Goal: Task Accomplishment & Management: Manage account settings

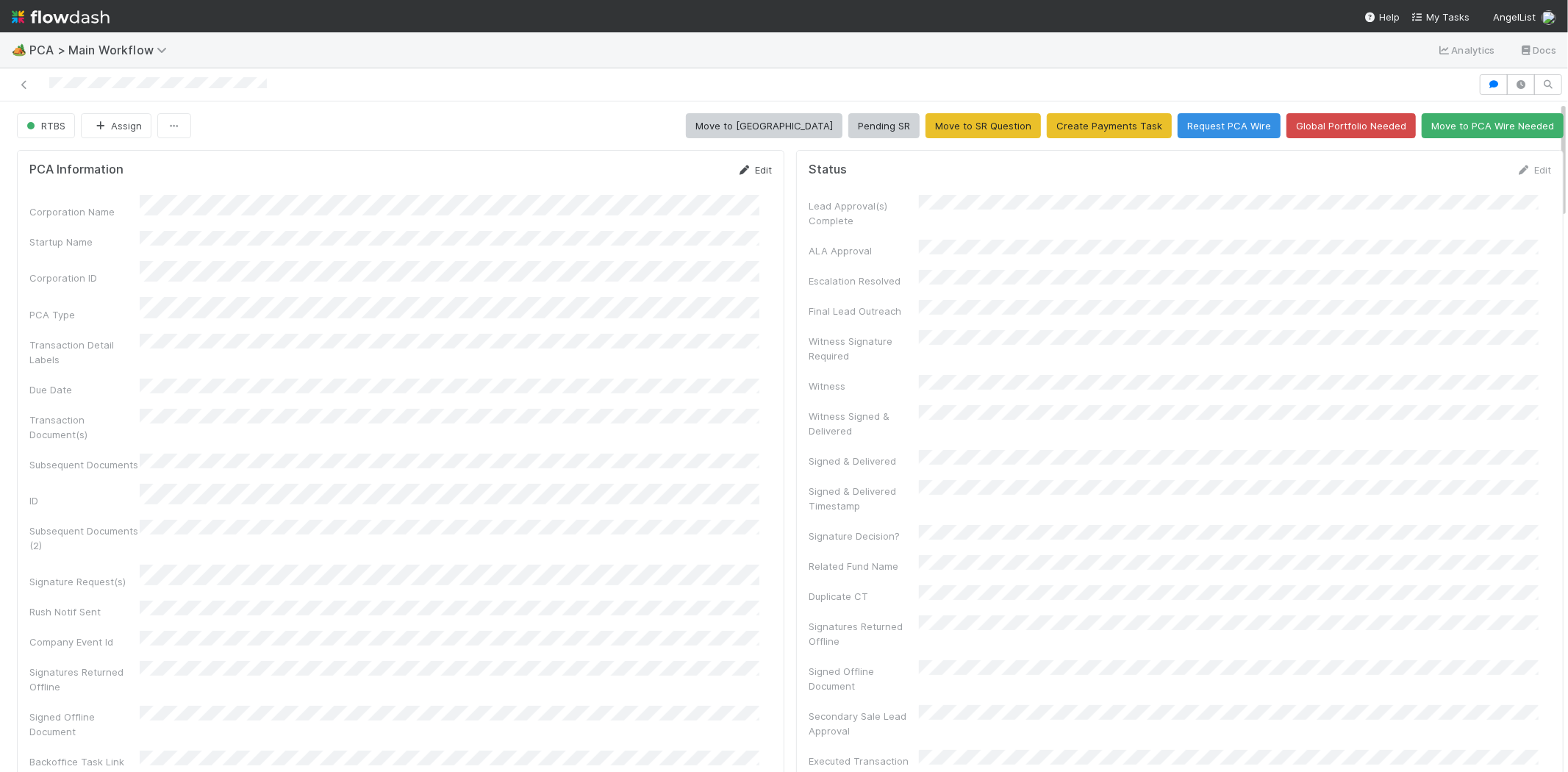
click at [755, 167] on link "Edit" at bounding box center [754, 170] width 34 height 12
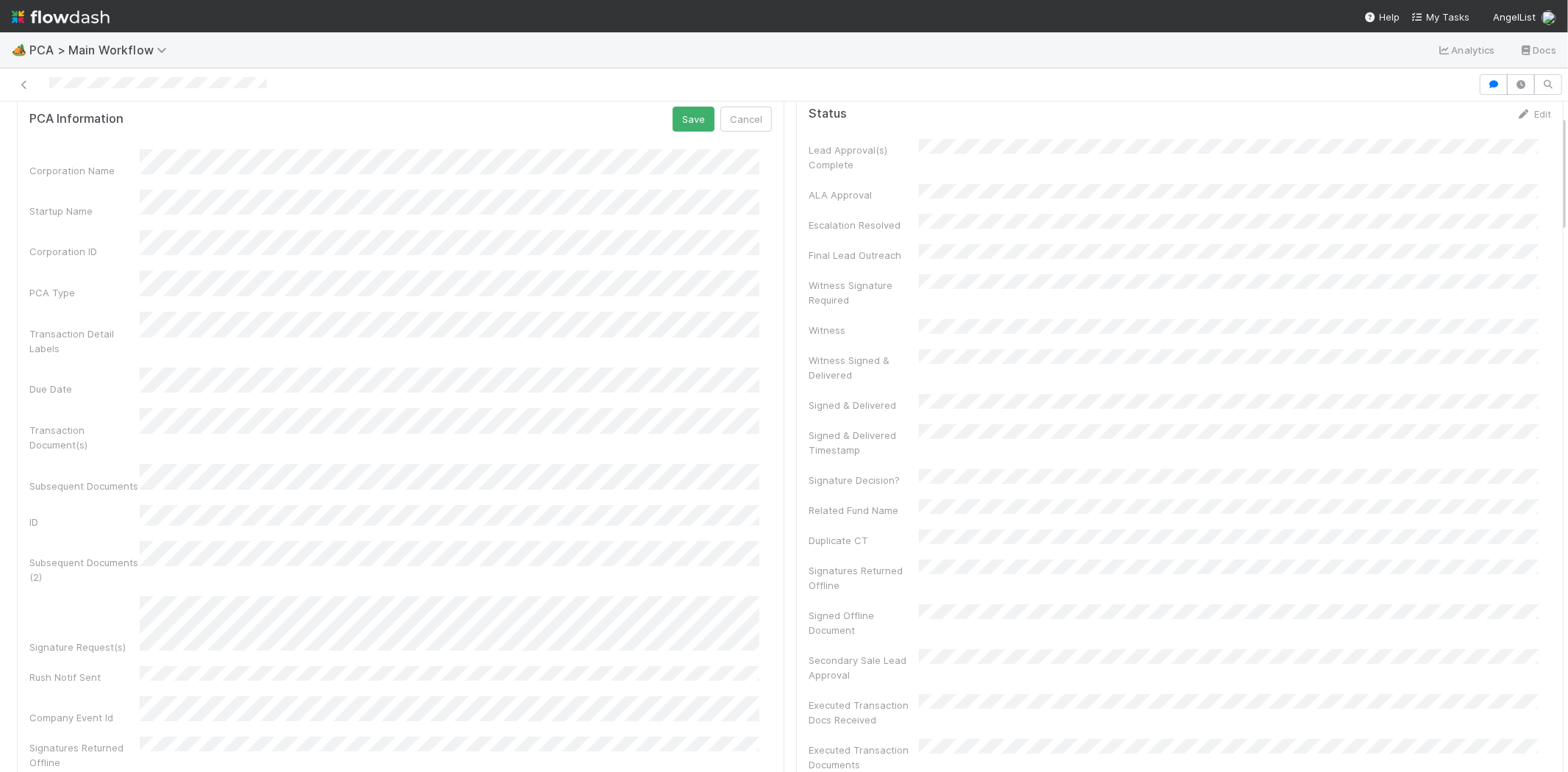
scroll to position [81, 0]
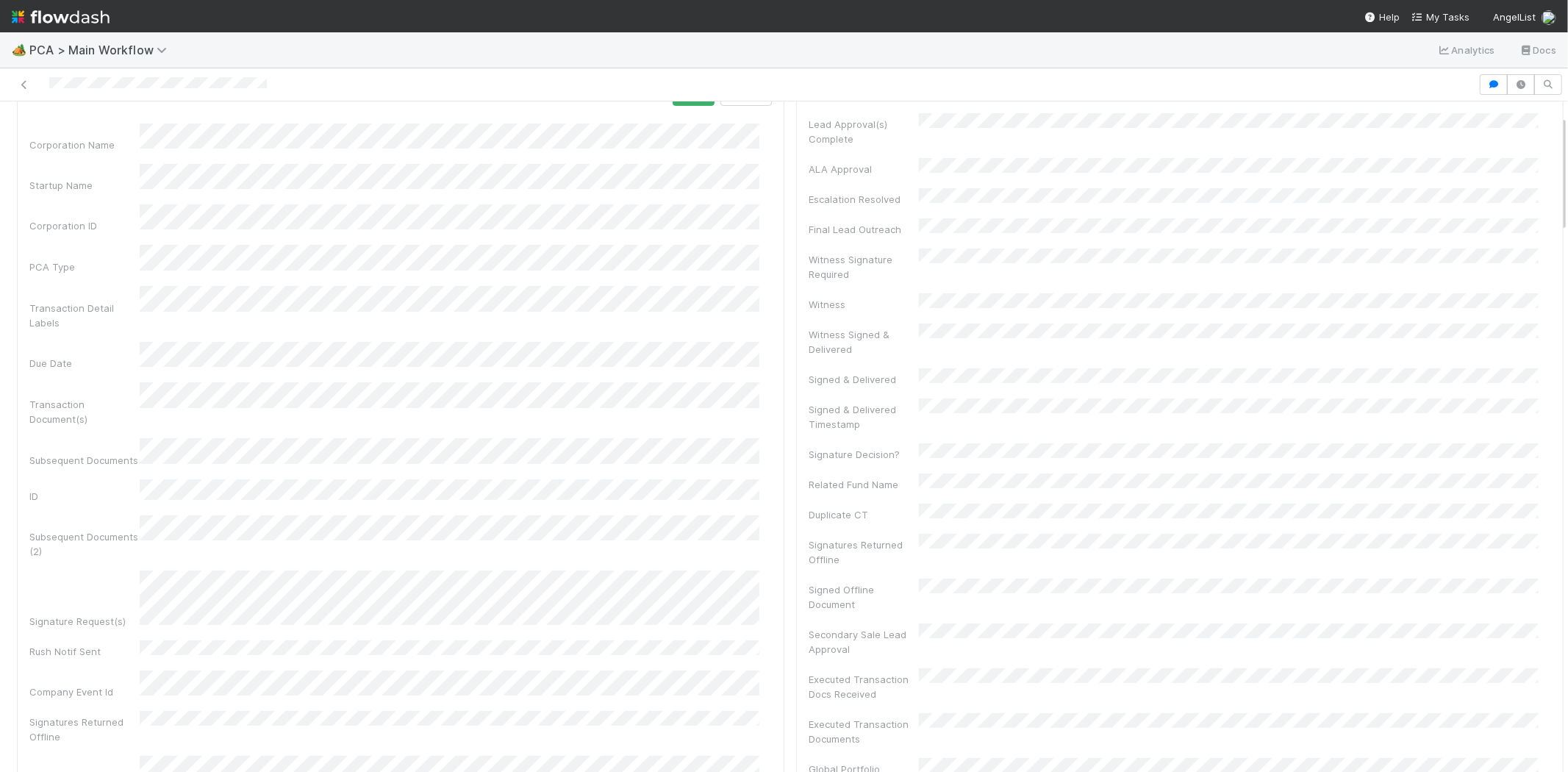
click at [131, 570] on div "Signature Request(s)" at bounding box center [400, 599] width 743 height 58
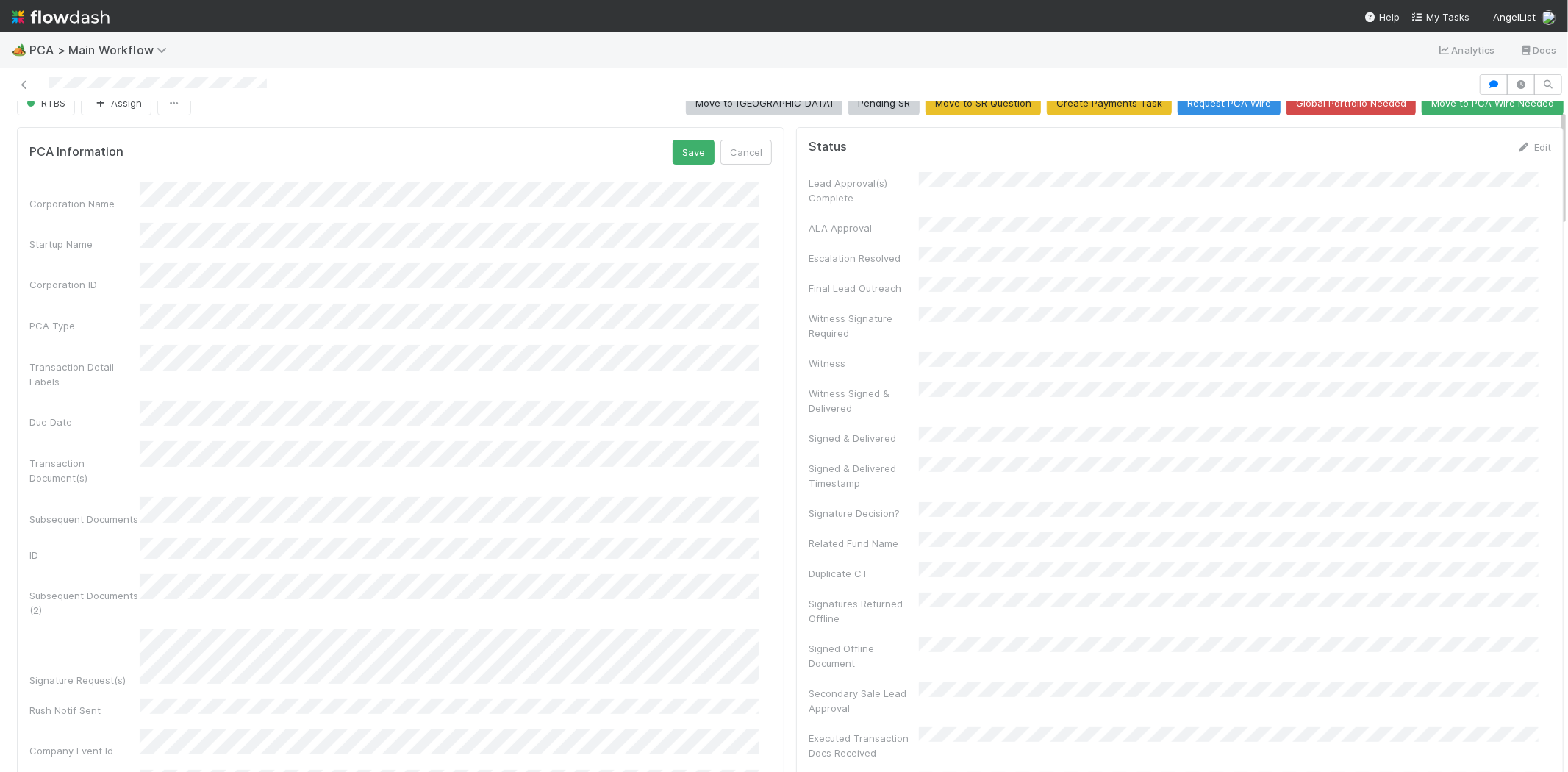
scroll to position [0, 0]
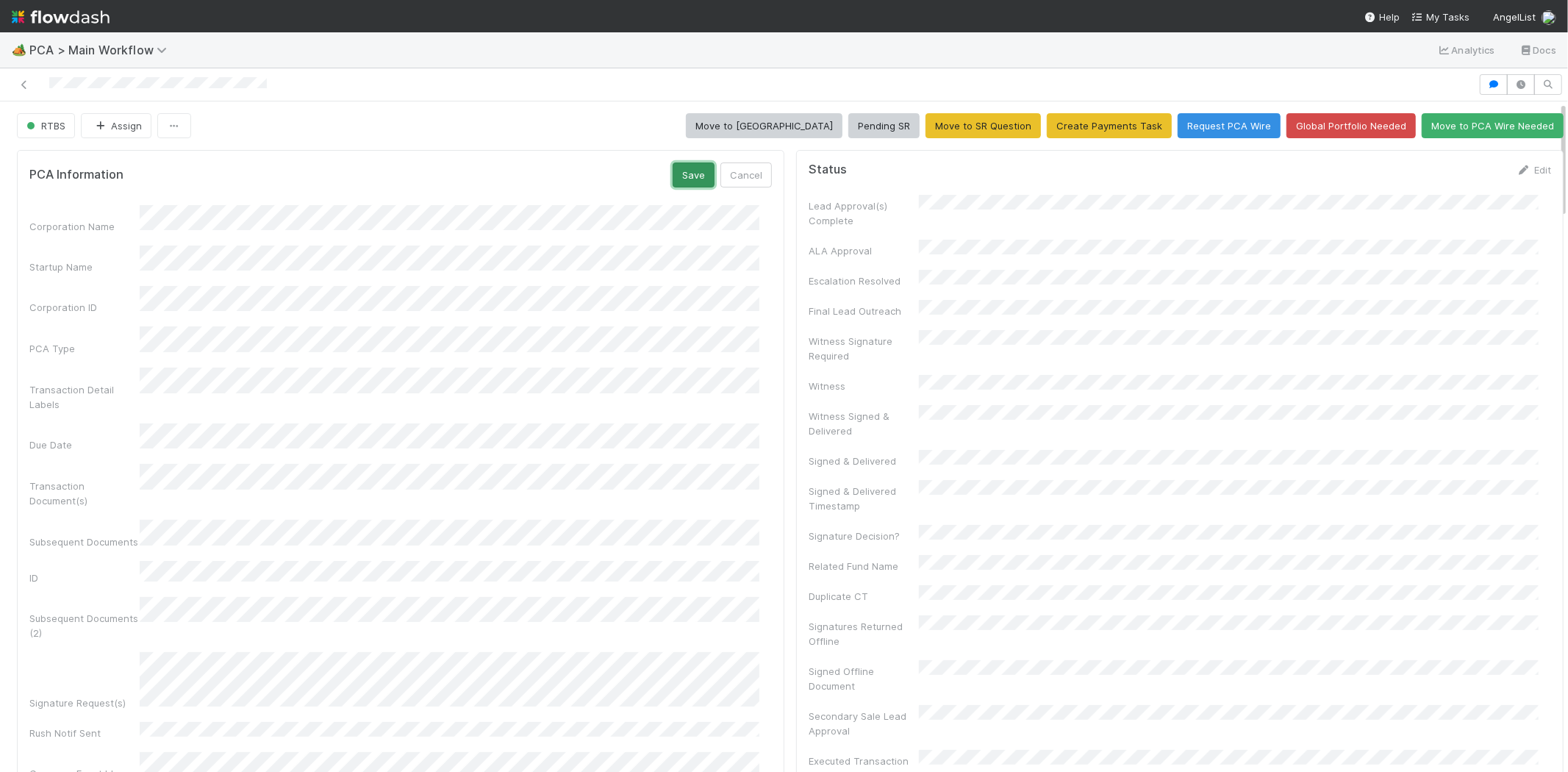
click at [686, 177] on button "Save" at bounding box center [694, 175] width 42 height 25
click at [1517, 169] on link "Edit" at bounding box center [1534, 170] width 34 height 12
click at [1452, 175] on button "Save" at bounding box center [1473, 175] width 42 height 25
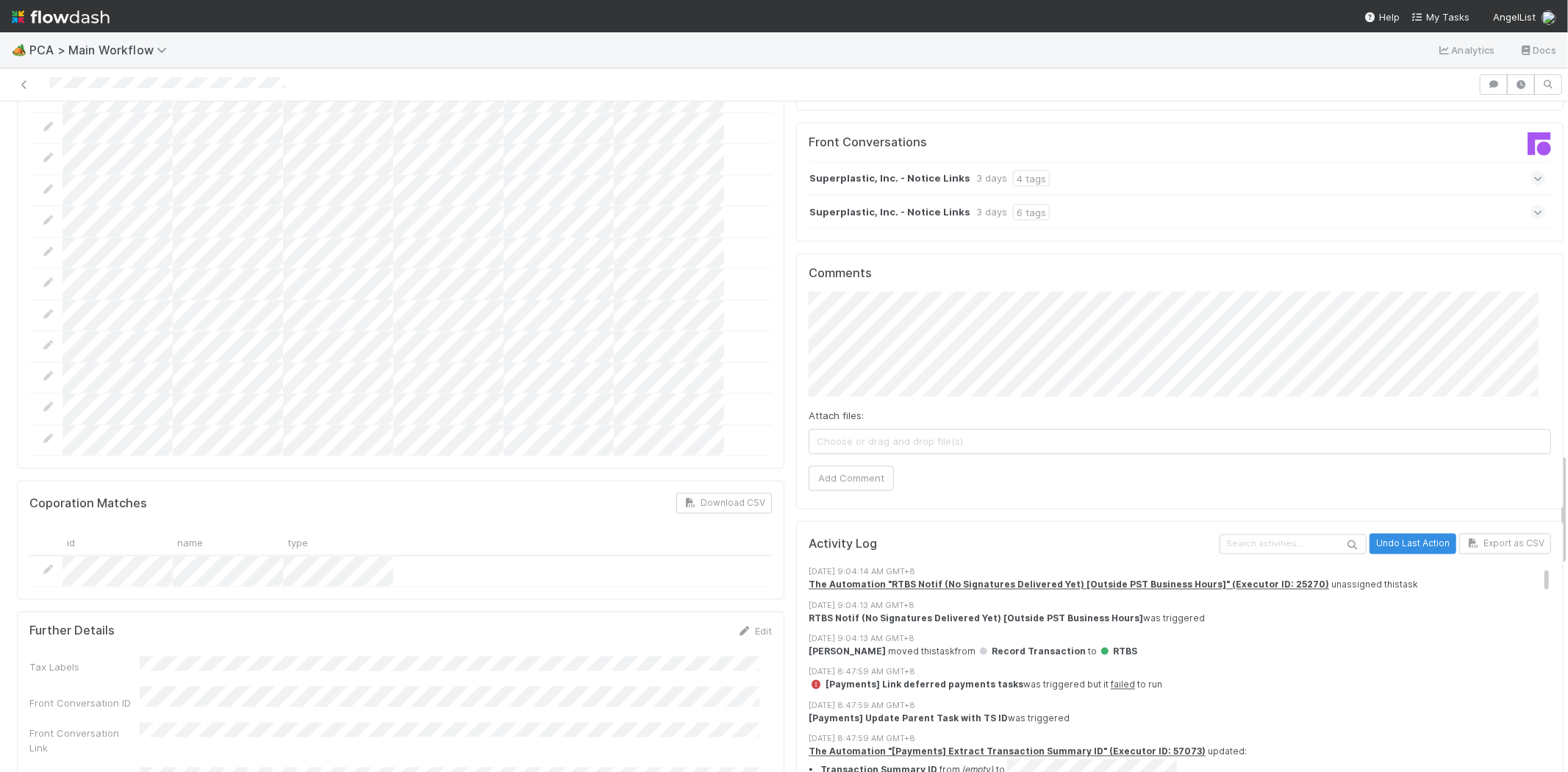
scroll to position [1846, 0]
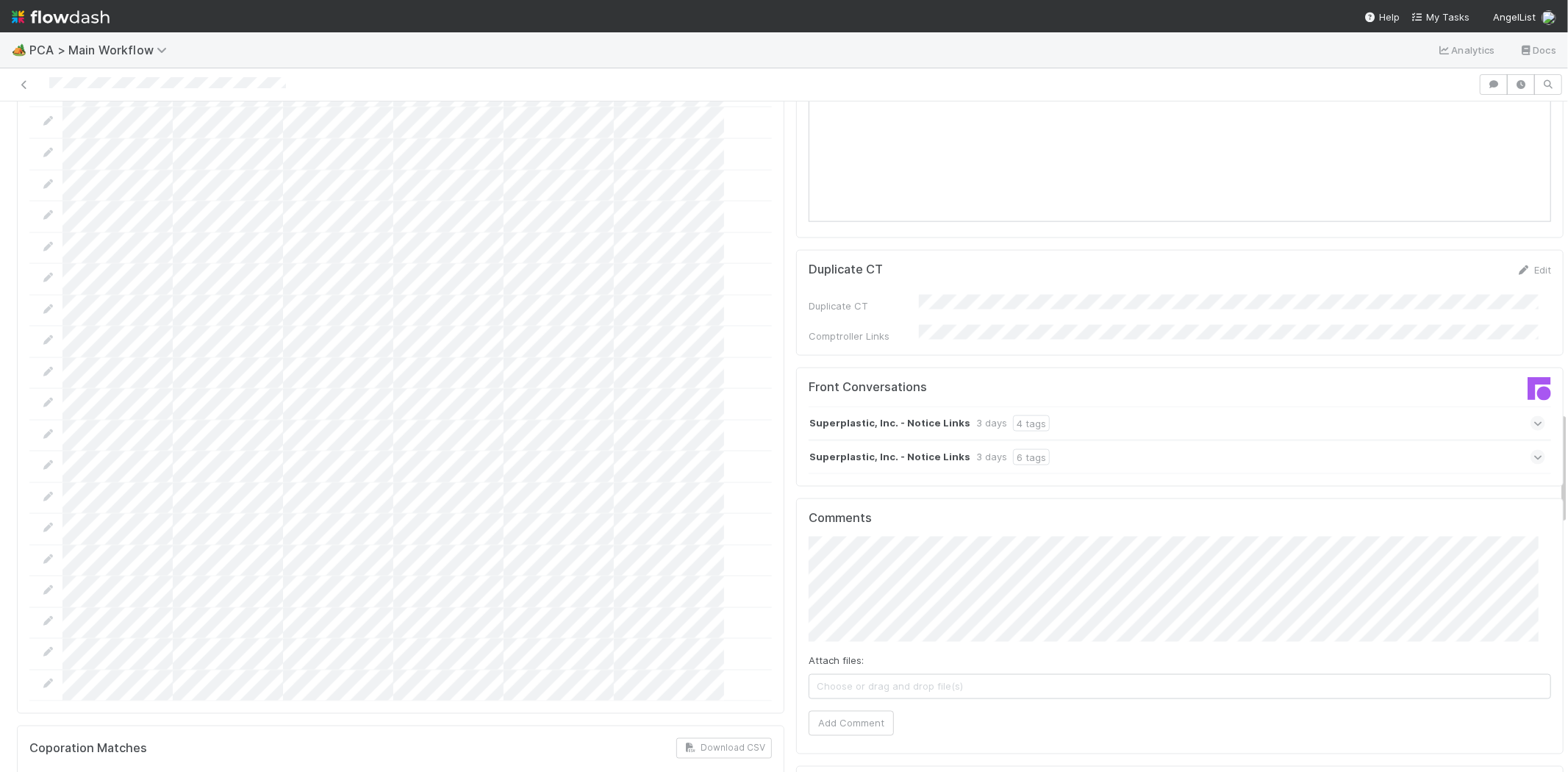
click at [1534, 416] on icon at bounding box center [1538, 423] width 10 height 14
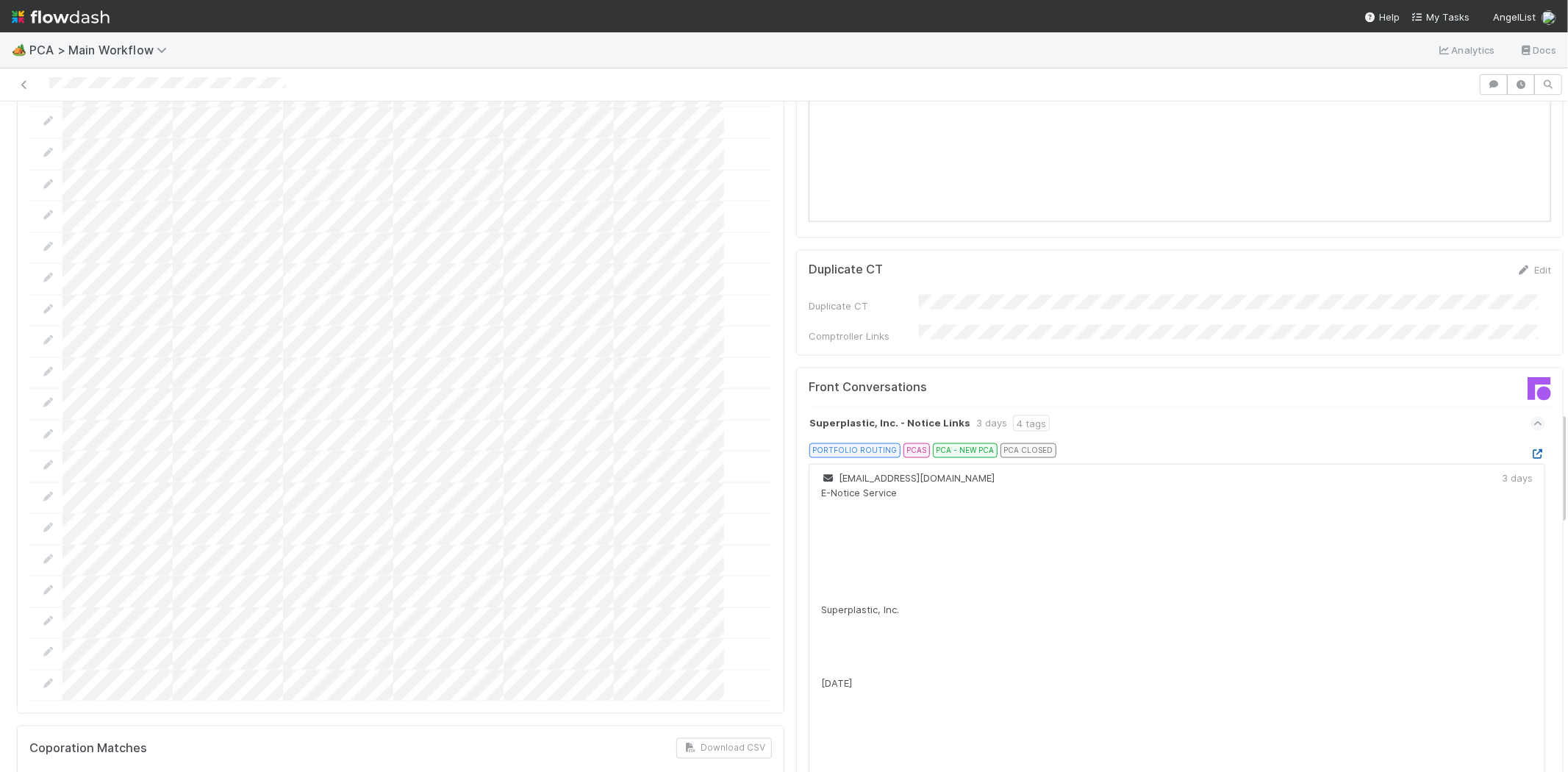
click at [1531, 449] on icon at bounding box center [1538, 454] width 14 height 10
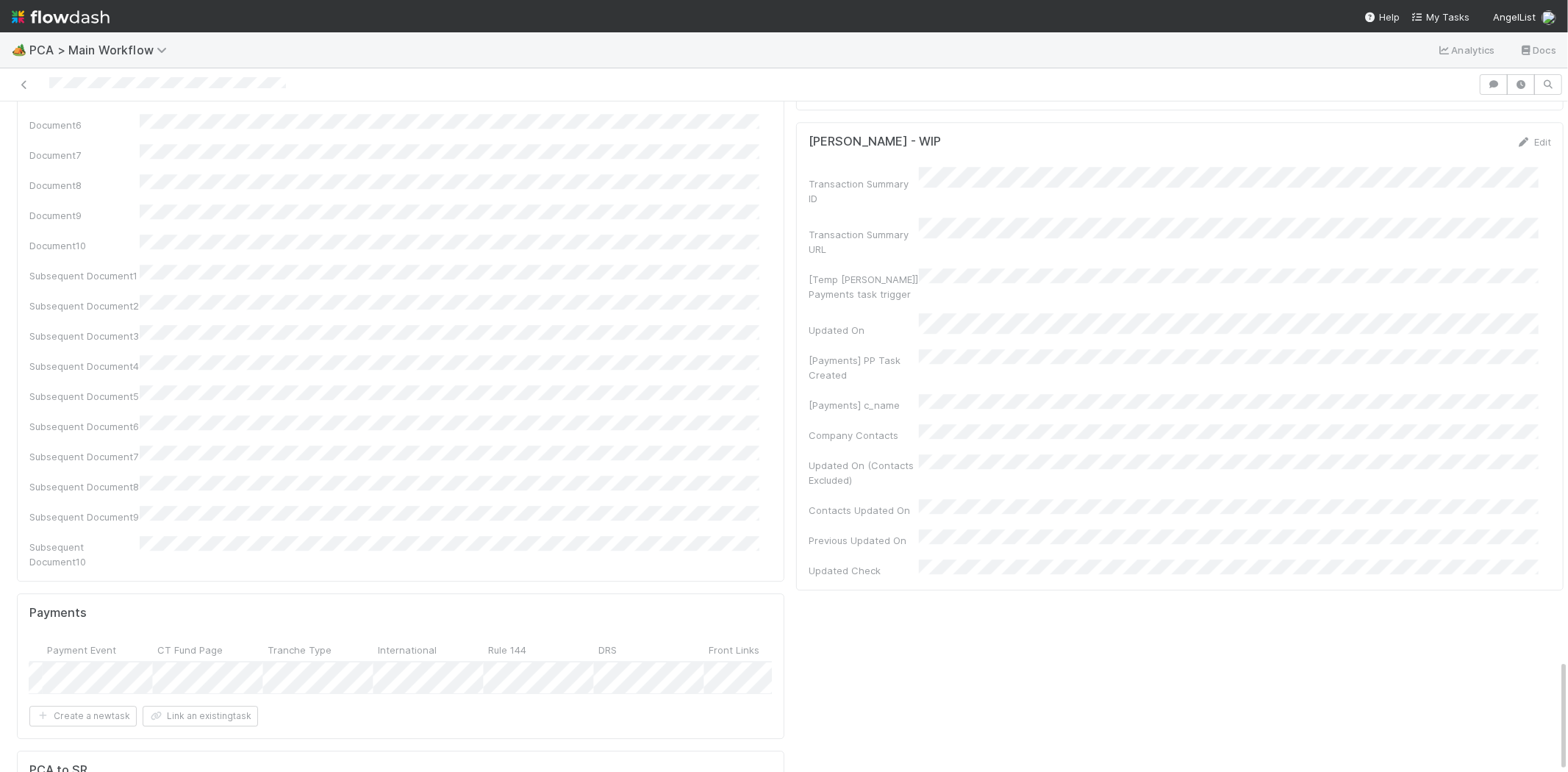
scroll to position [0, 1546]
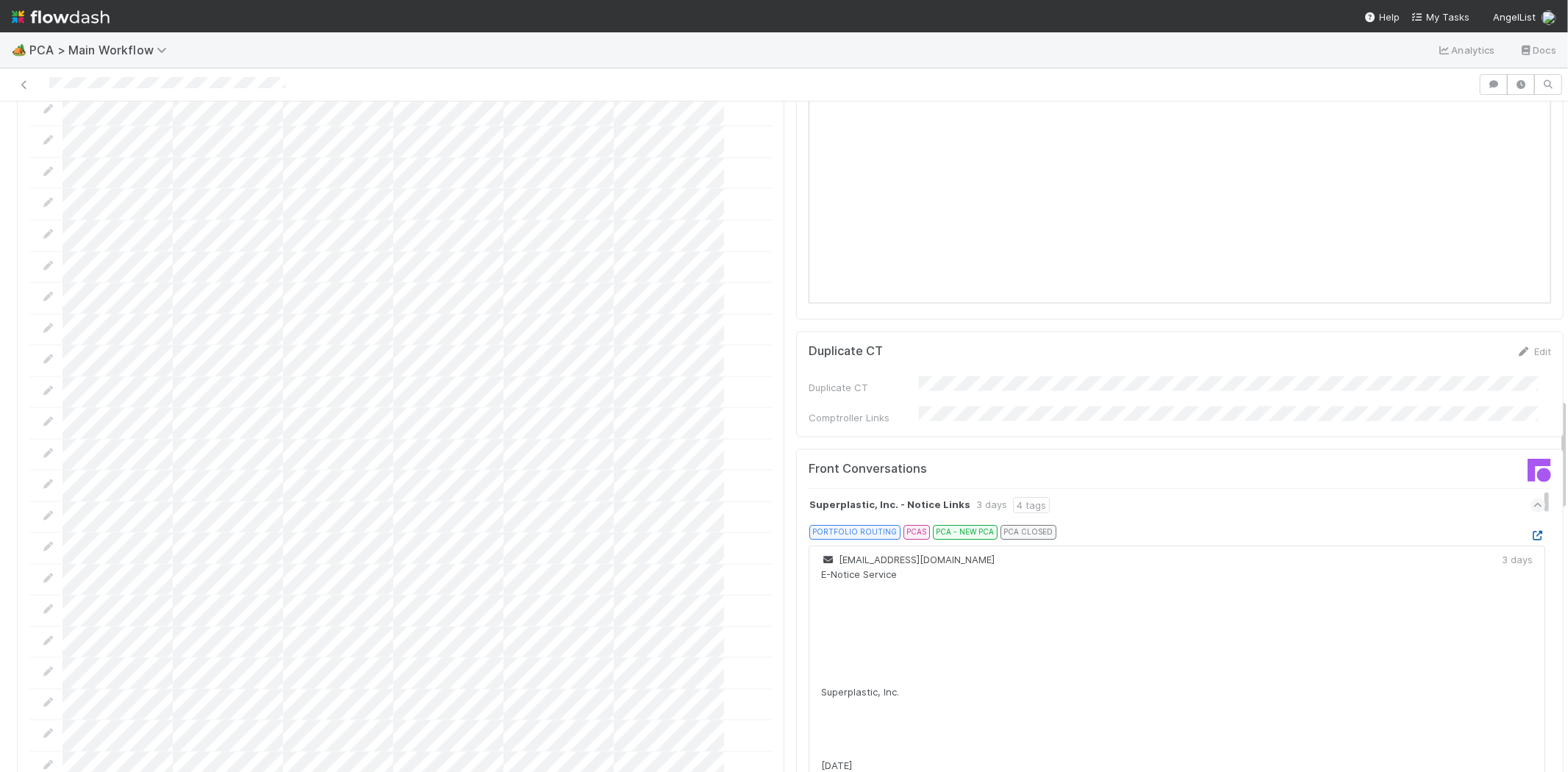
click at [1531, 531] on icon at bounding box center [1538, 536] width 14 height 10
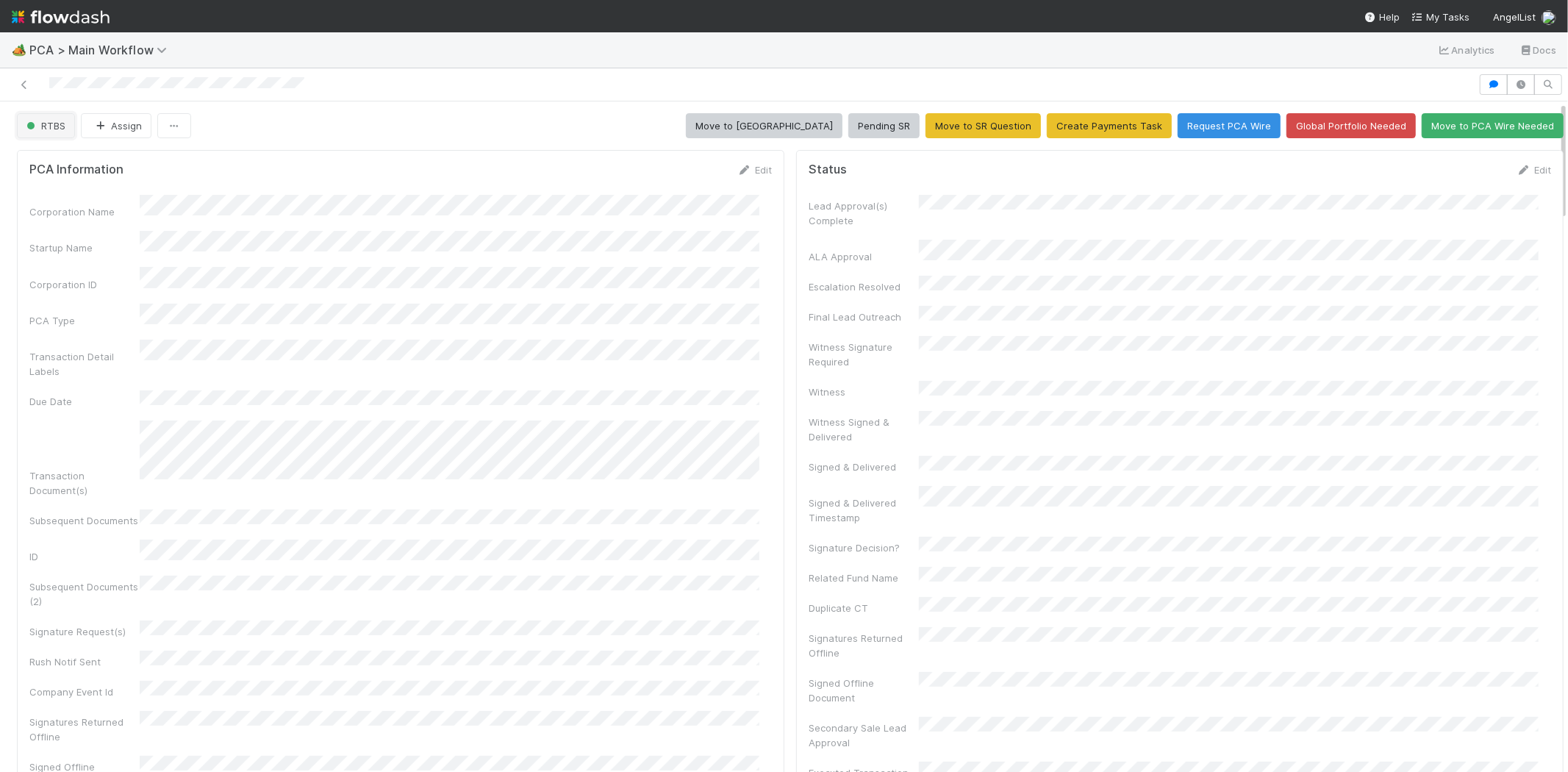
click at [52, 127] on span "RTBS" at bounding box center [44, 125] width 42 height 12
click at [589, 183] on div at bounding box center [784, 386] width 1568 height 772
drag, startPoint x: 505, startPoint y: 118, endPoint x: 136, endPoint y: 148, distance: 370.2
click at [505, 118] on div "RTBS Assign Move to ICU Pending SR Move to SR Question Create Payments Task Req…" at bounding box center [790, 125] width 1547 height 25
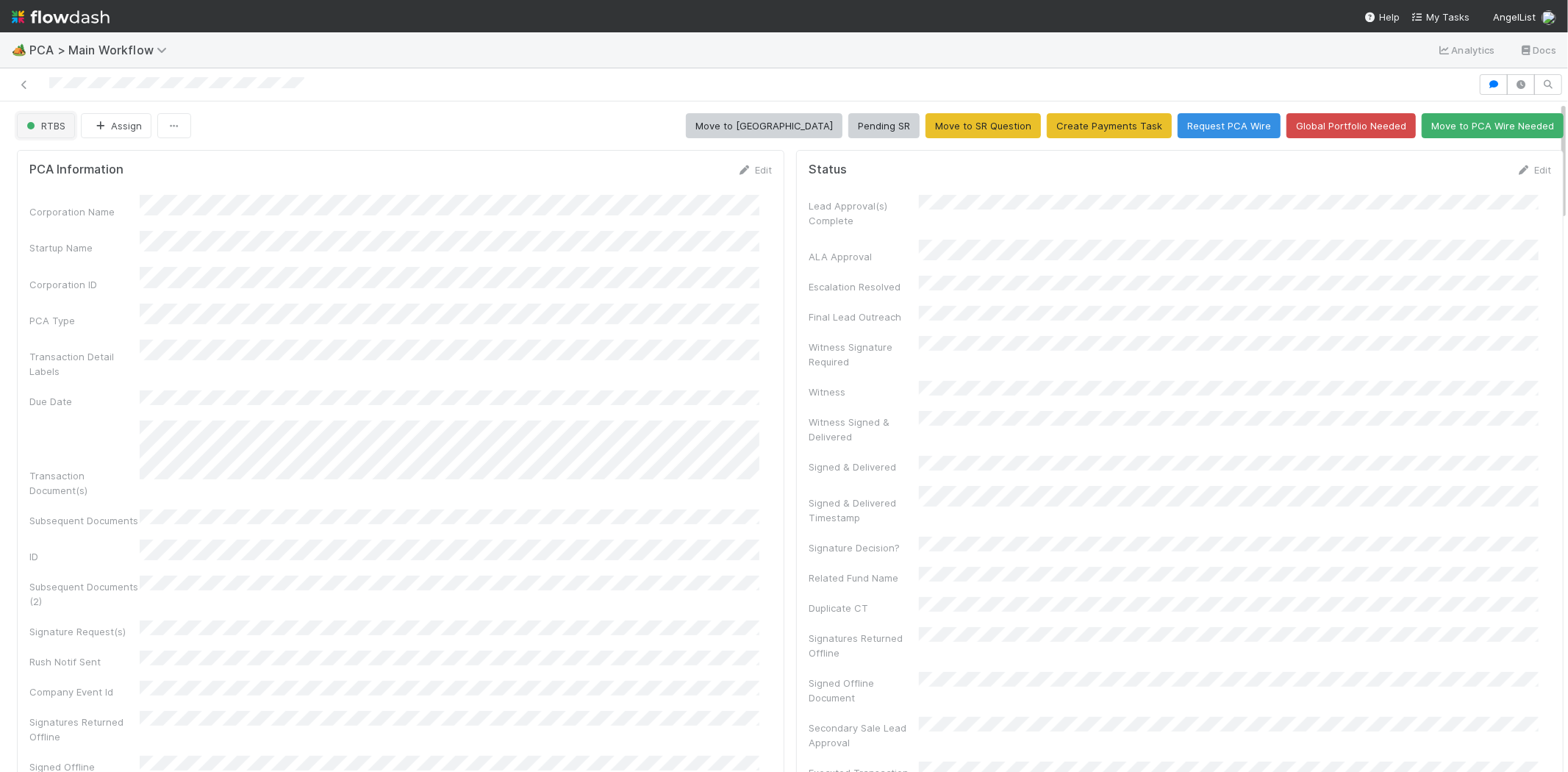
click at [57, 131] on button "RTBS" at bounding box center [45, 125] width 58 height 25
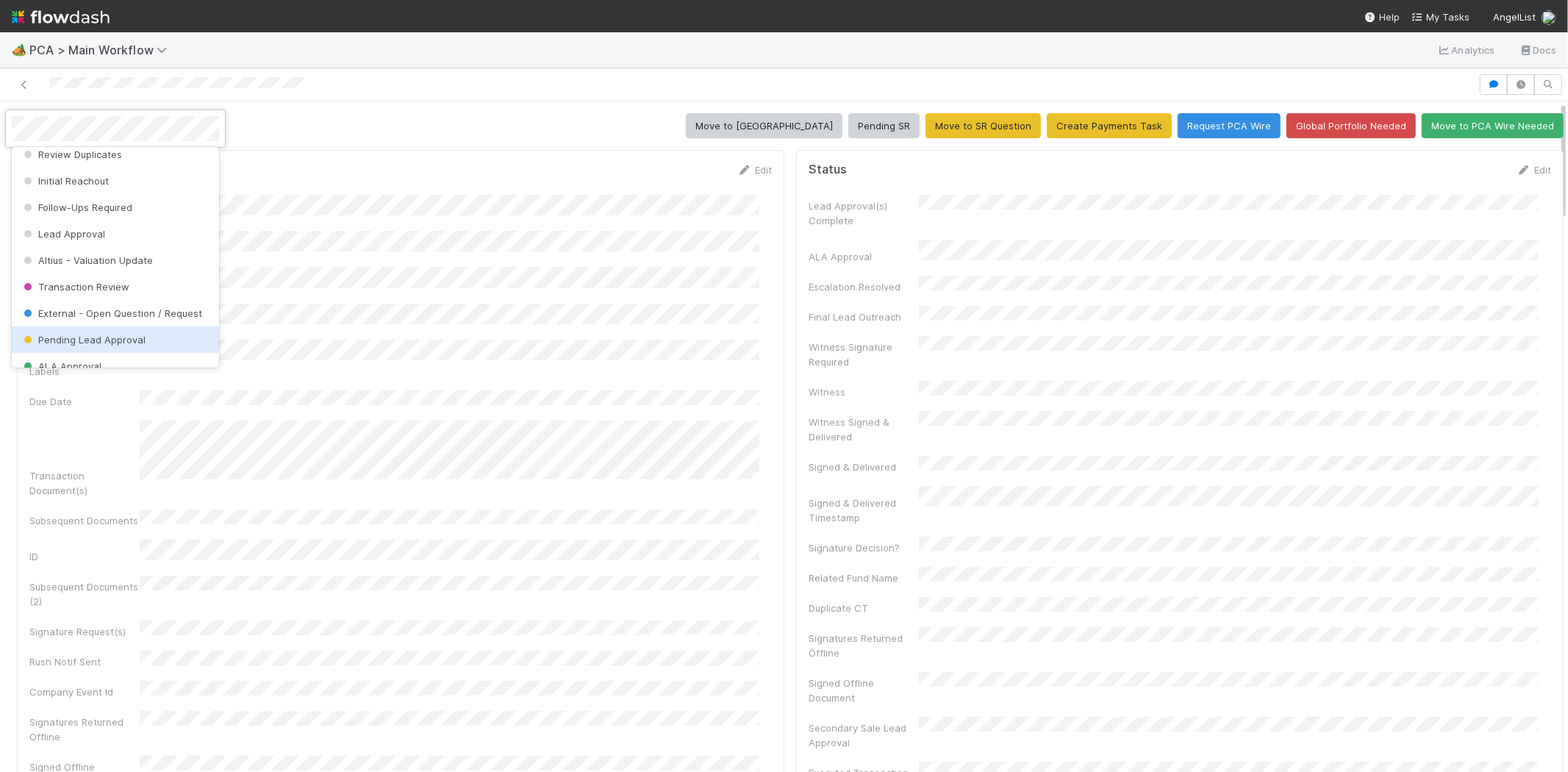
scroll to position [121, 0]
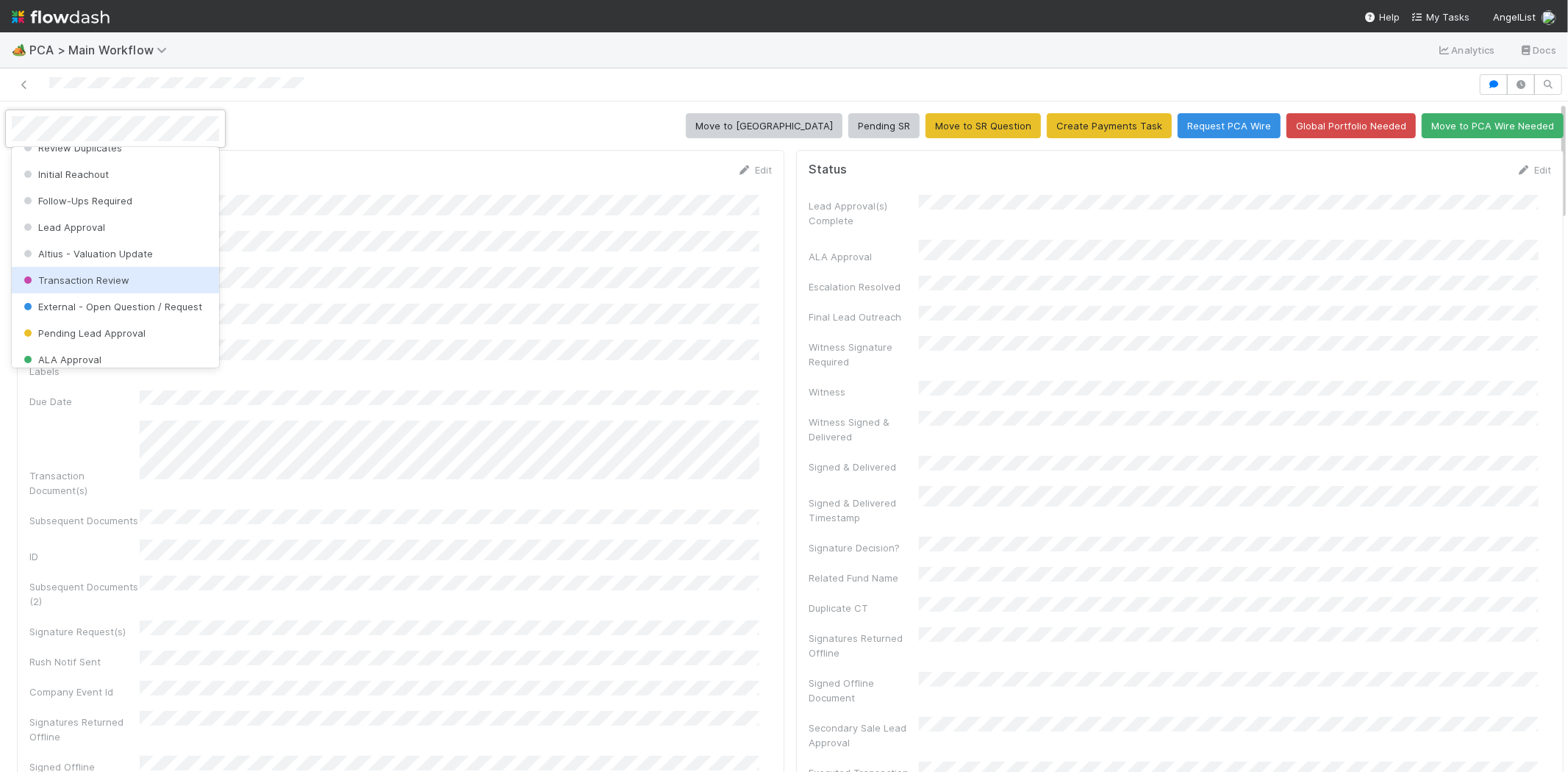
click at [136, 275] on div "Transaction Review" at bounding box center [116, 280] width 207 height 26
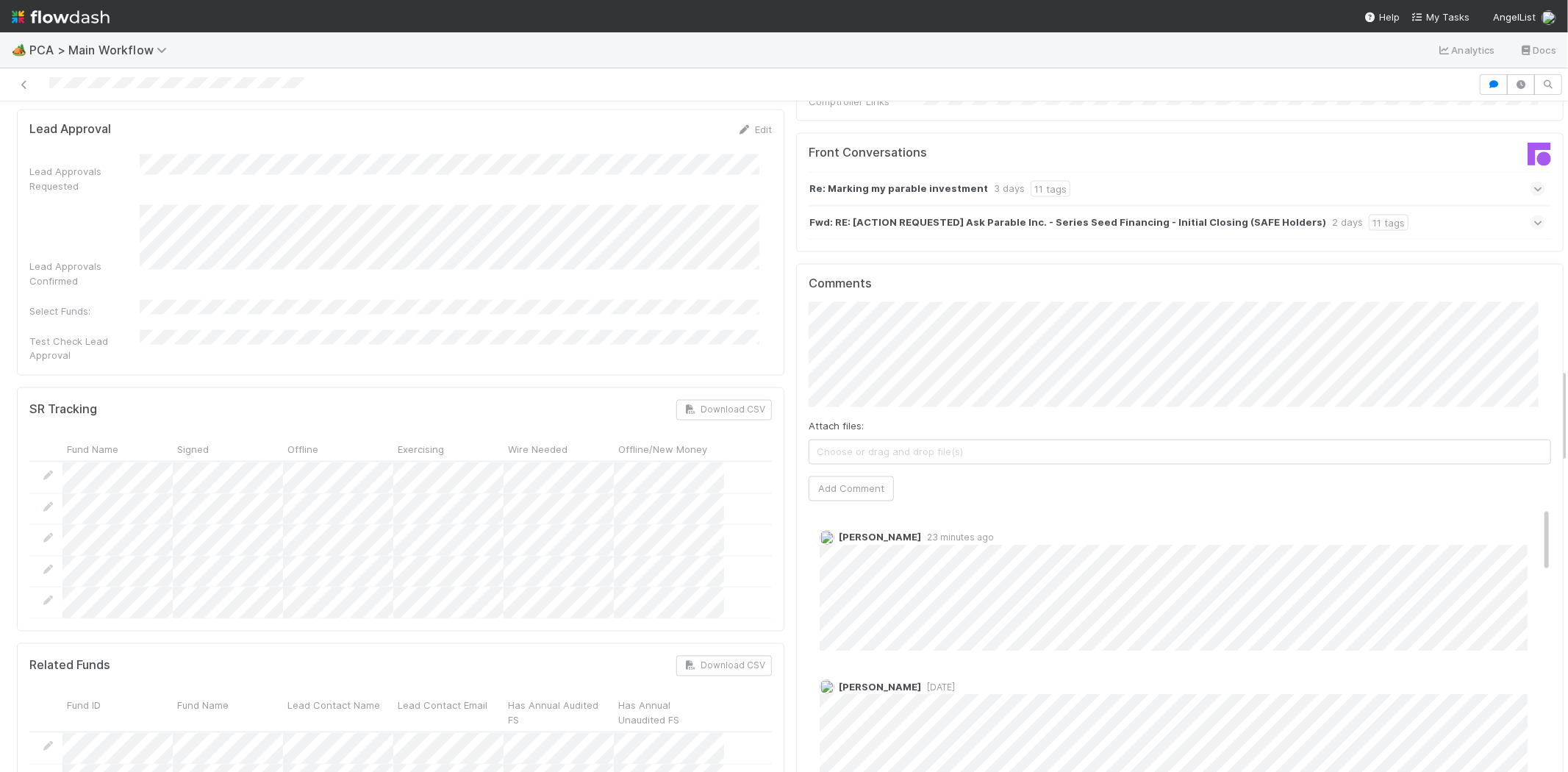
scroll to position [1878, 0]
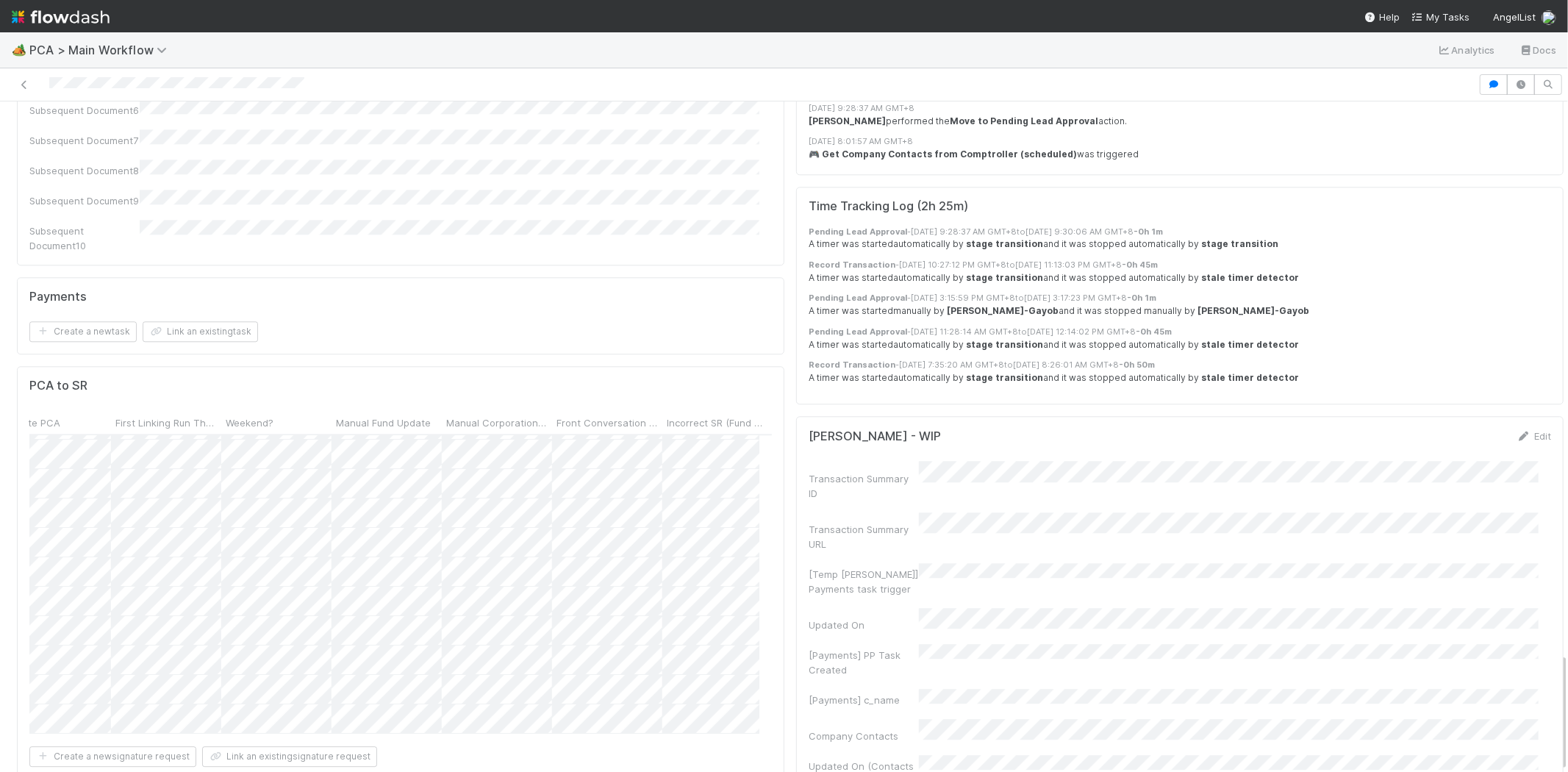
scroll to position [0, 5585]
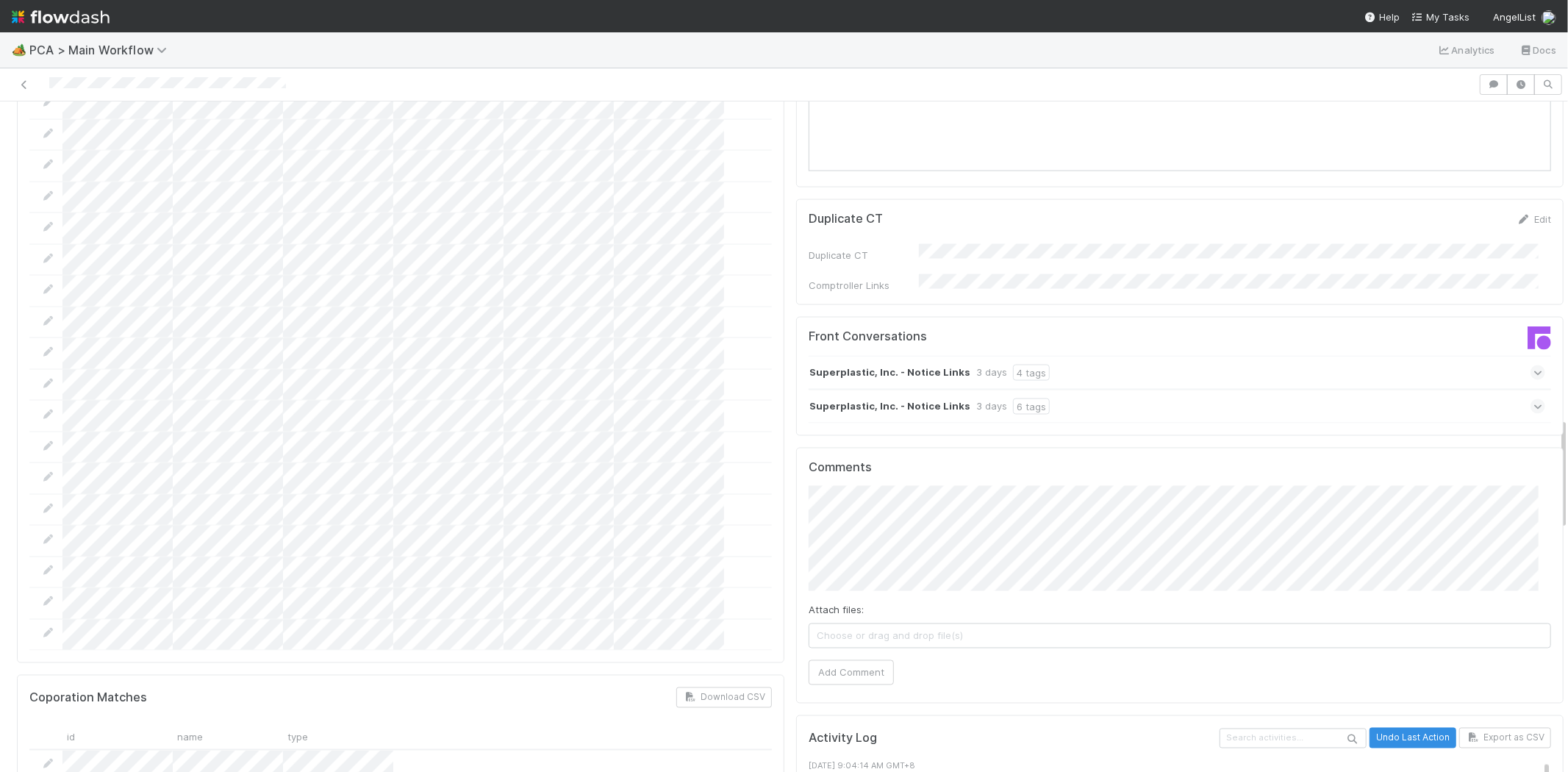
scroll to position [1878, 0]
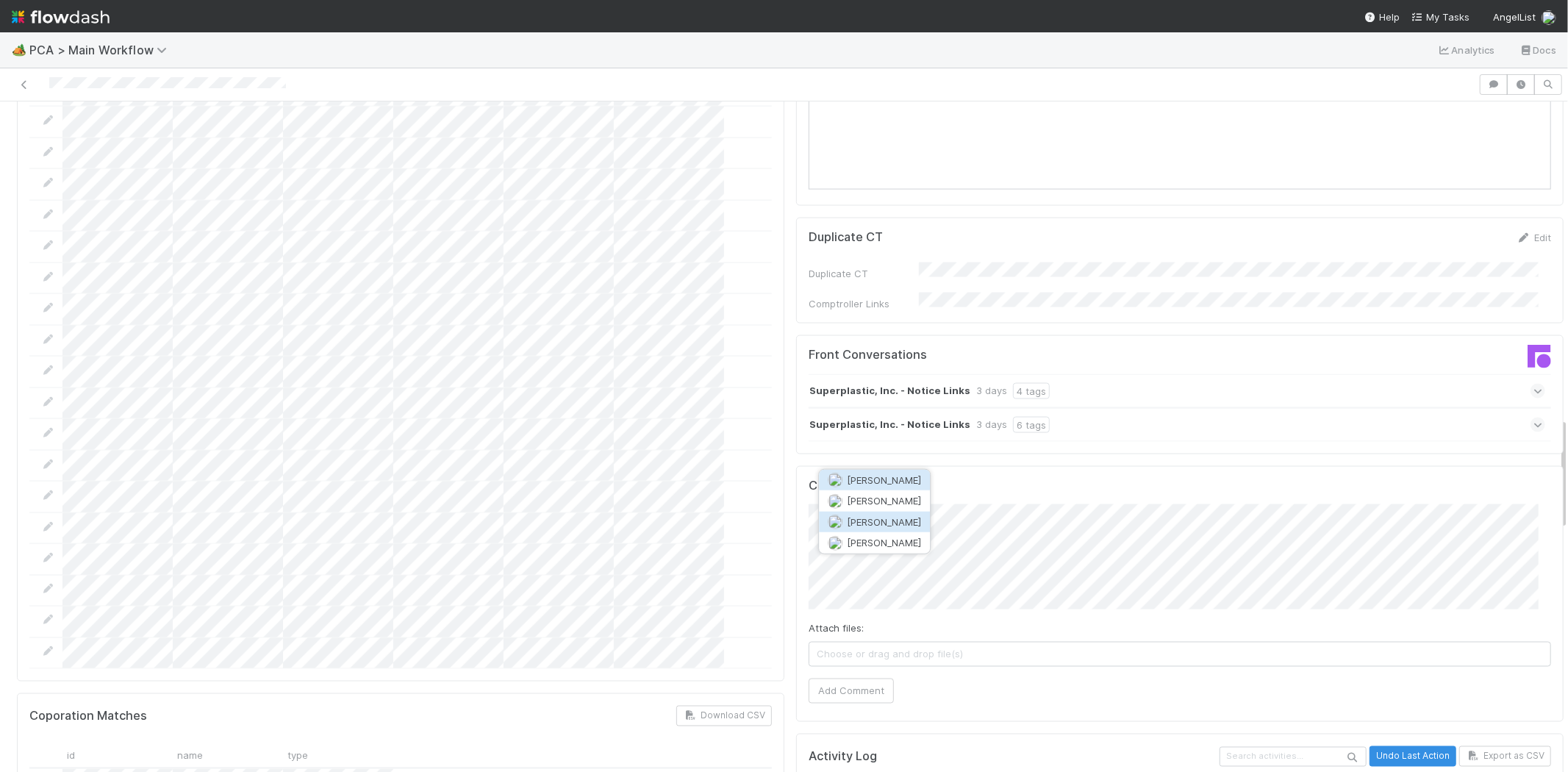
click at [891, 518] on button "[PERSON_NAME]" at bounding box center [874, 522] width 111 height 21
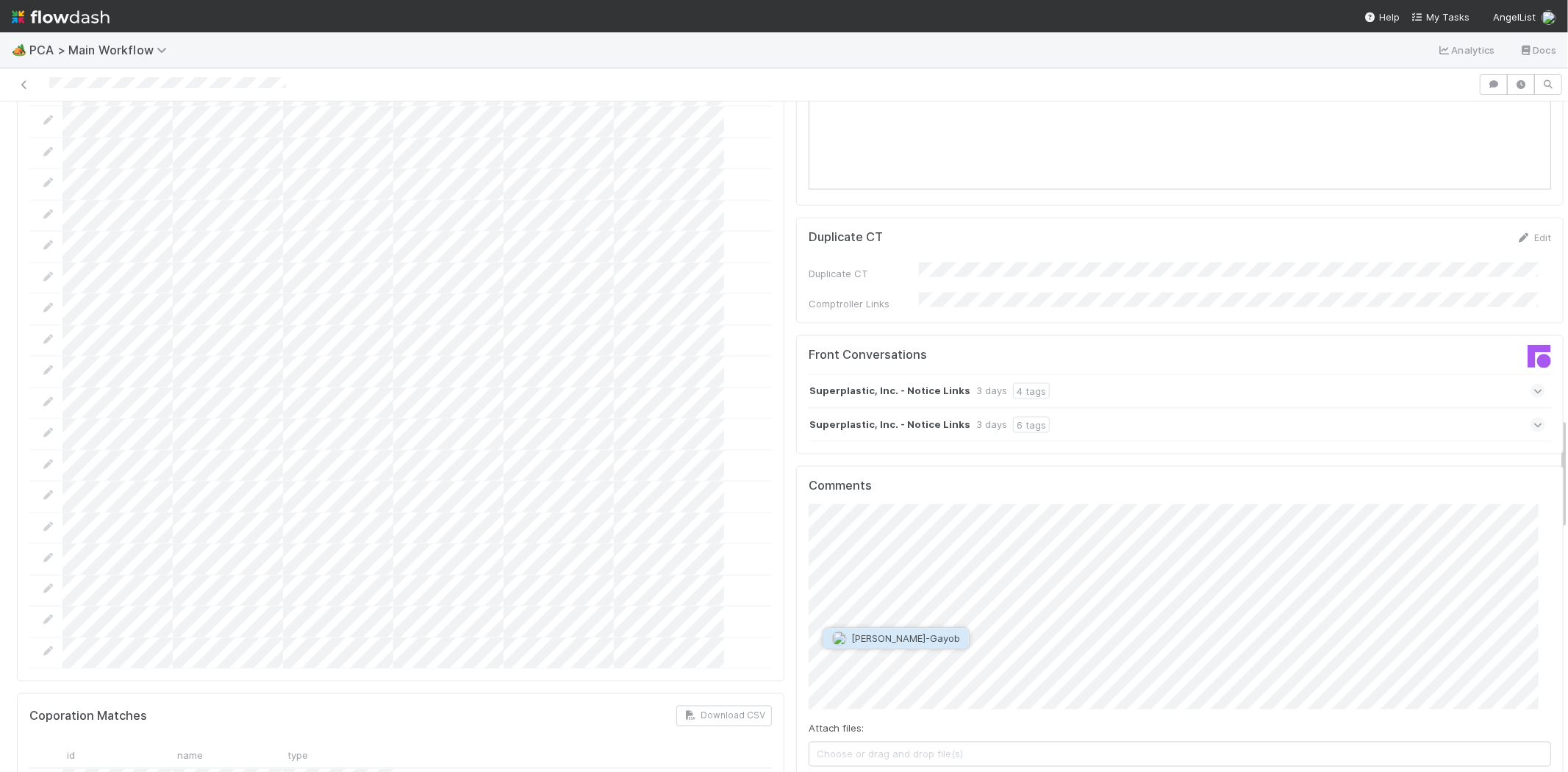
click at [892, 635] on span "[PERSON_NAME]-Gayob" at bounding box center [906, 638] width 108 height 12
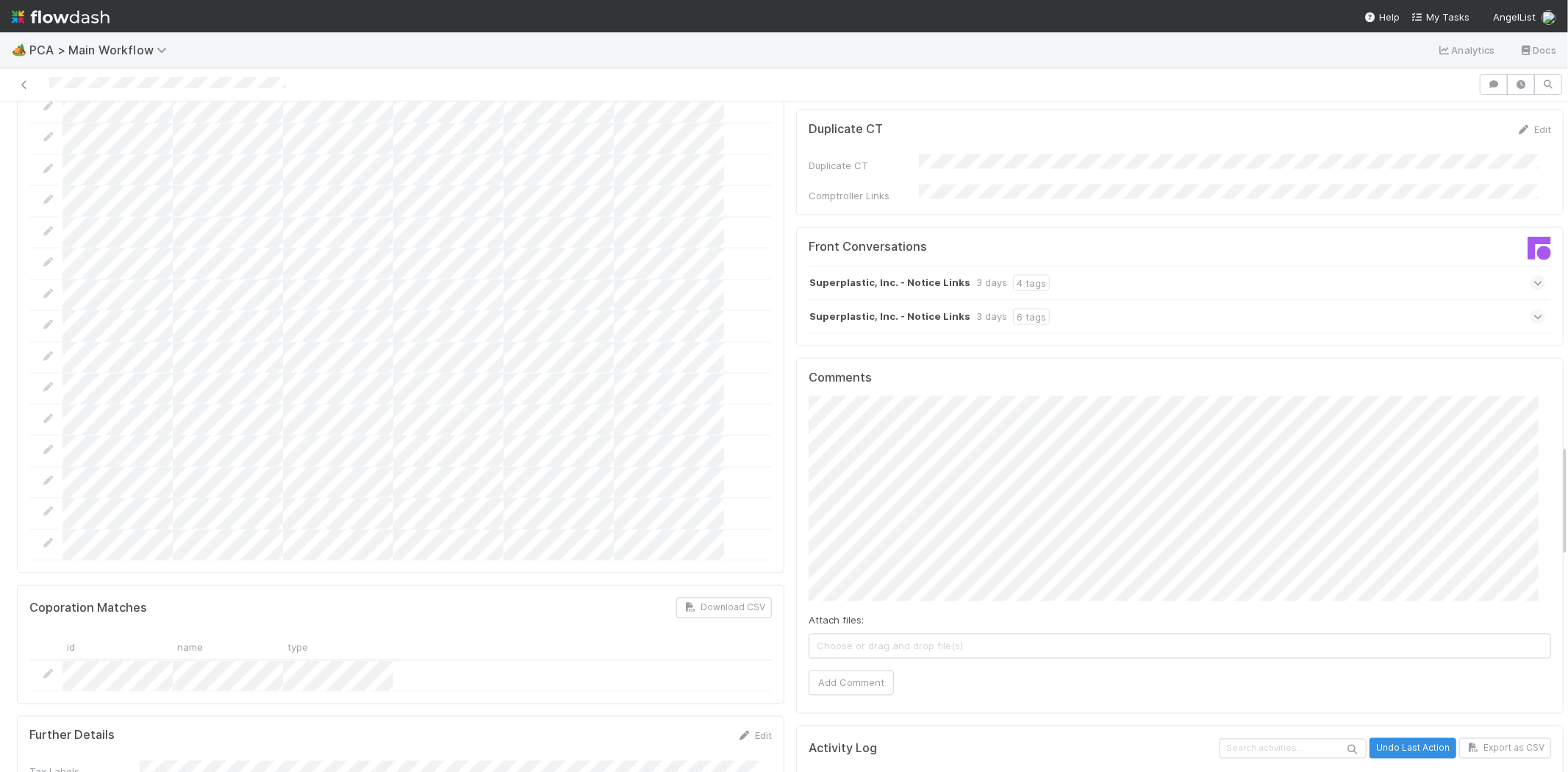
scroll to position [2042, 0]
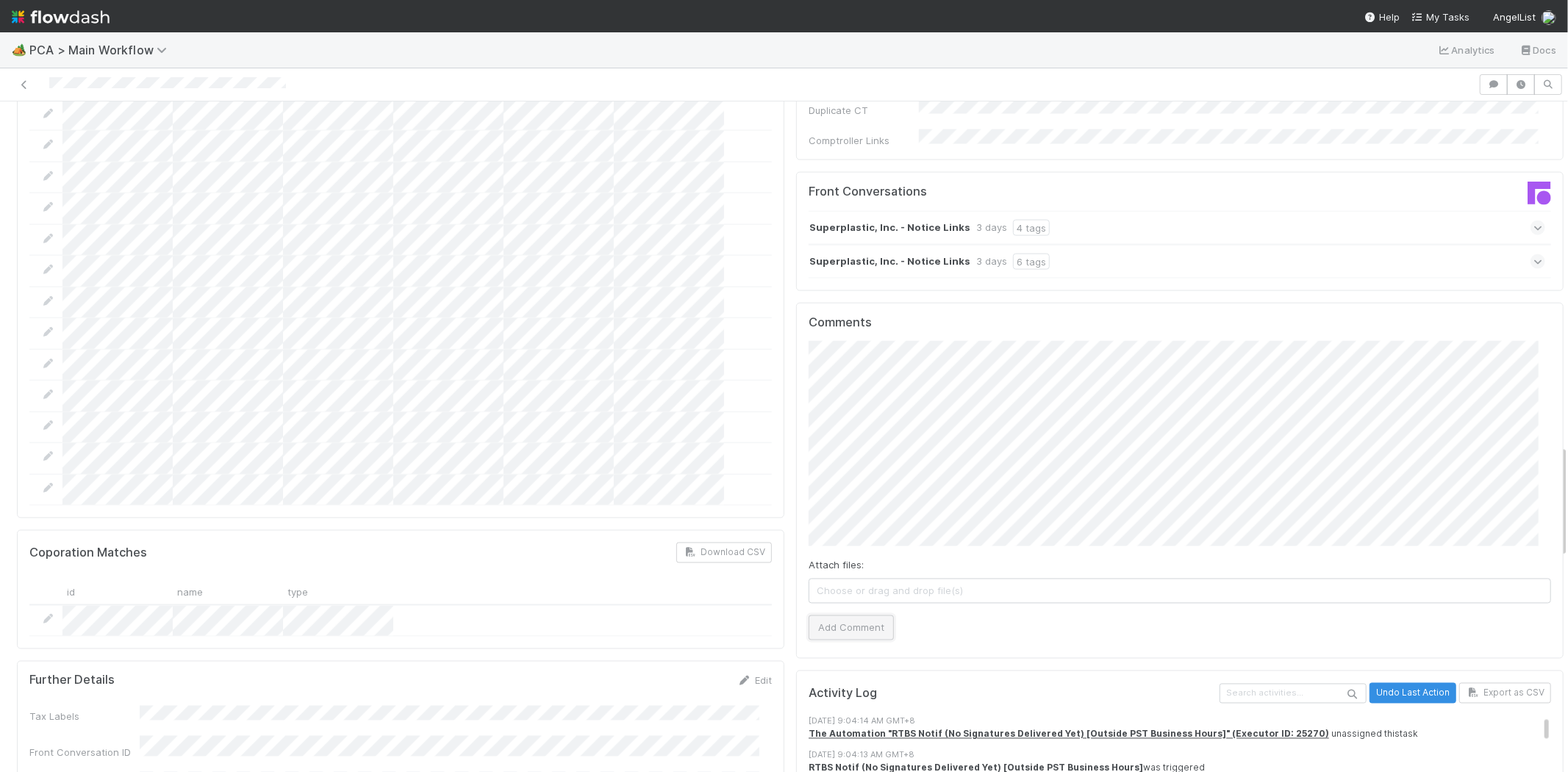
click at [825, 616] on button "Add Comment" at bounding box center [851, 628] width 85 height 25
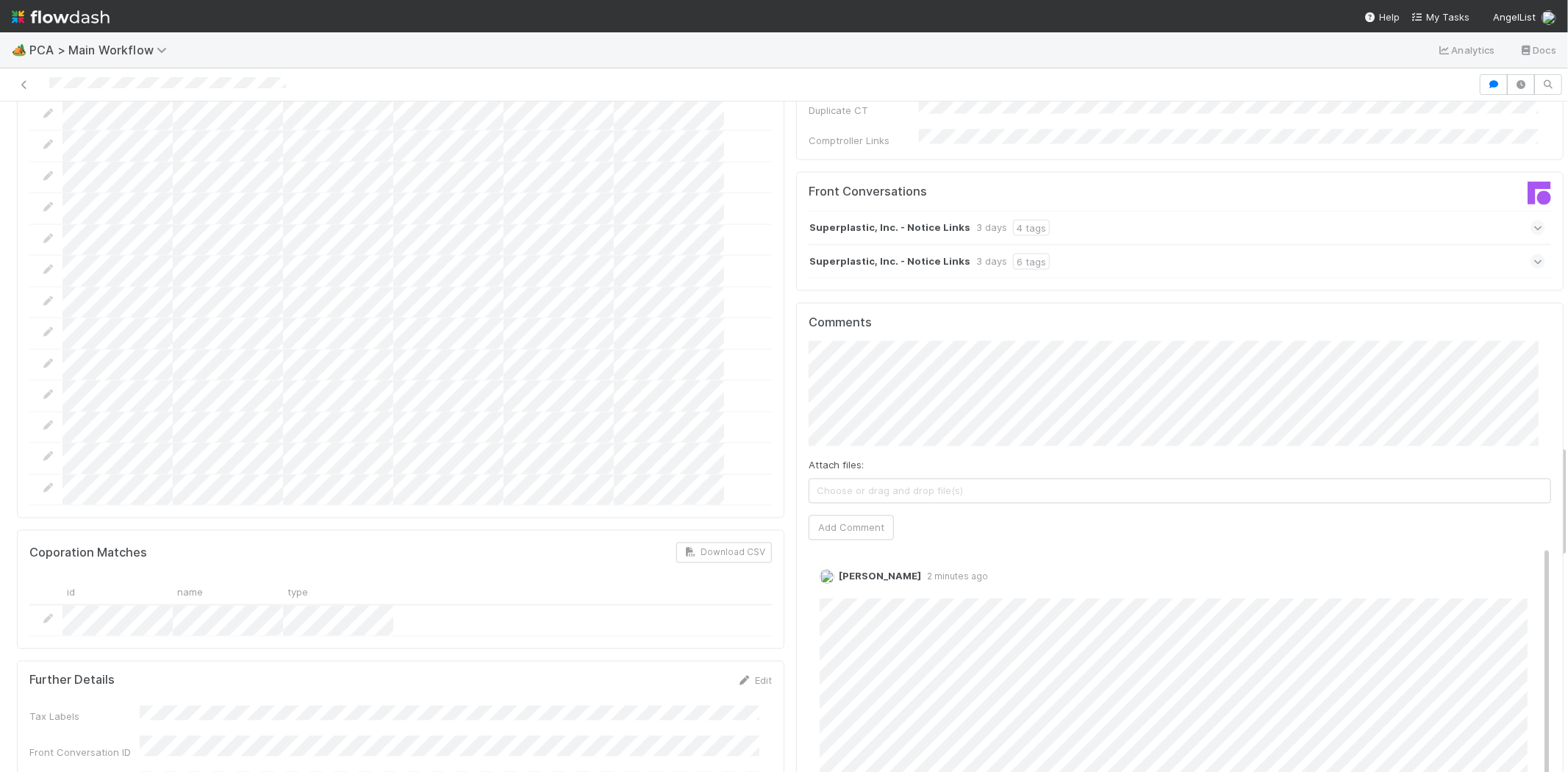
click at [664, 606] on div at bounding box center [400, 622] width 743 height 32
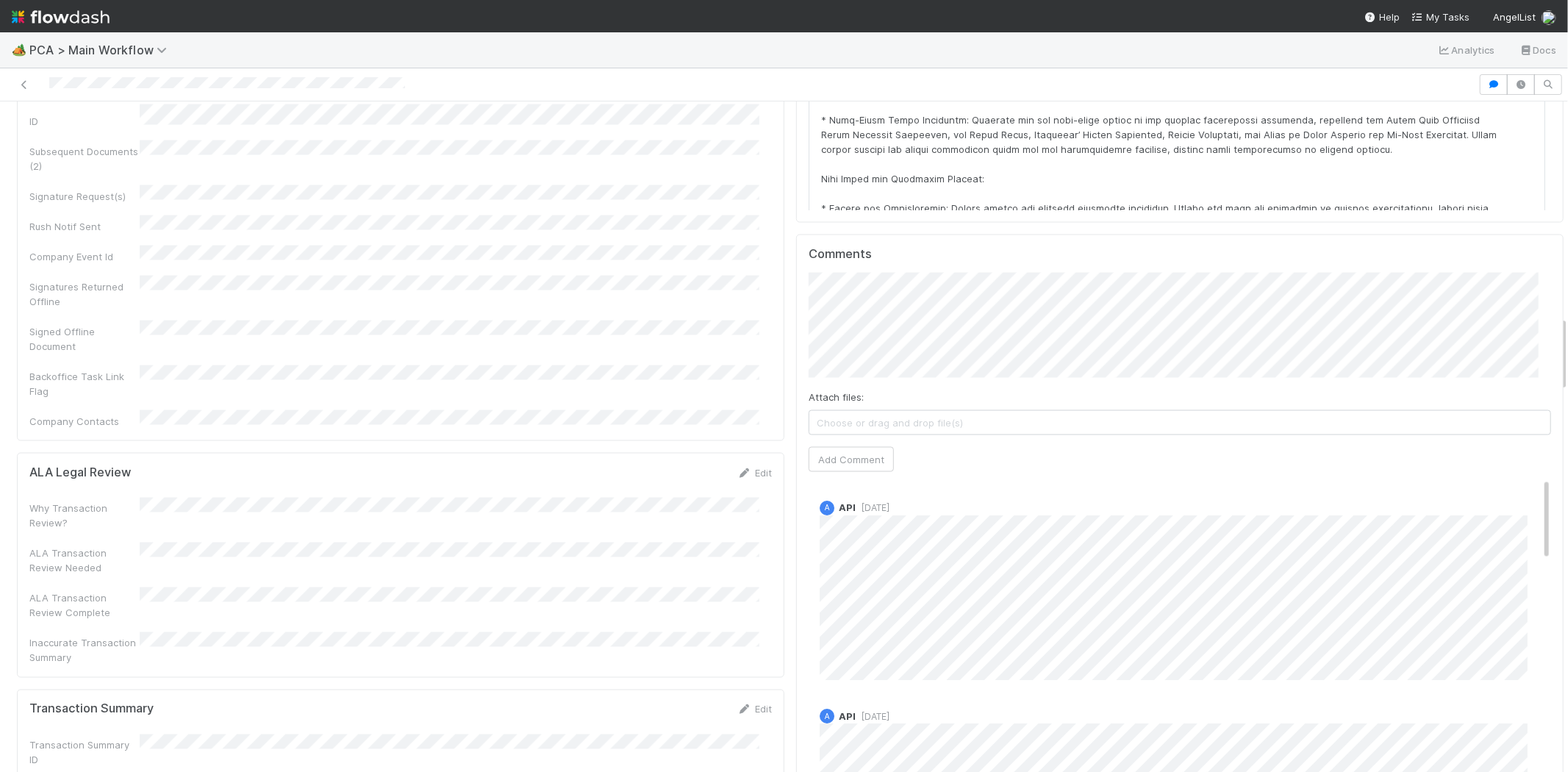
scroll to position [2123, 0]
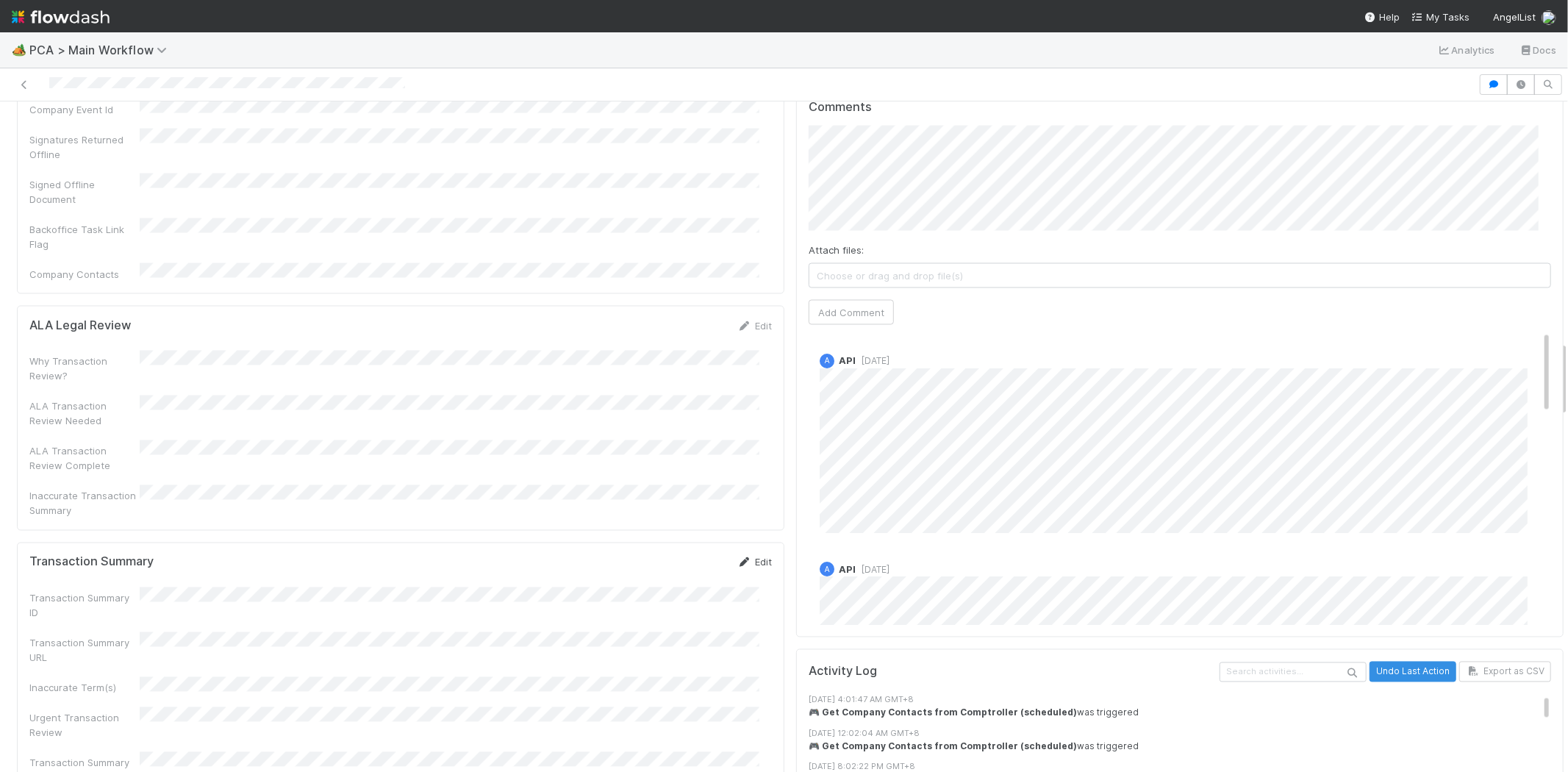
click at [754, 557] on link "Edit" at bounding box center [754, 562] width 34 height 12
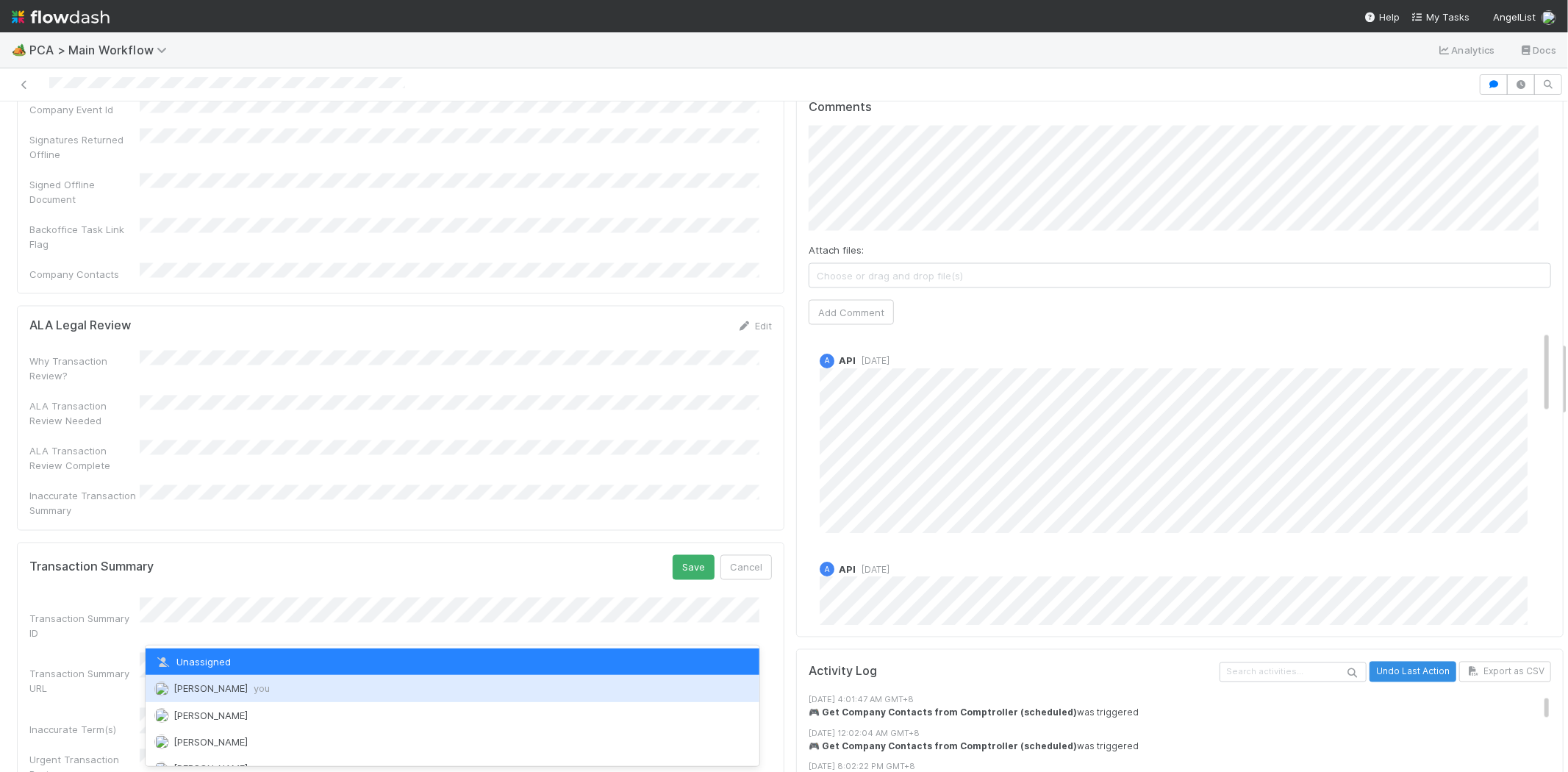
click at [324, 687] on div "[PERSON_NAME] you" at bounding box center [453, 687] width 614 height 26
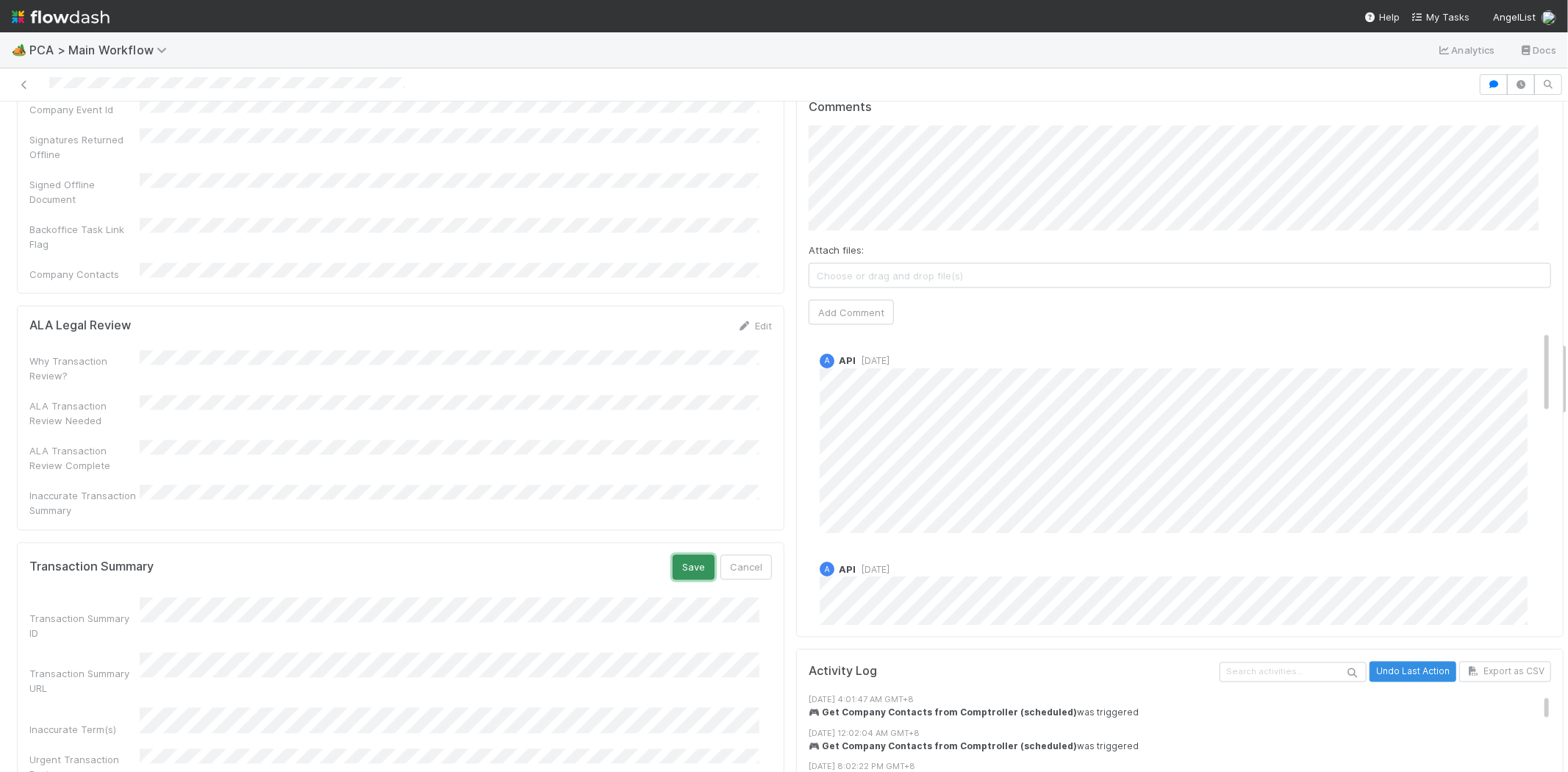
click at [682, 555] on button "Save" at bounding box center [694, 567] width 42 height 25
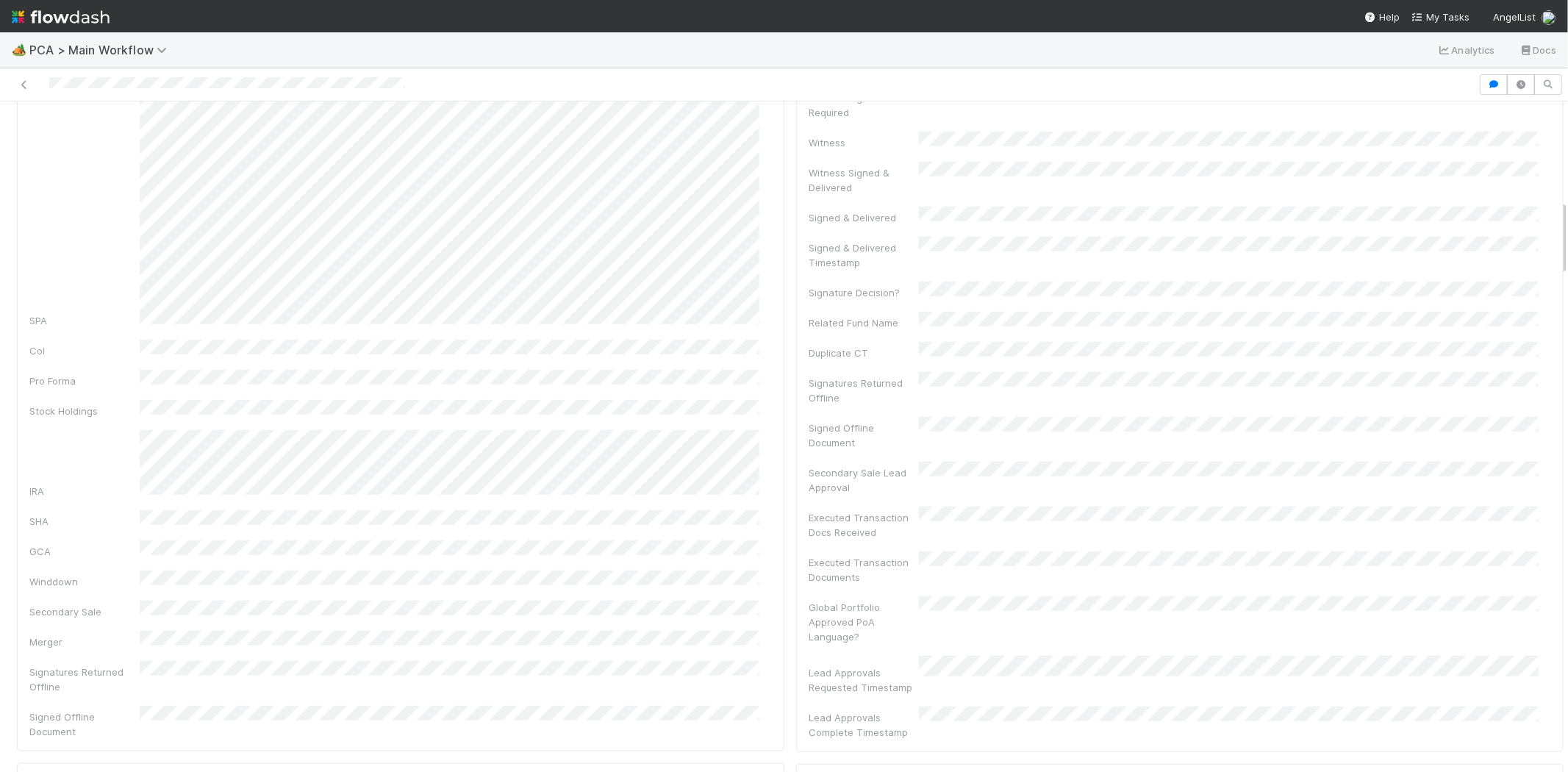
scroll to position [653, 0]
drag, startPoint x: 47, startPoint y: 81, endPoint x: 188, endPoint y: 72, distance: 141.3
click at [188, 72] on div at bounding box center [784, 85] width 1568 height 33
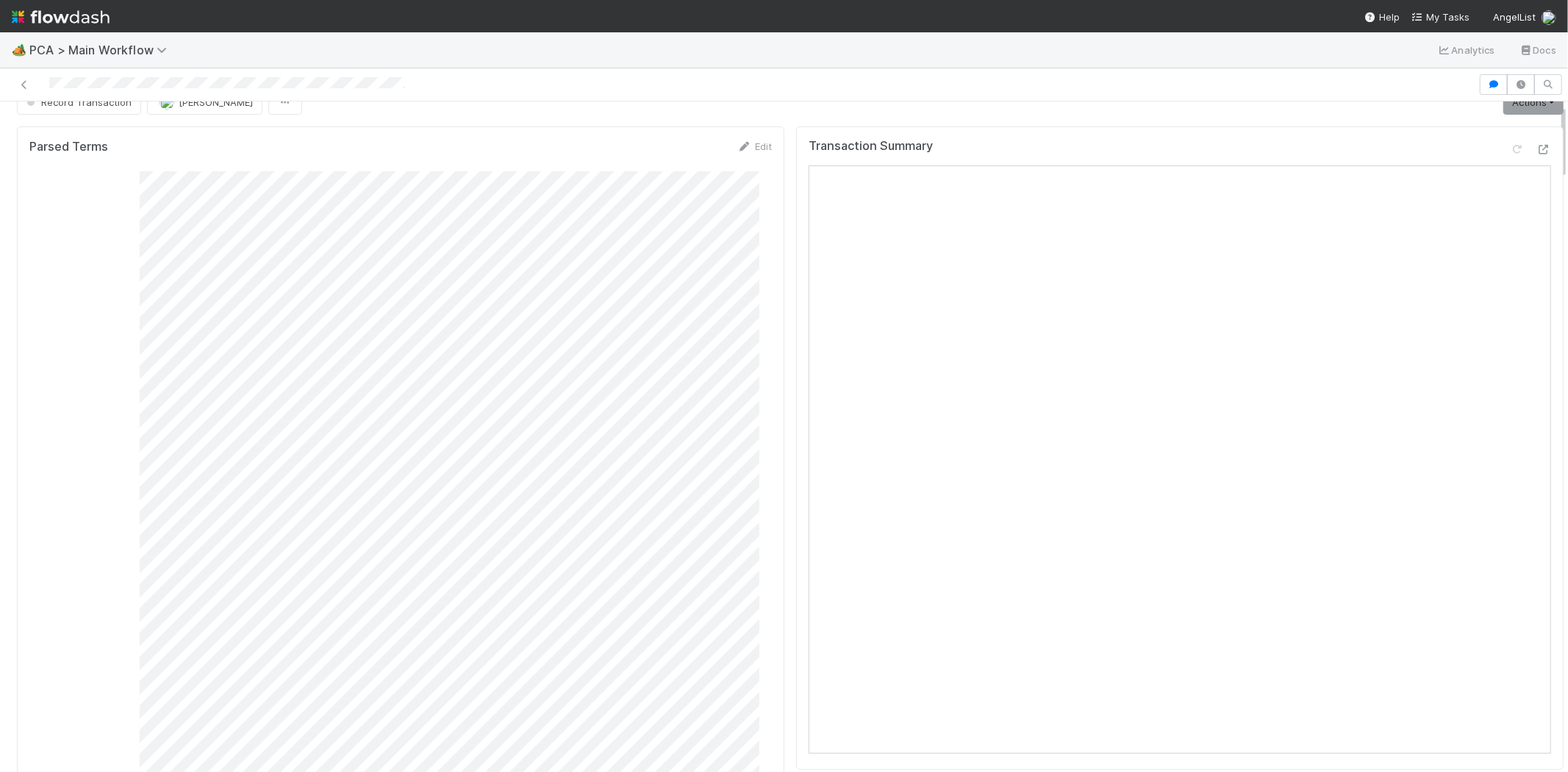
scroll to position [0, 0]
click at [1516, 135] on link "Actions" at bounding box center [1534, 125] width 61 height 25
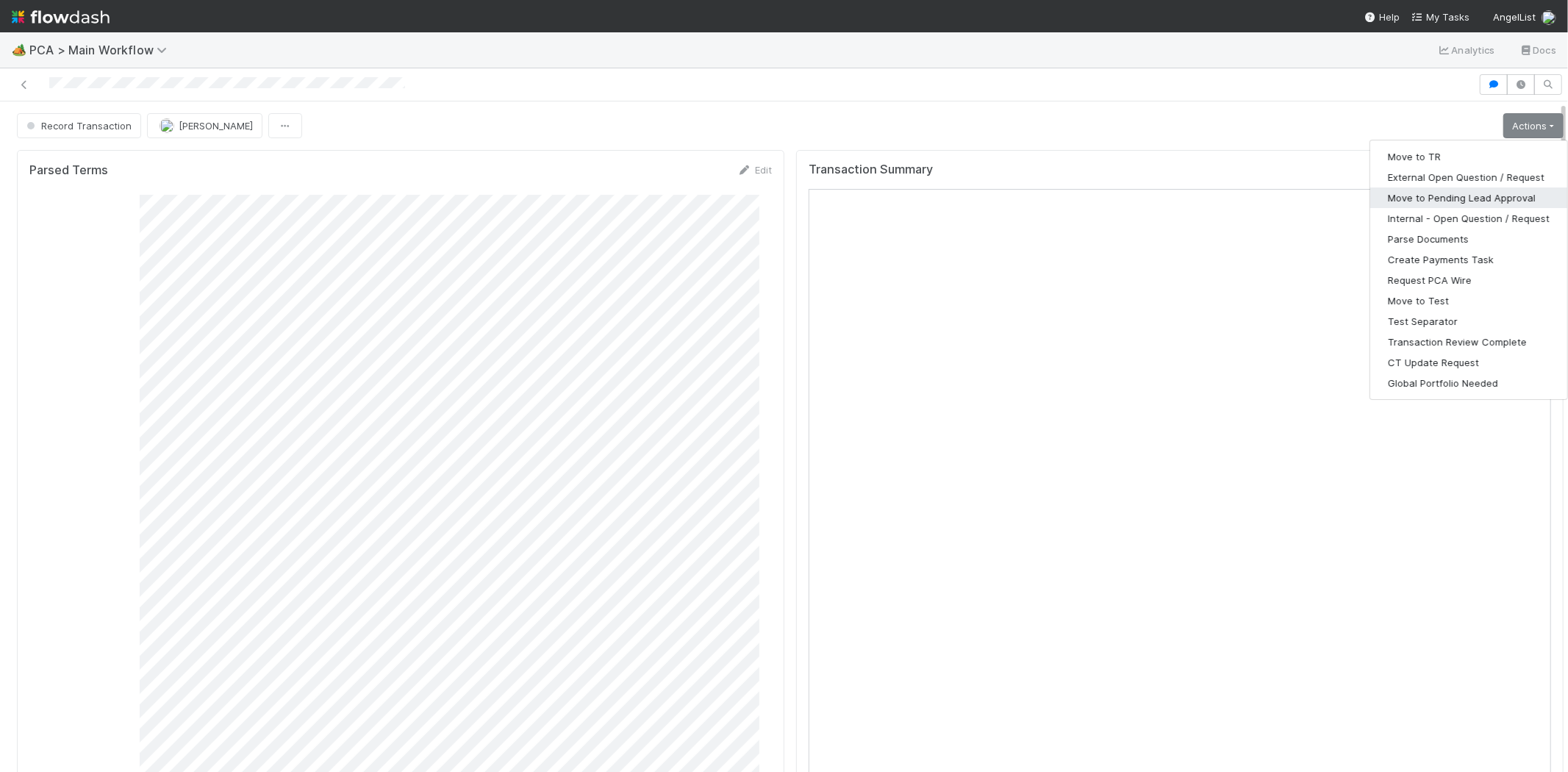
click at [1430, 199] on button "Move to Pending Lead Approval" at bounding box center [1468, 198] width 197 height 21
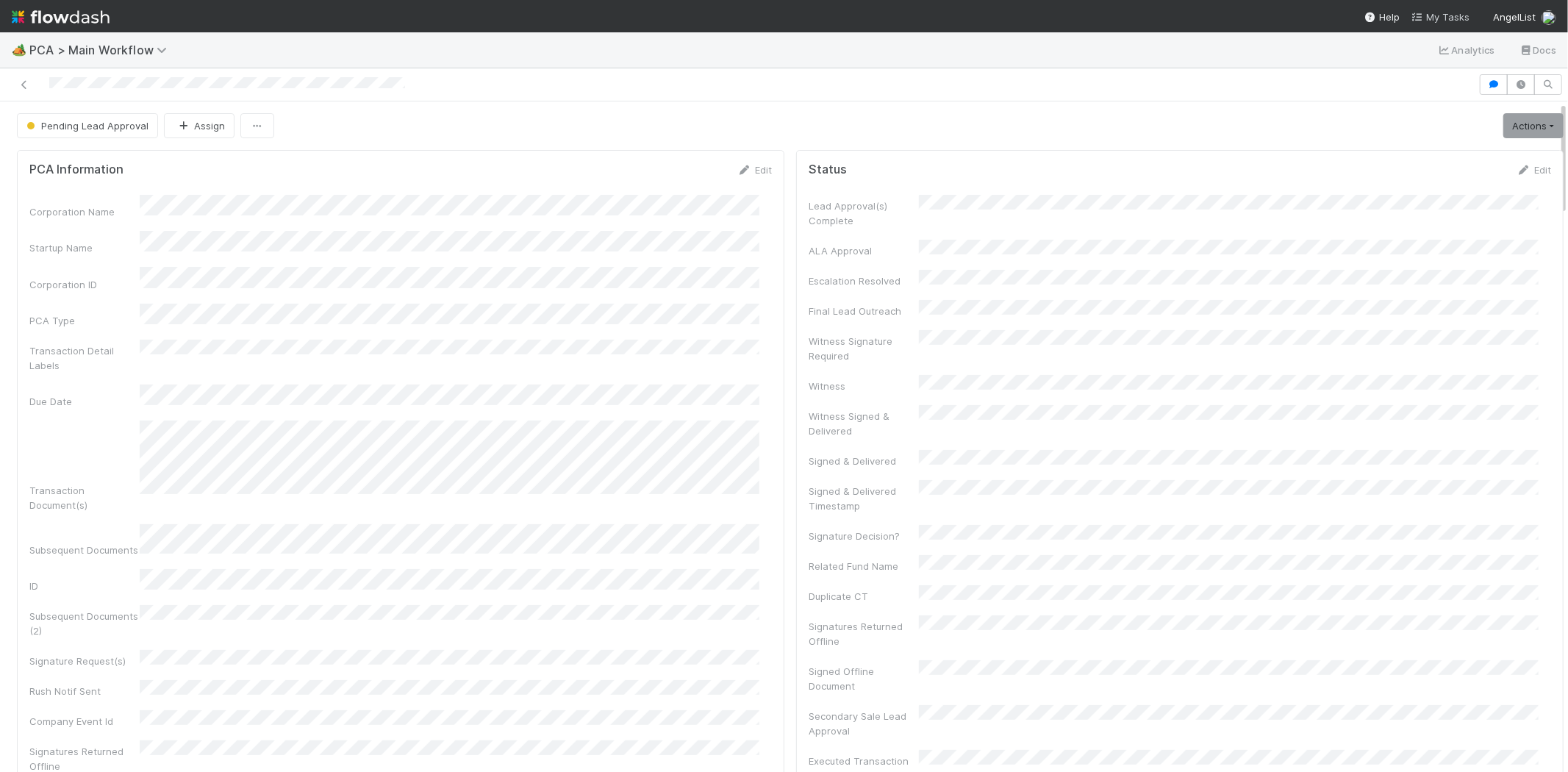
click at [1451, 17] on span "My Tasks" at bounding box center [1440, 17] width 58 height 12
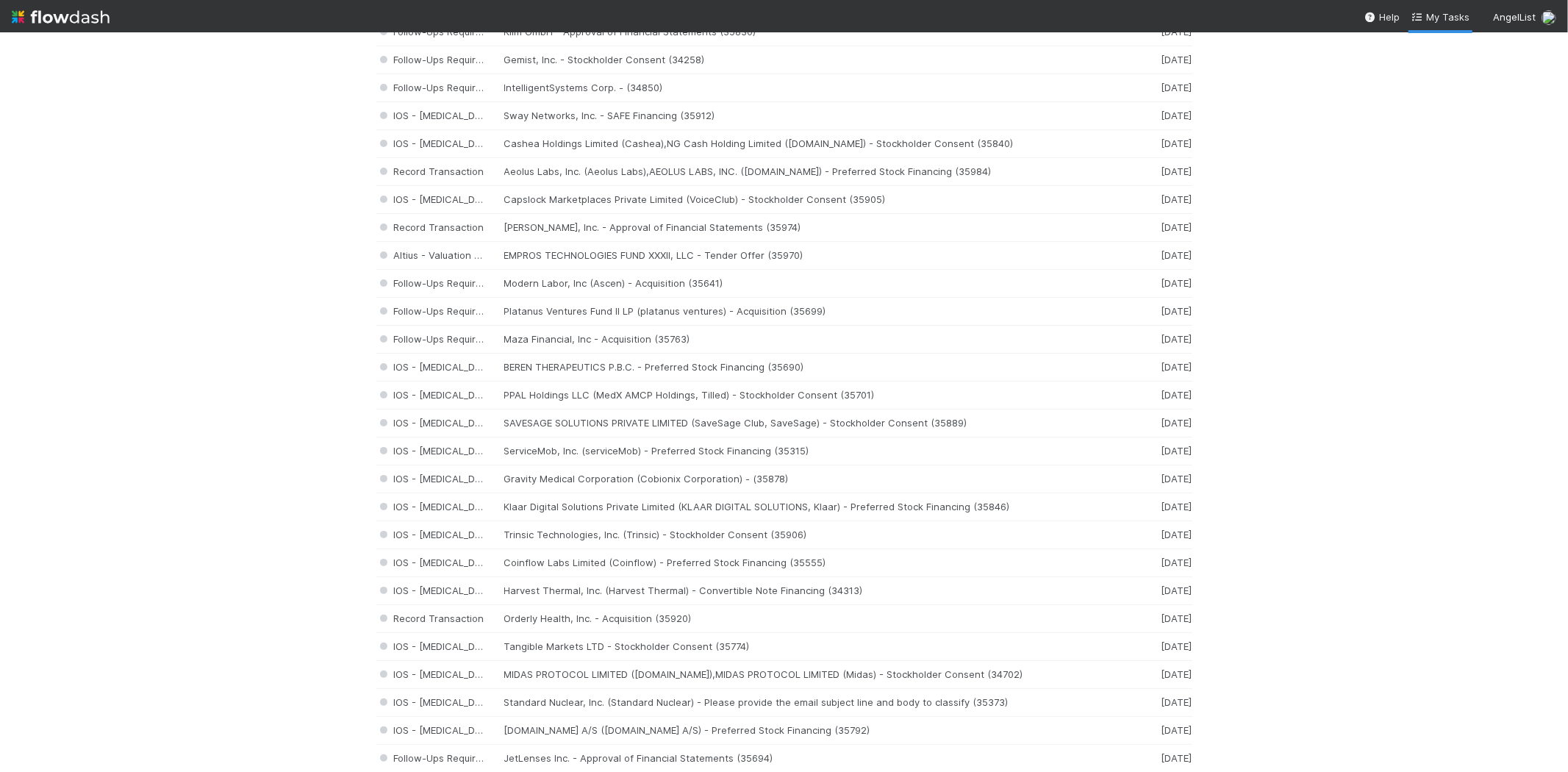
scroll to position [326, 0]
click at [621, 228] on div "Record Transaction [PERSON_NAME], Inc. - Approval of Financial Statements (3597…" at bounding box center [784, 226] width 816 height 28
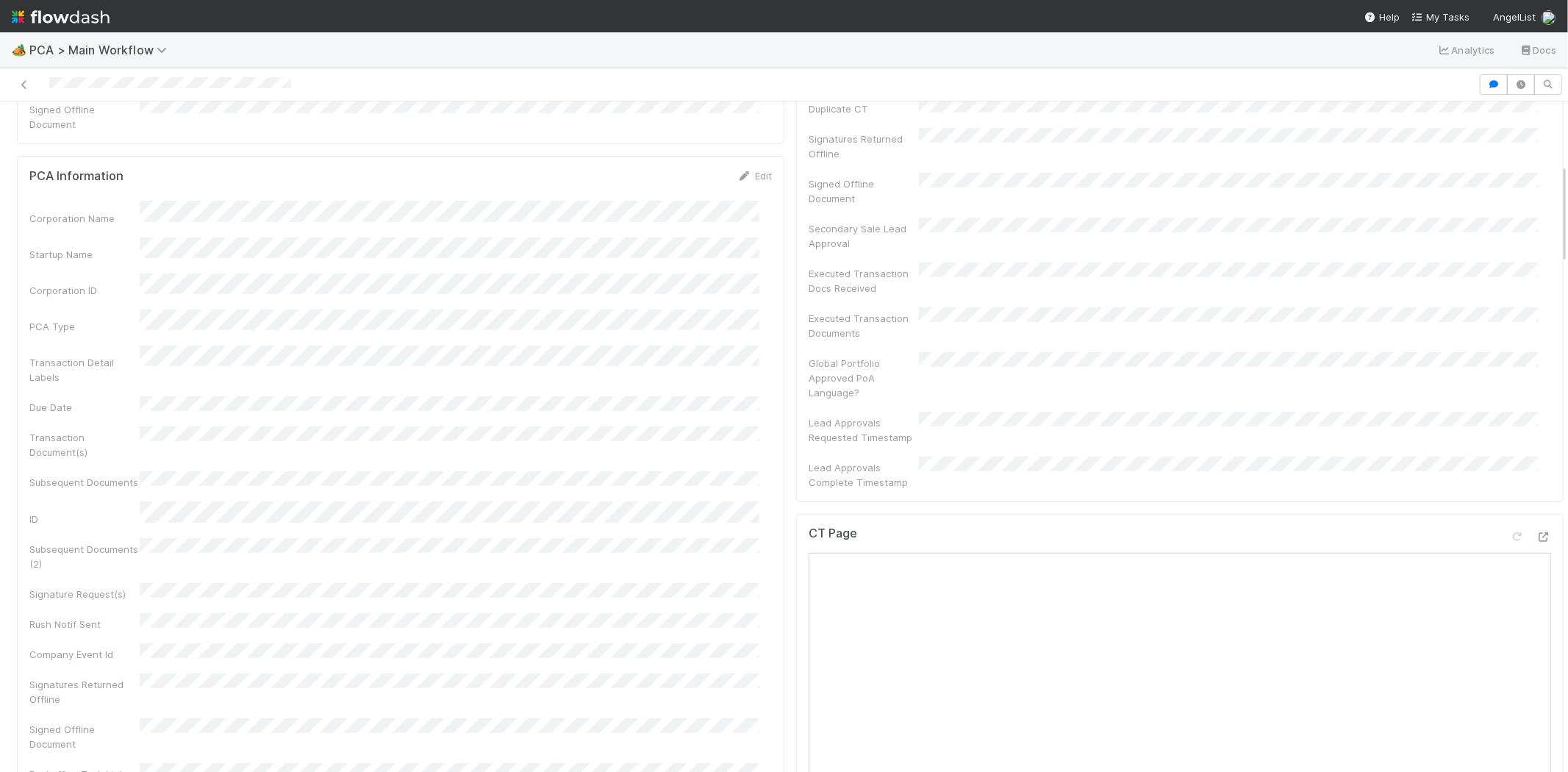
scroll to position [326, 0]
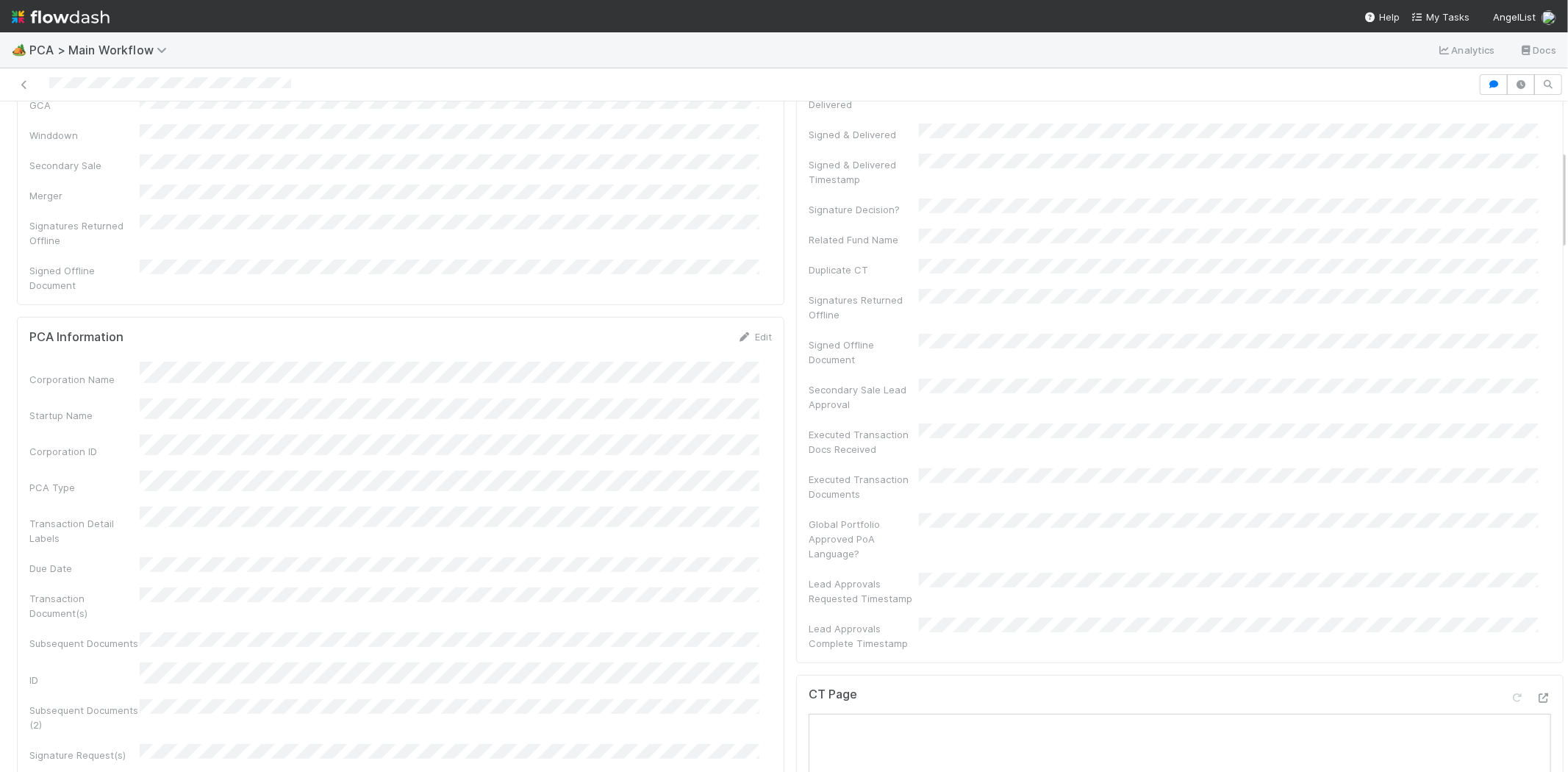
click at [429, 167] on div "Consolidated GCA Summary SPA CoI Pro Forma Stock Holdings IRA SHA GCA Winddown …" at bounding box center [400, 81] width 743 height 424
click at [96, 82] on div at bounding box center [739, 85] width 1467 height 21
click at [1537, 693] on icon at bounding box center [1544, 698] width 14 height 10
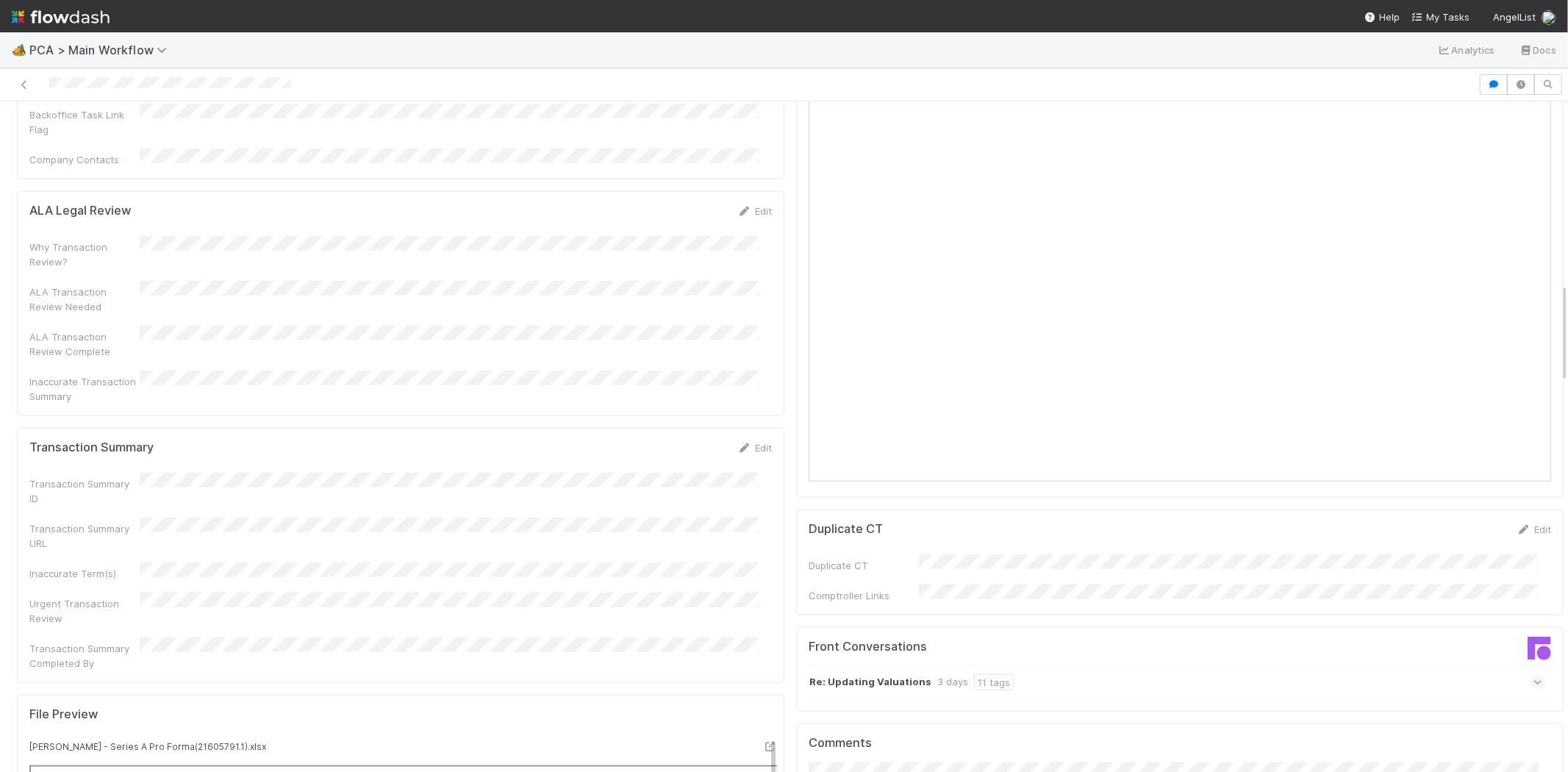
scroll to position [1144, 0]
click at [1534, 679] on icon at bounding box center [1538, 686] width 10 height 14
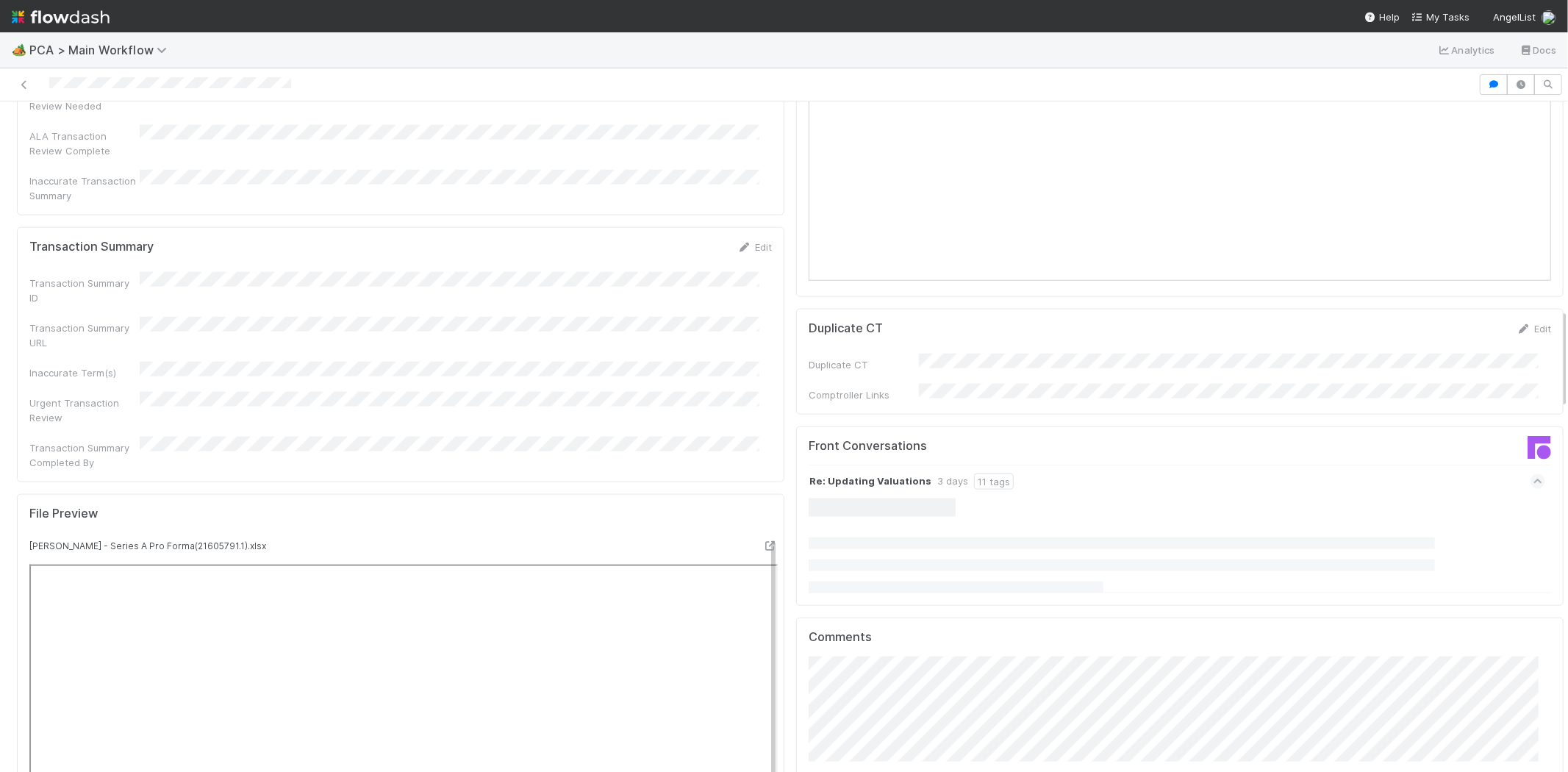
scroll to position [1388, 0]
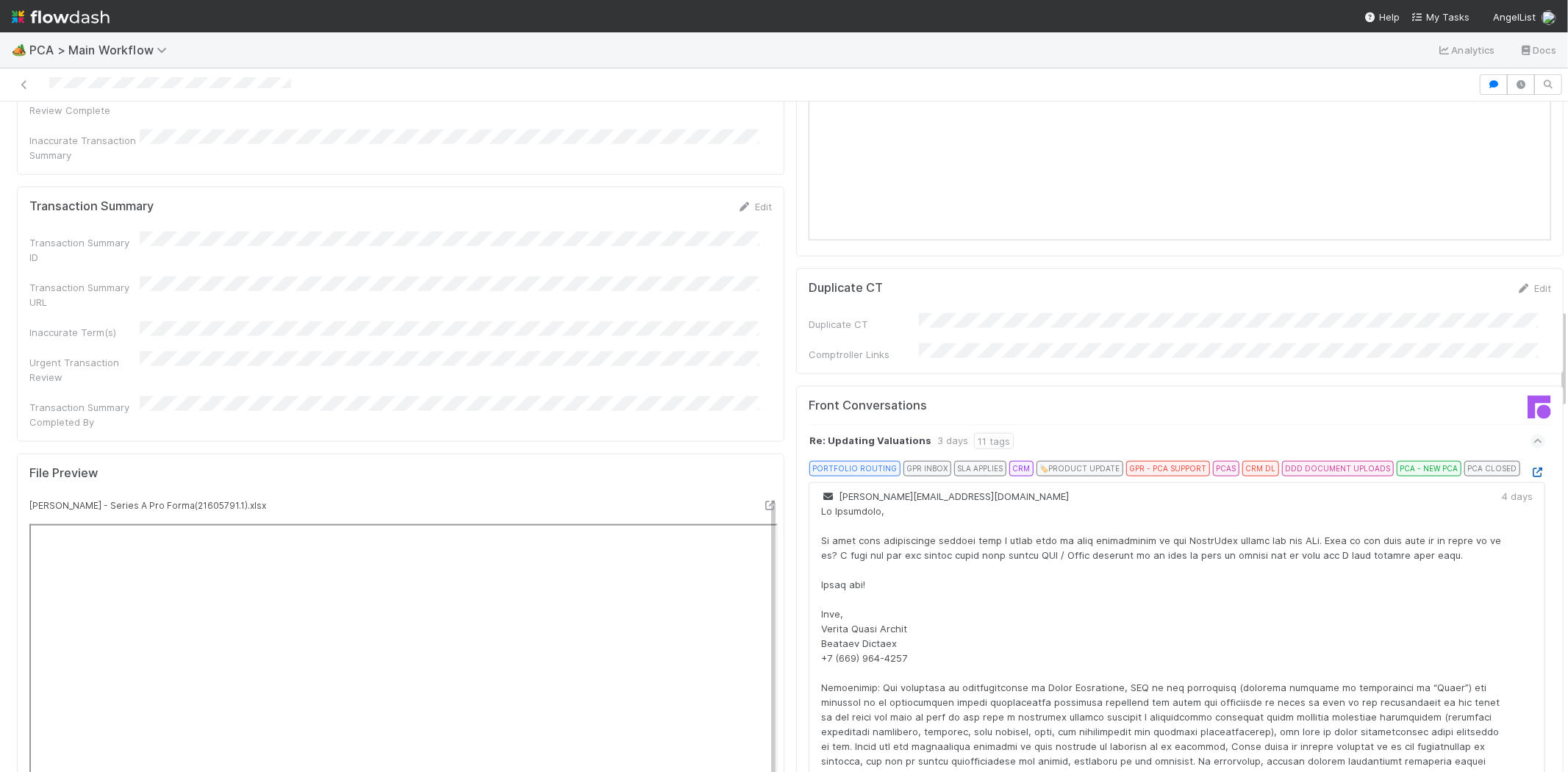
click at [1531, 467] on icon at bounding box center [1538, 472] width 14 height 10
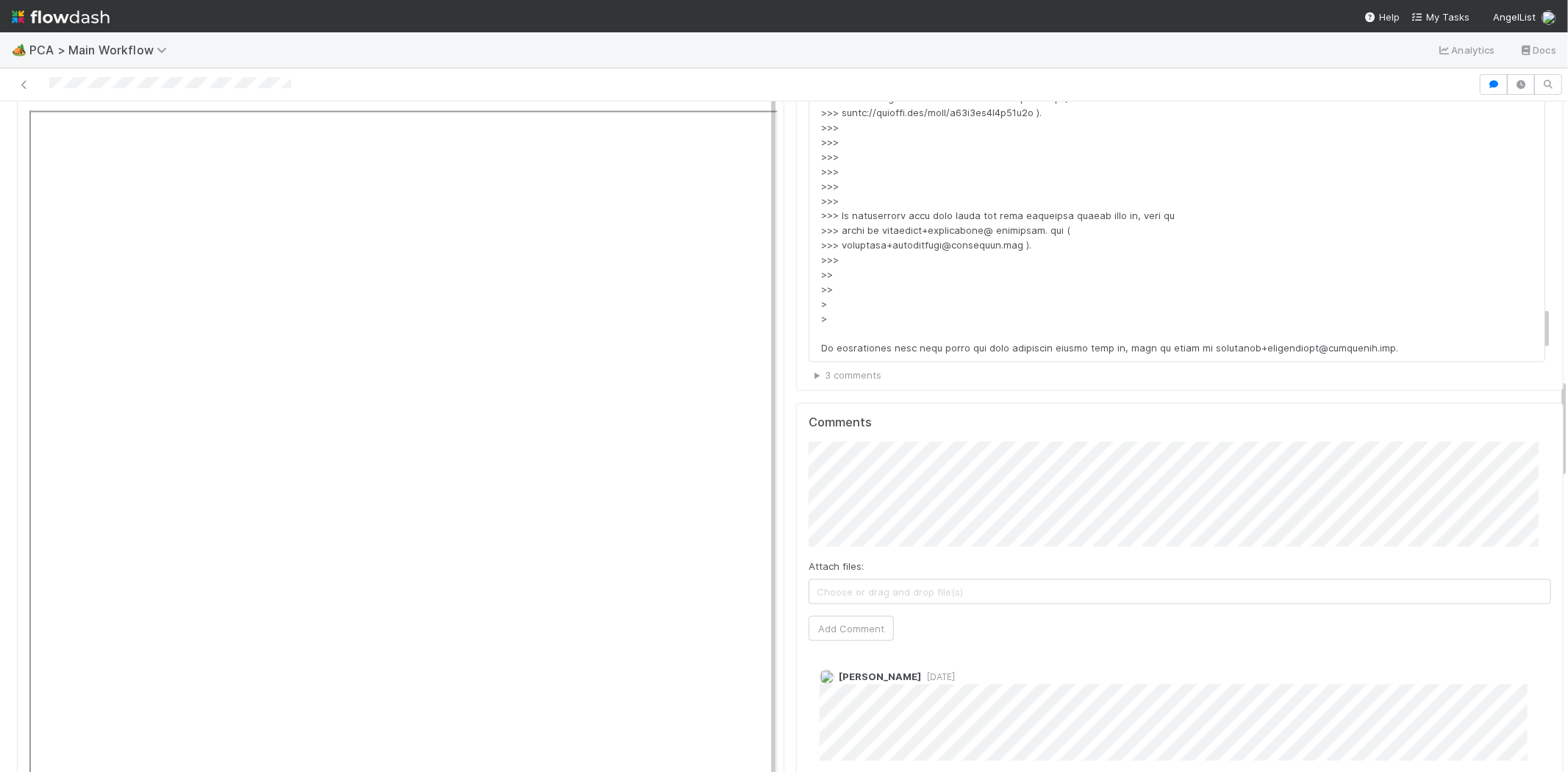
scroll to position [1797, 0]
click at [859, 620] on button "Add Comment" at bounding box center [851, 632] width 85 height 25
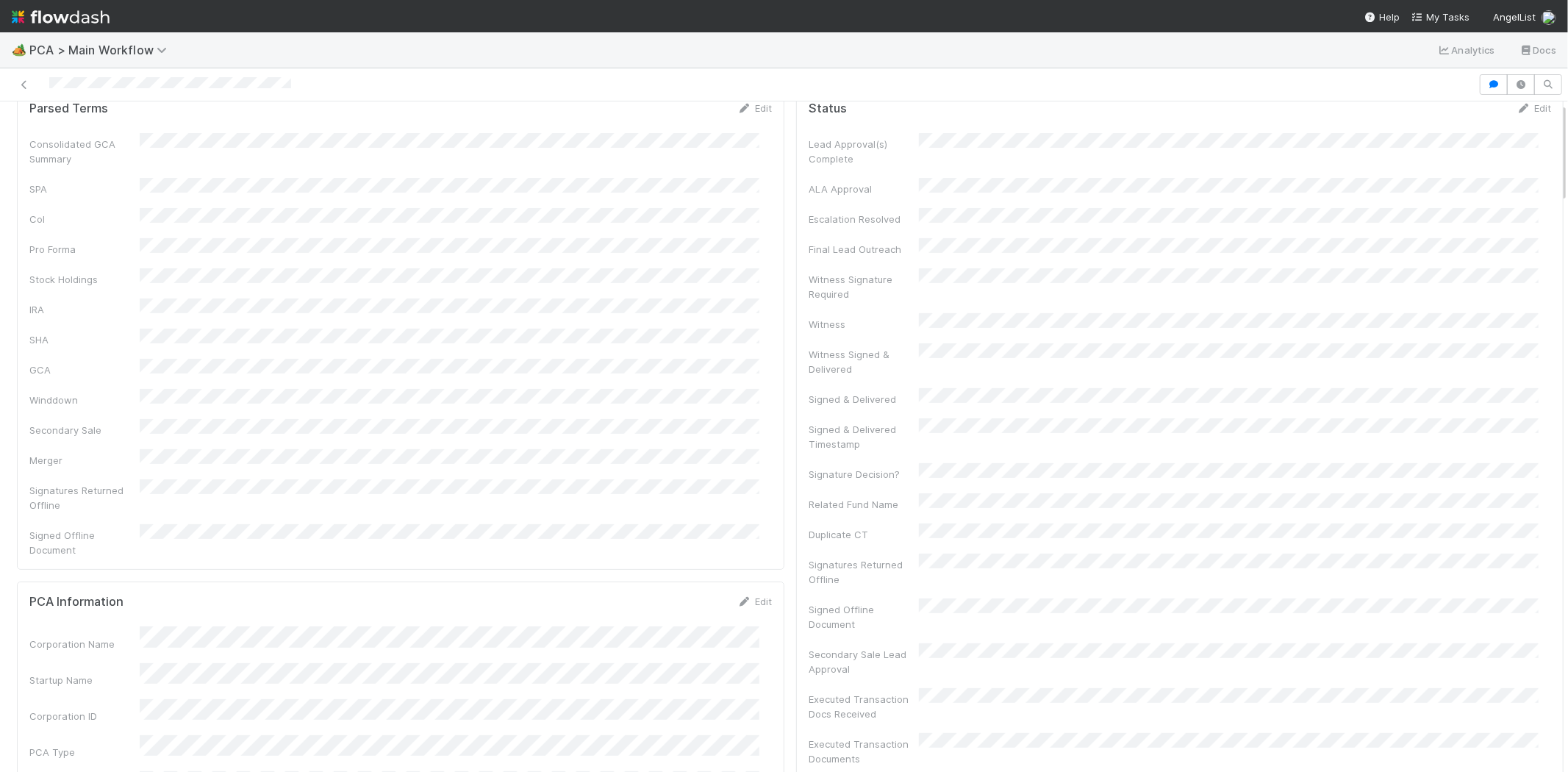
scroll to position [0, 0]
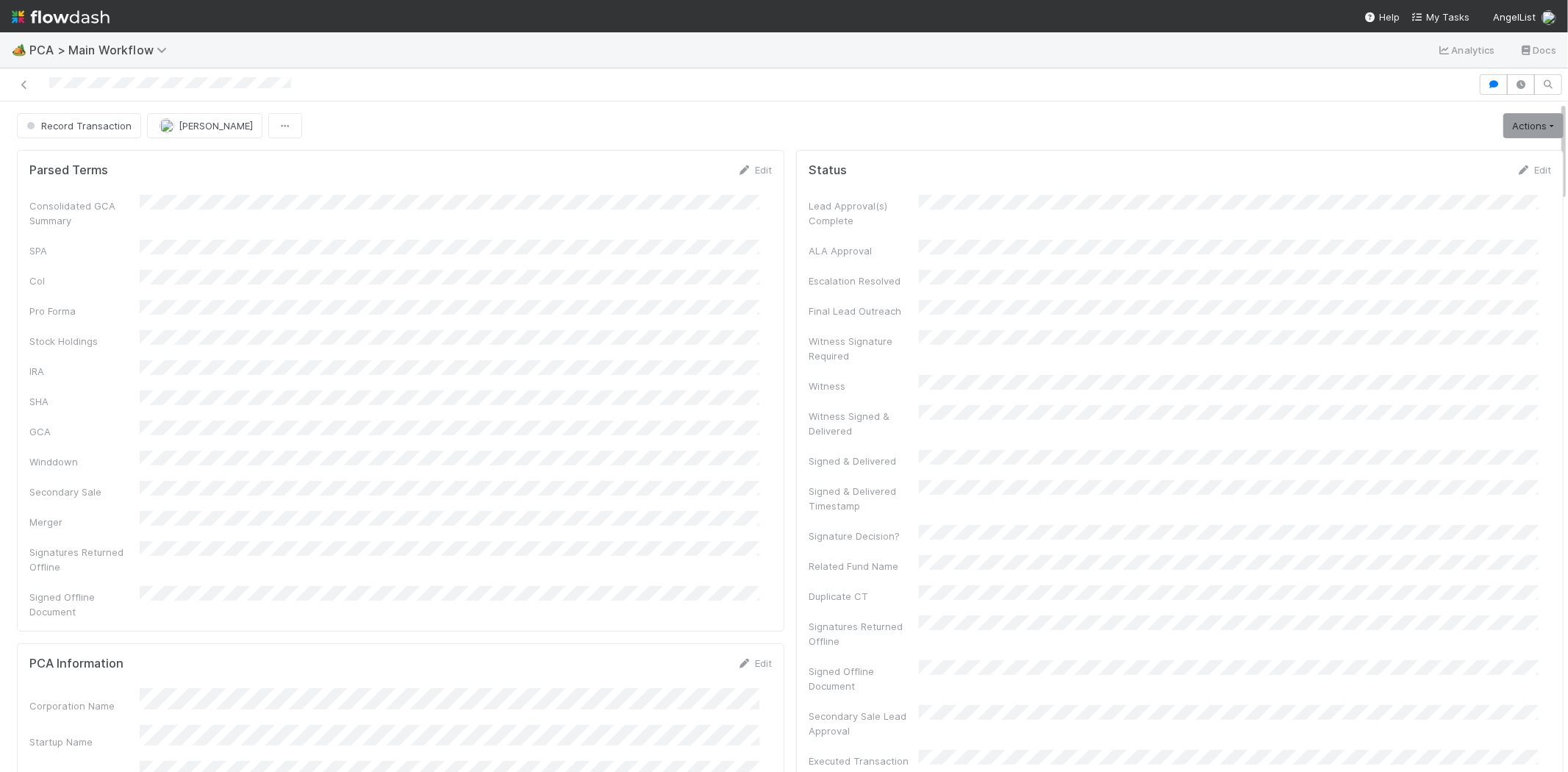
click at [97, 86] on div at bounding box center [739, 85] width 1467 height 21
click at [87, 128] on span "Record Transaction" at bounding box center [77, 125] width 108 height 12
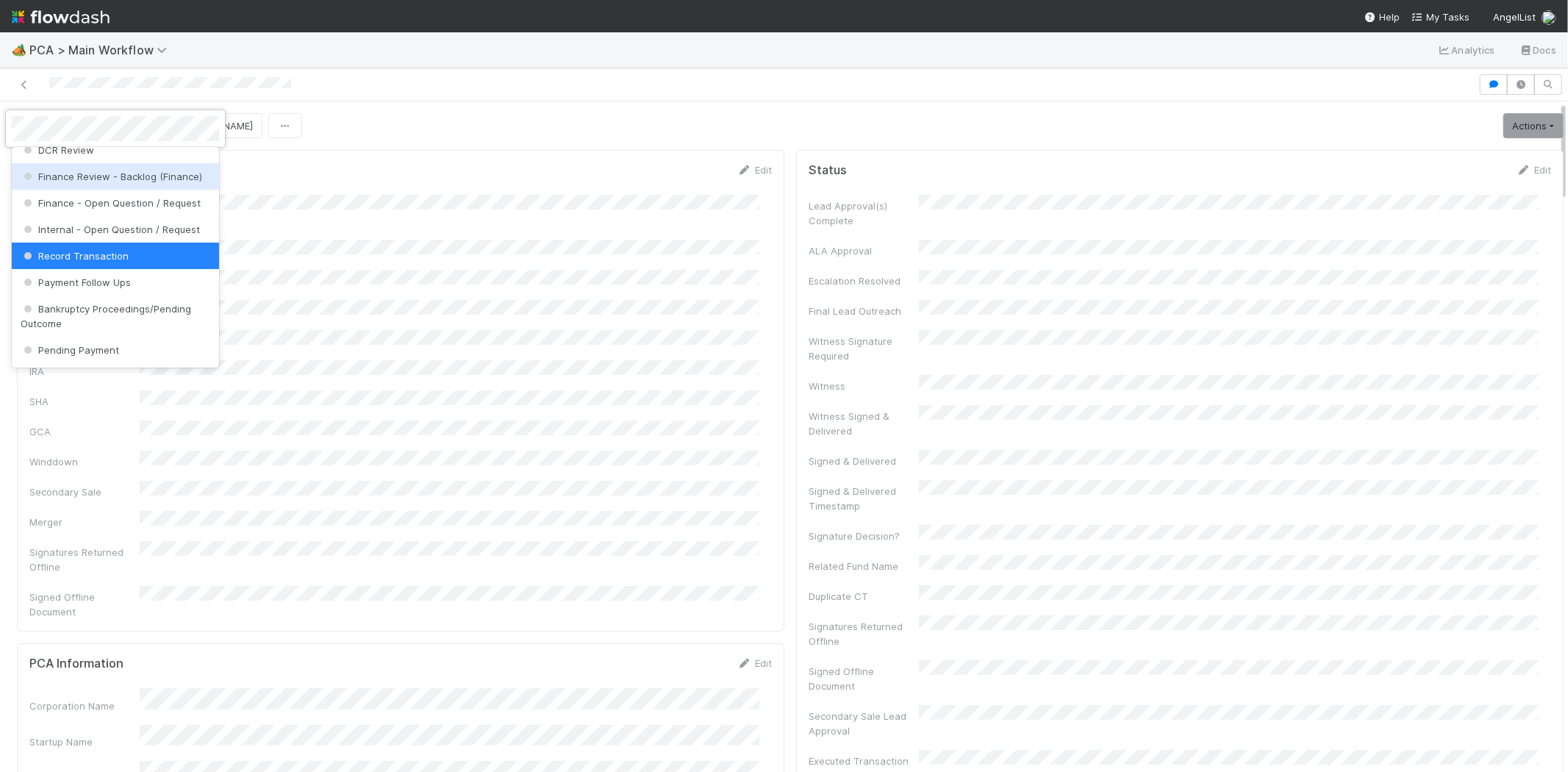
scroll to position [813, 0]
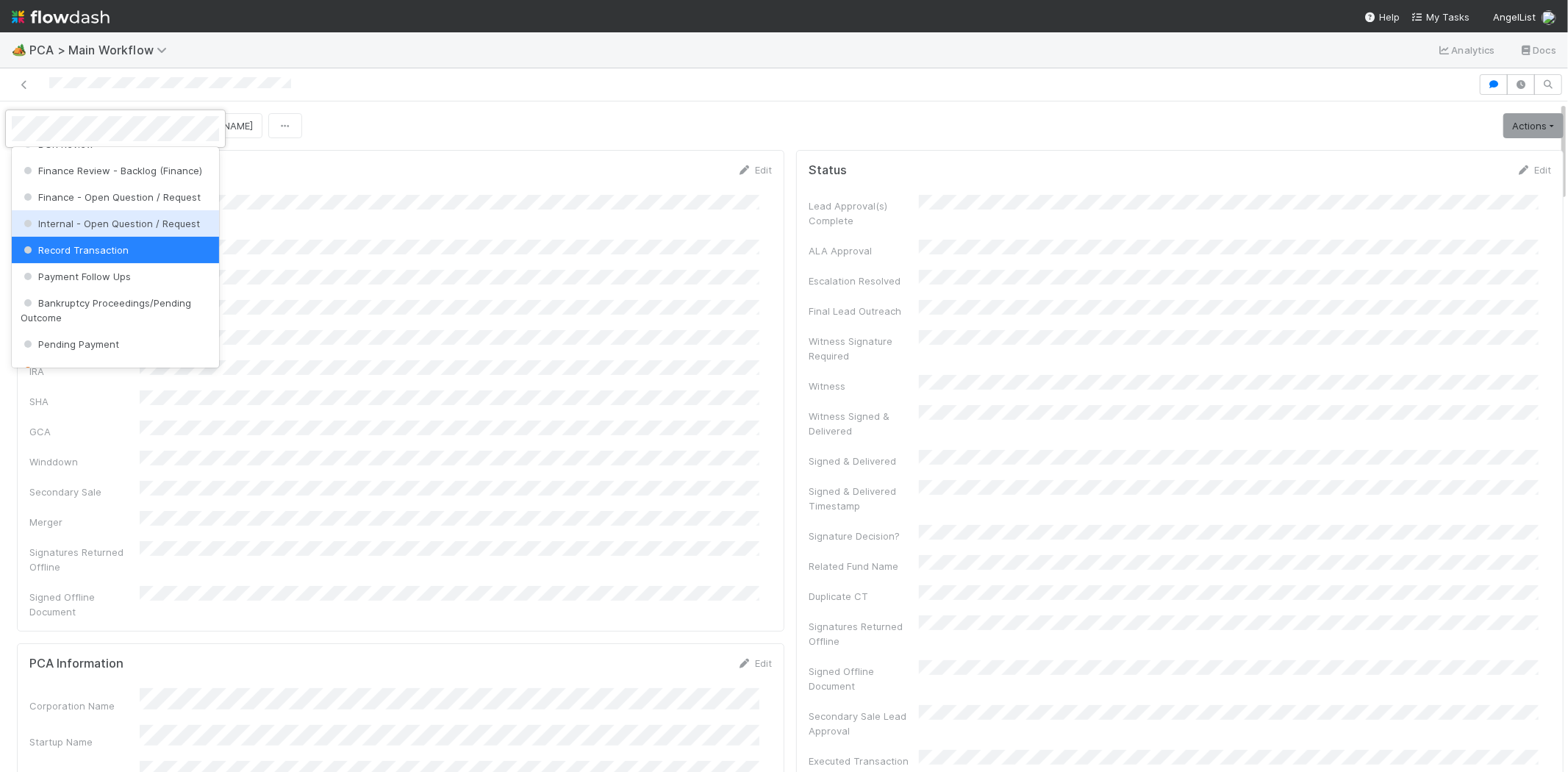
click at [170, 230] on span "Internal - Open Question / Request" at bounding box center [110, 223] width 179 height 12
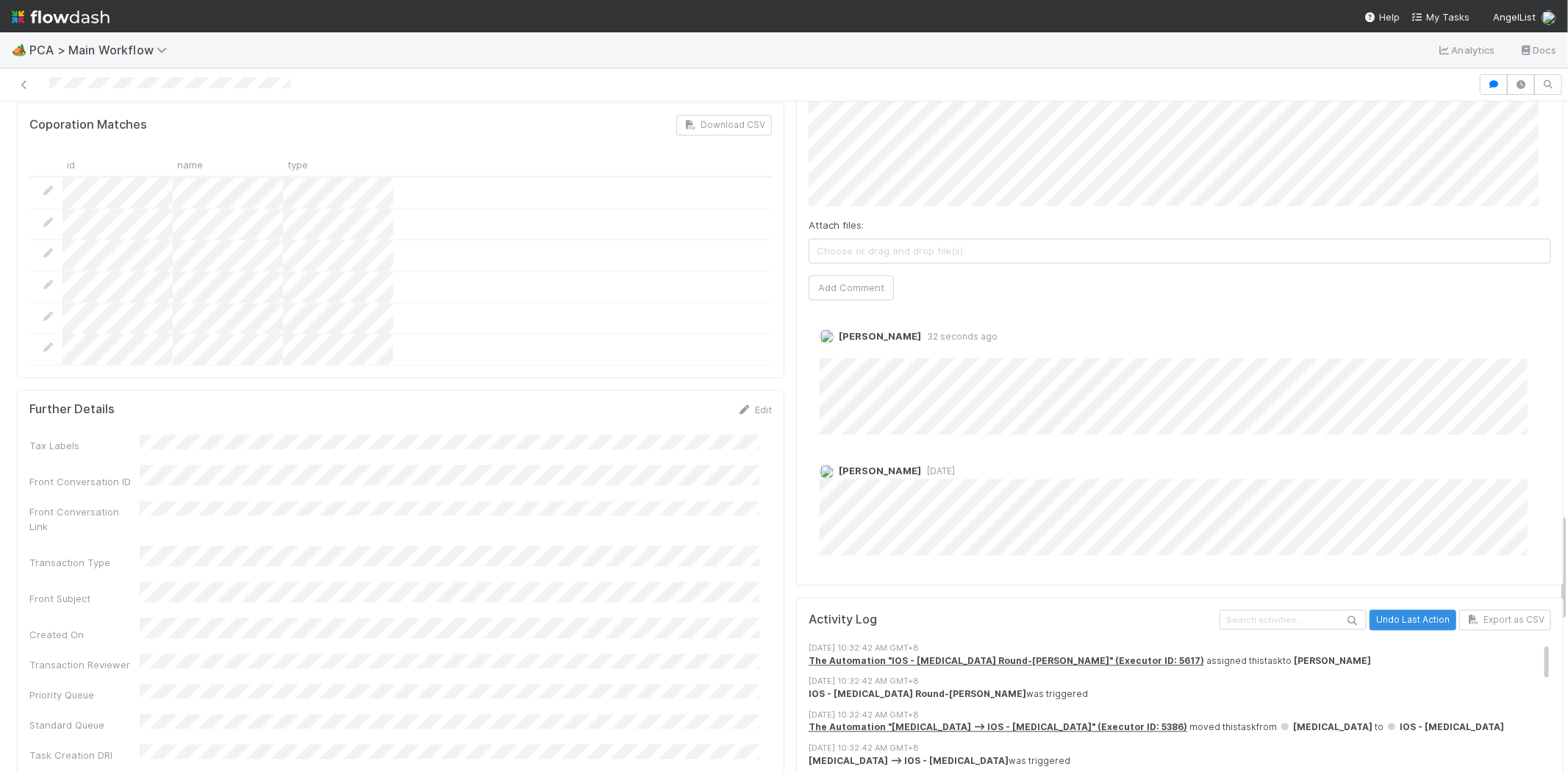
scroll to position [2548, 0]
drag, startPoint x: 1550, startPoint y: 211, endPoint x: 1553, endPoint y: 604, distance: 393.0
click at [1553, 604] on div "IOS - ICU Roselyn de Villa Actions Finish Move to Post-Close Question Move to F…" at bounding box center [784, 436] width 1568 height 671
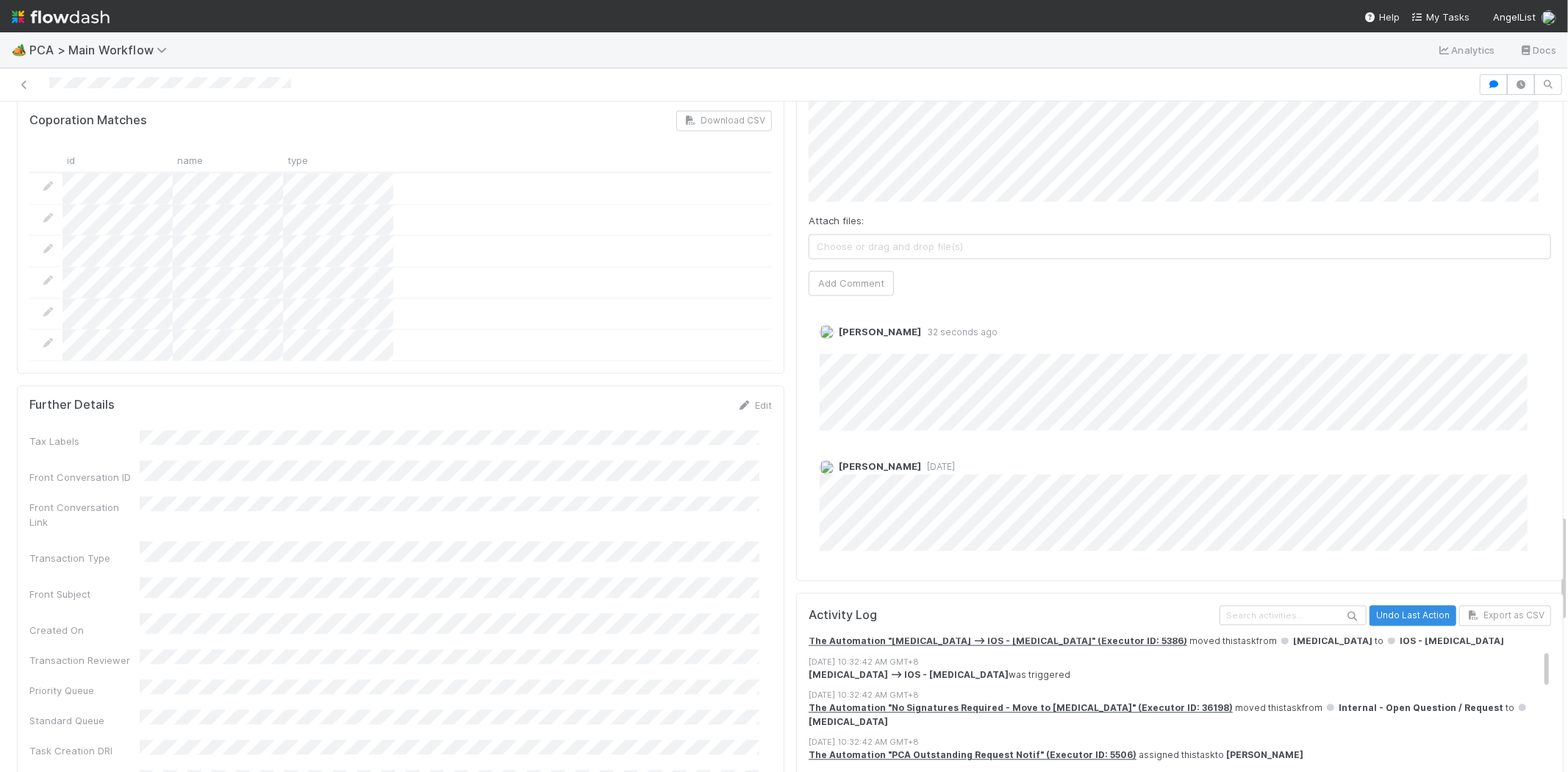
drag, startPoint x: 1236, startPoint y: 597, endPoint x: 1385, endPoint y: 593, distance: 149.1
click at [1385, 702] on span "Internal - Open Question / Request" at bounding box center [1414, 707] width 179 height 11
copy span "nternal - Open Question / Request"
click at [1325, 702] on span "Internal - Open Question / Request" at bounding box center [1414, 707] width 179 height 11
drag, startPoint x: 1231, startPoint y: 596, endPoint x: 1384, endPoint y: 596, distance: 153.0
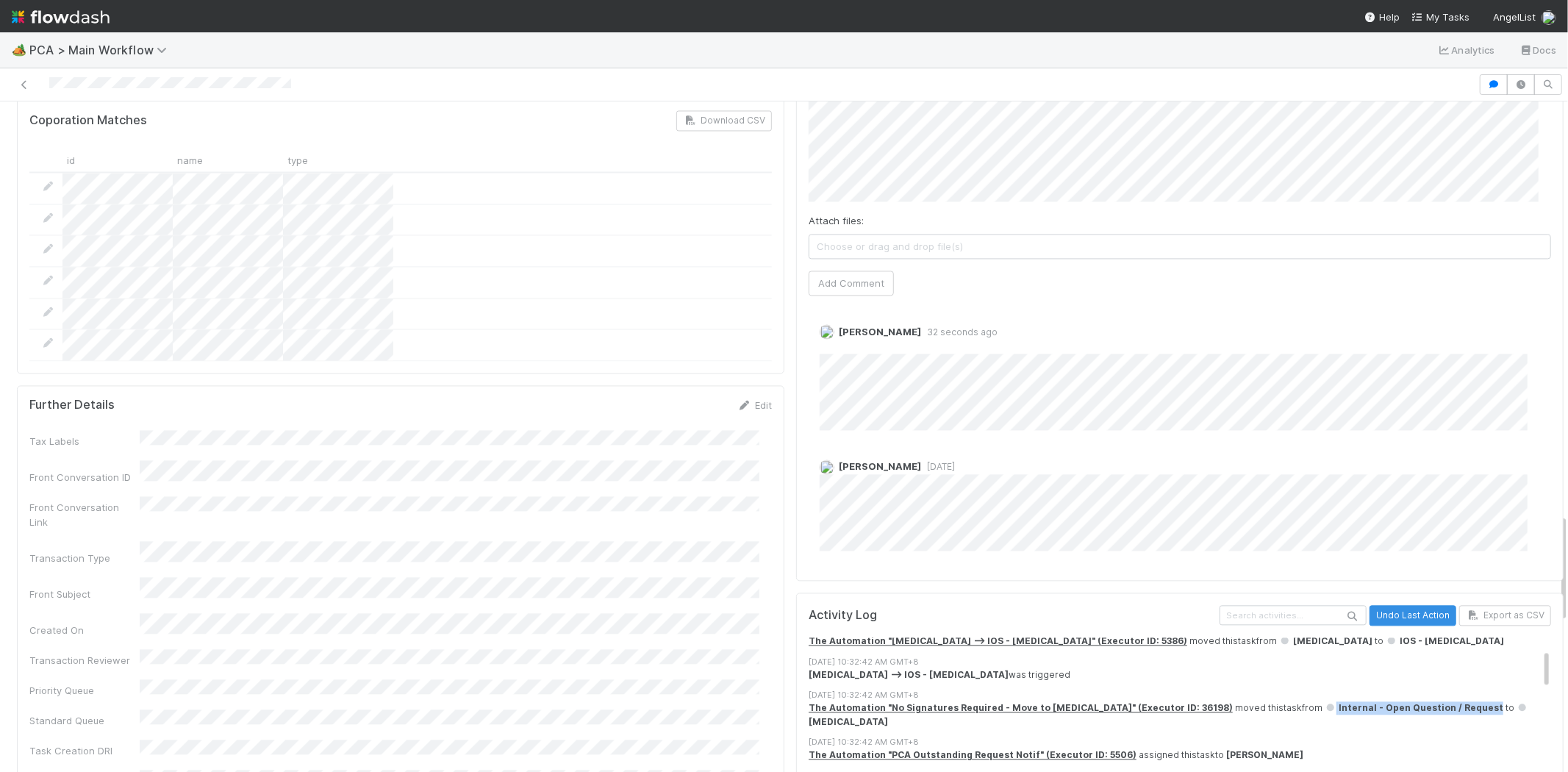
click at [1384, 702] on span "Internal - Open Question / Request" at bounding box center [1414, 707] width 179 height 11
drag, startPoint x: 1255, startPoint y: 597, endPoint x: 1247, endPoint y: 601, distance: 8.9
click at [1325, 702] on span "Internal - Open Question / Request" at bounding box center [1414, 707] width 179 height 11
drag, startPoint x: 1232, startPoint y: 597, endPoint x: 1382, endPoint y: 597, distance: 150.0
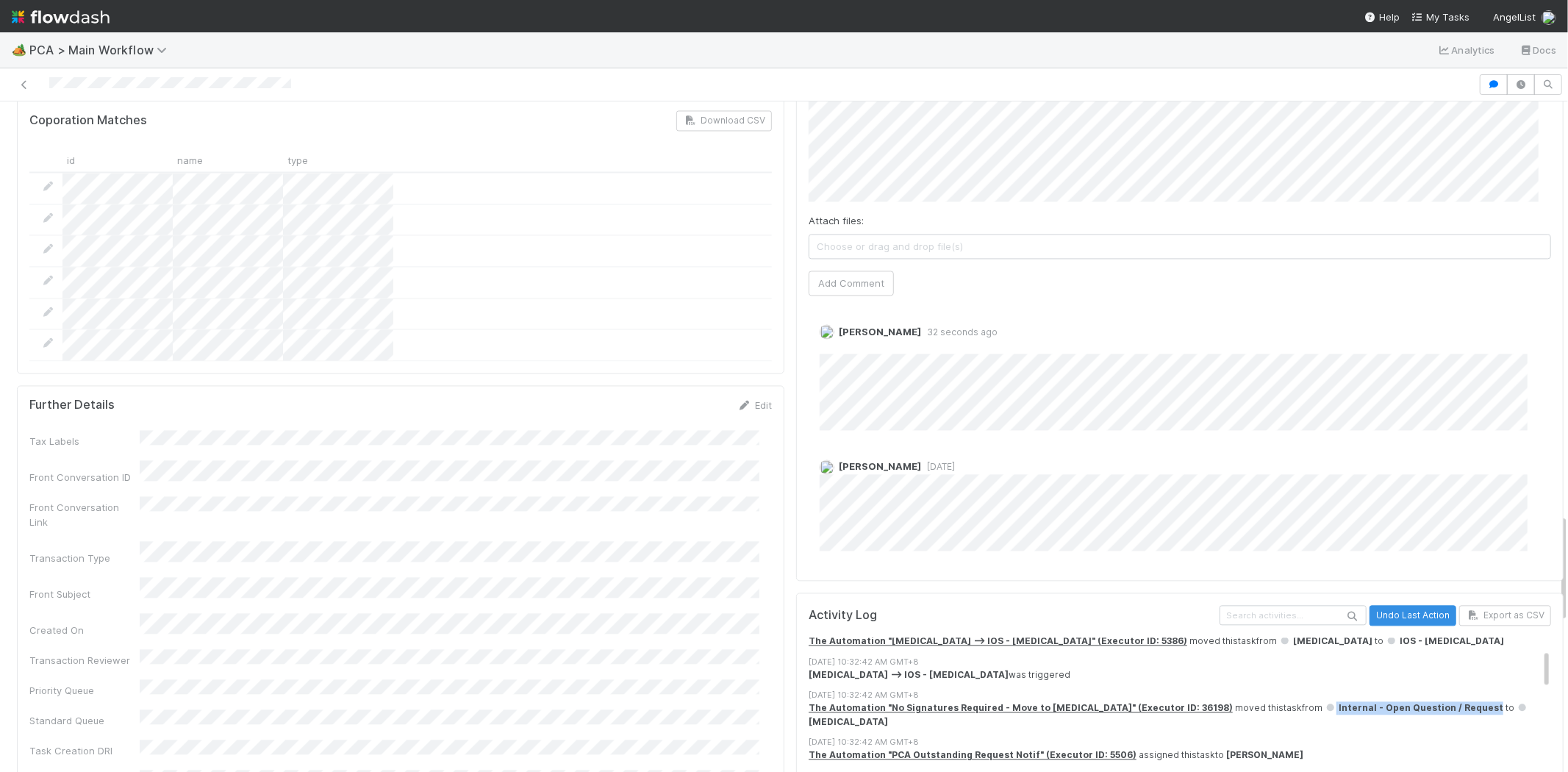
click at [1382, 702] on span "Internal - Open Question / Request" at bounding box center [1414, 707] width 179 height 11
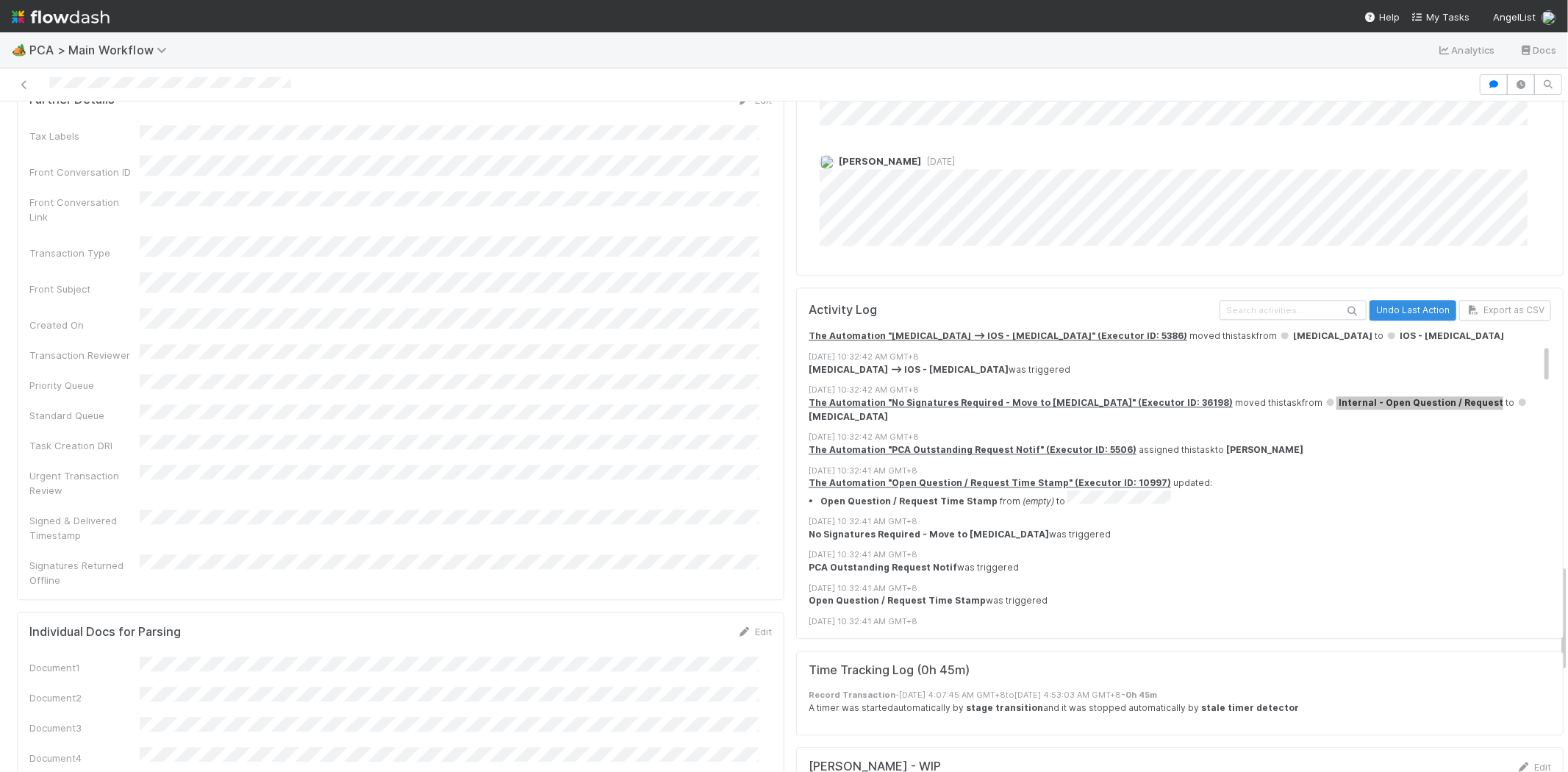
scroll to position [2858, 0]
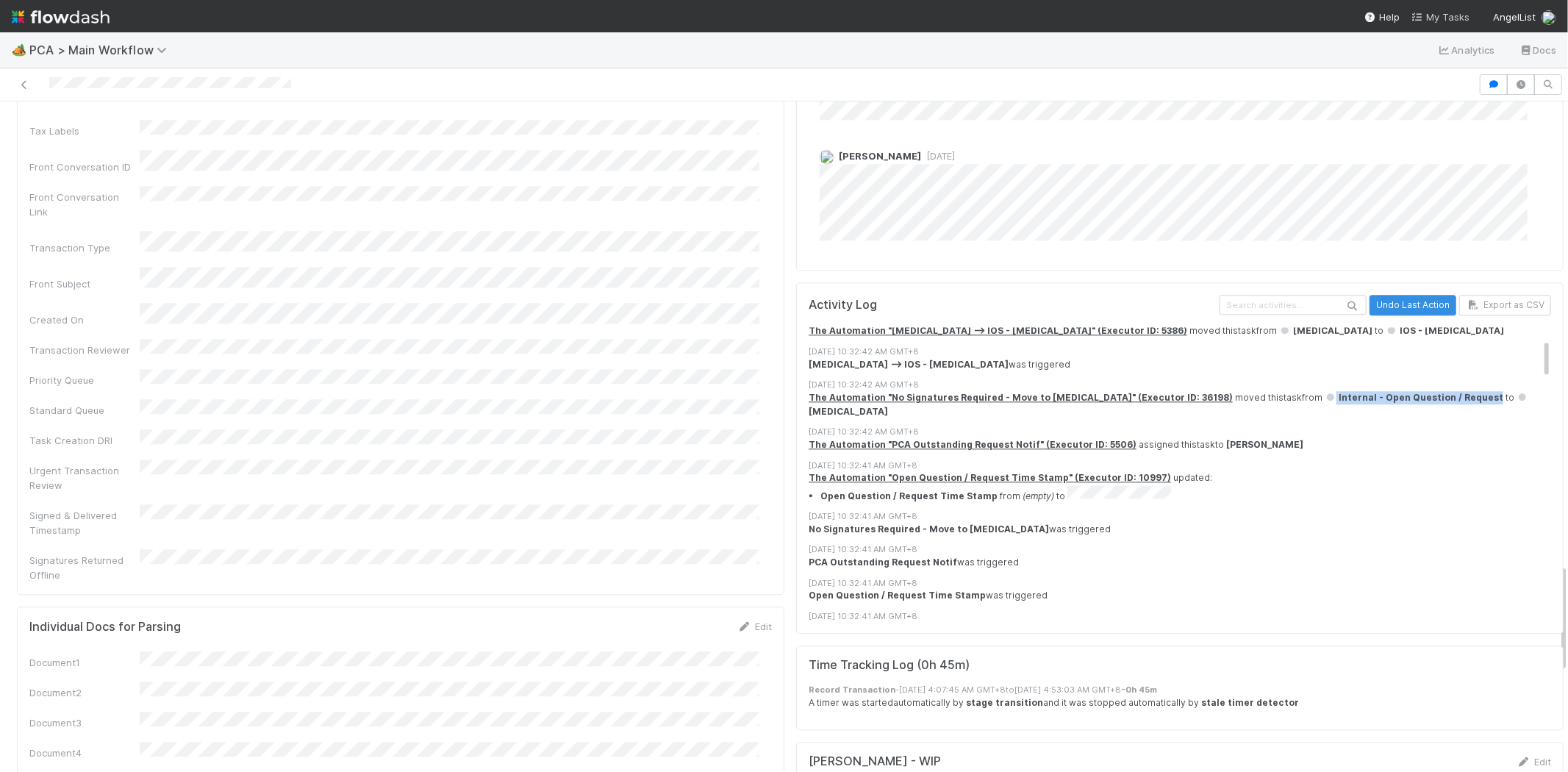
click at [1452, 16] on span "My Tasks" at bounding box center [1440, 17] width 58 height 12
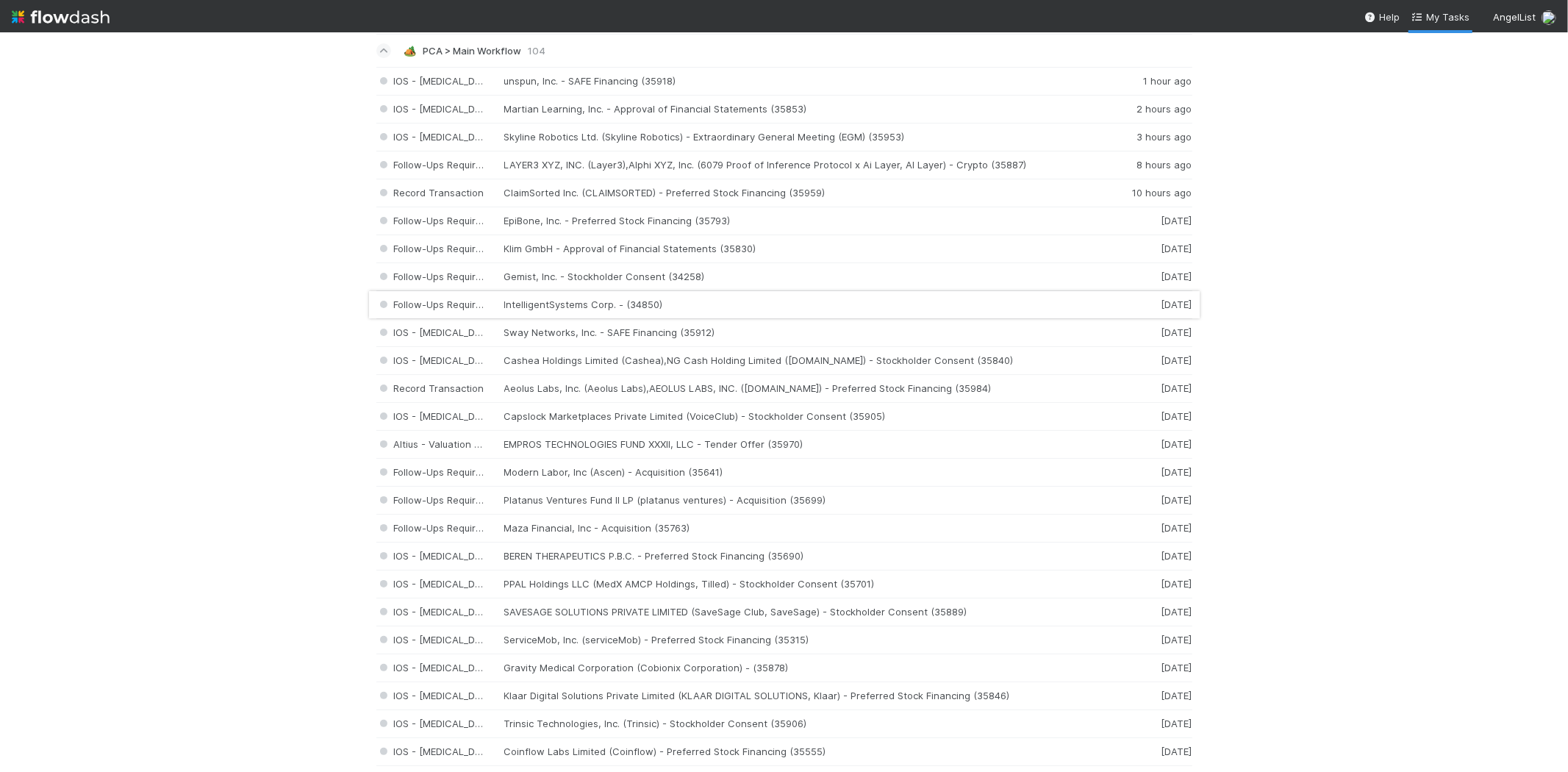
scroll to position [81, 0]
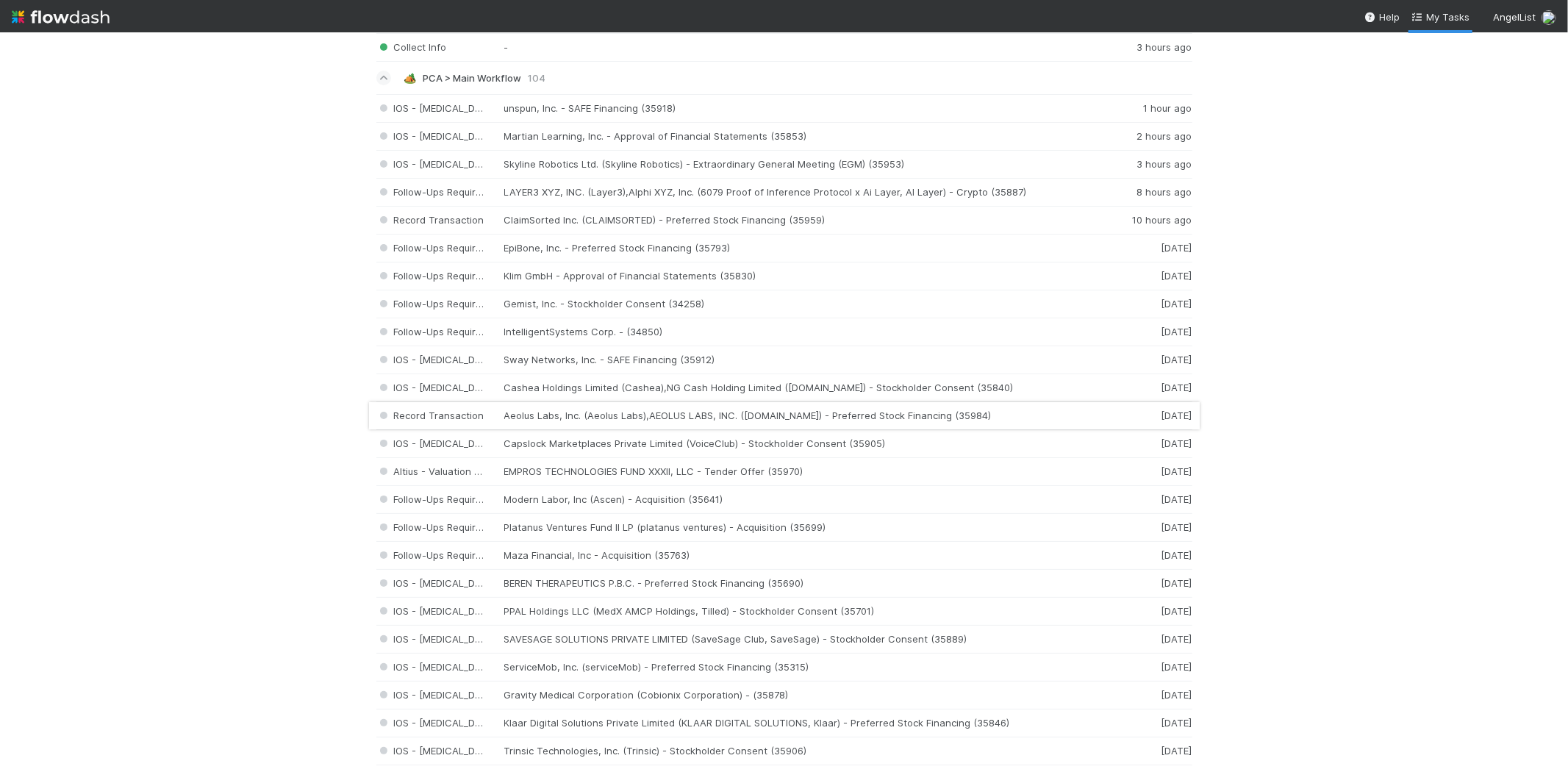
click at [632, 414] on div "Record Transaction Aeolus Labs, Inc. (Aeolus Labs),AEOLUS LABS, INC. (Aeolus.ea…" at bounding box center [784, 416] width 816 height 28
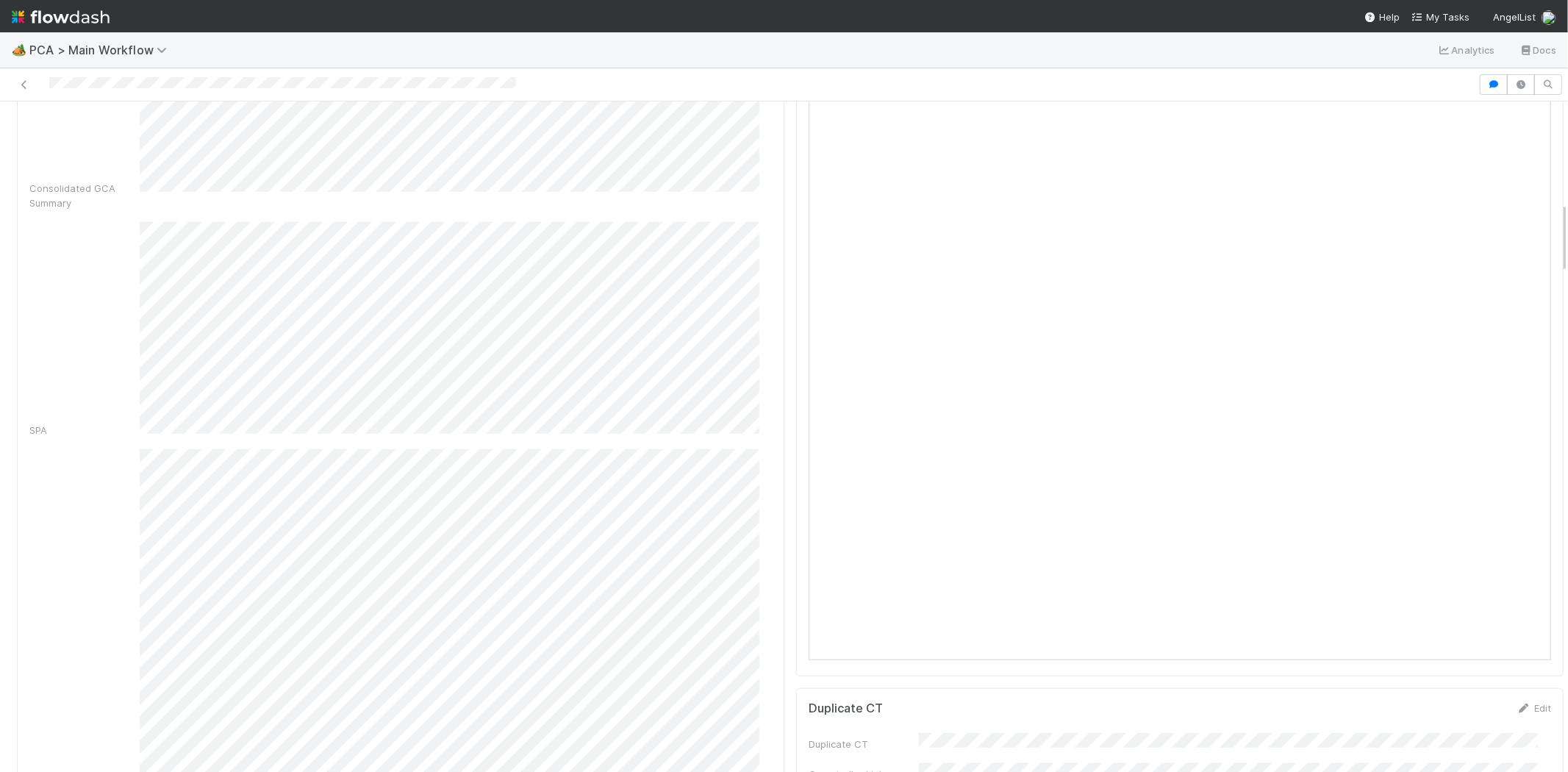
scroll to position [653, 0]
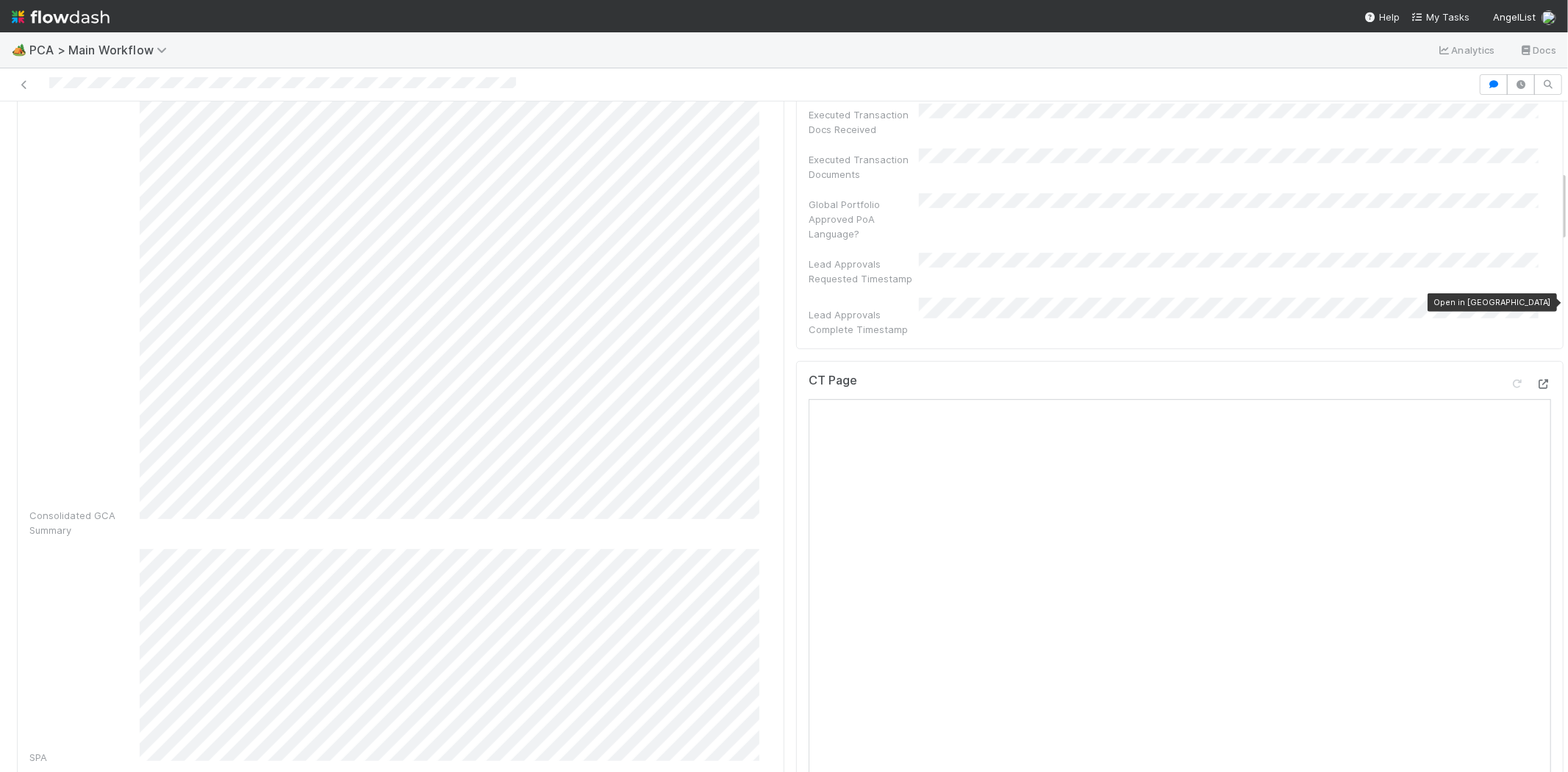
click at [1537, 380] on icon at bounding box center [1544, 384] width 14 height 10
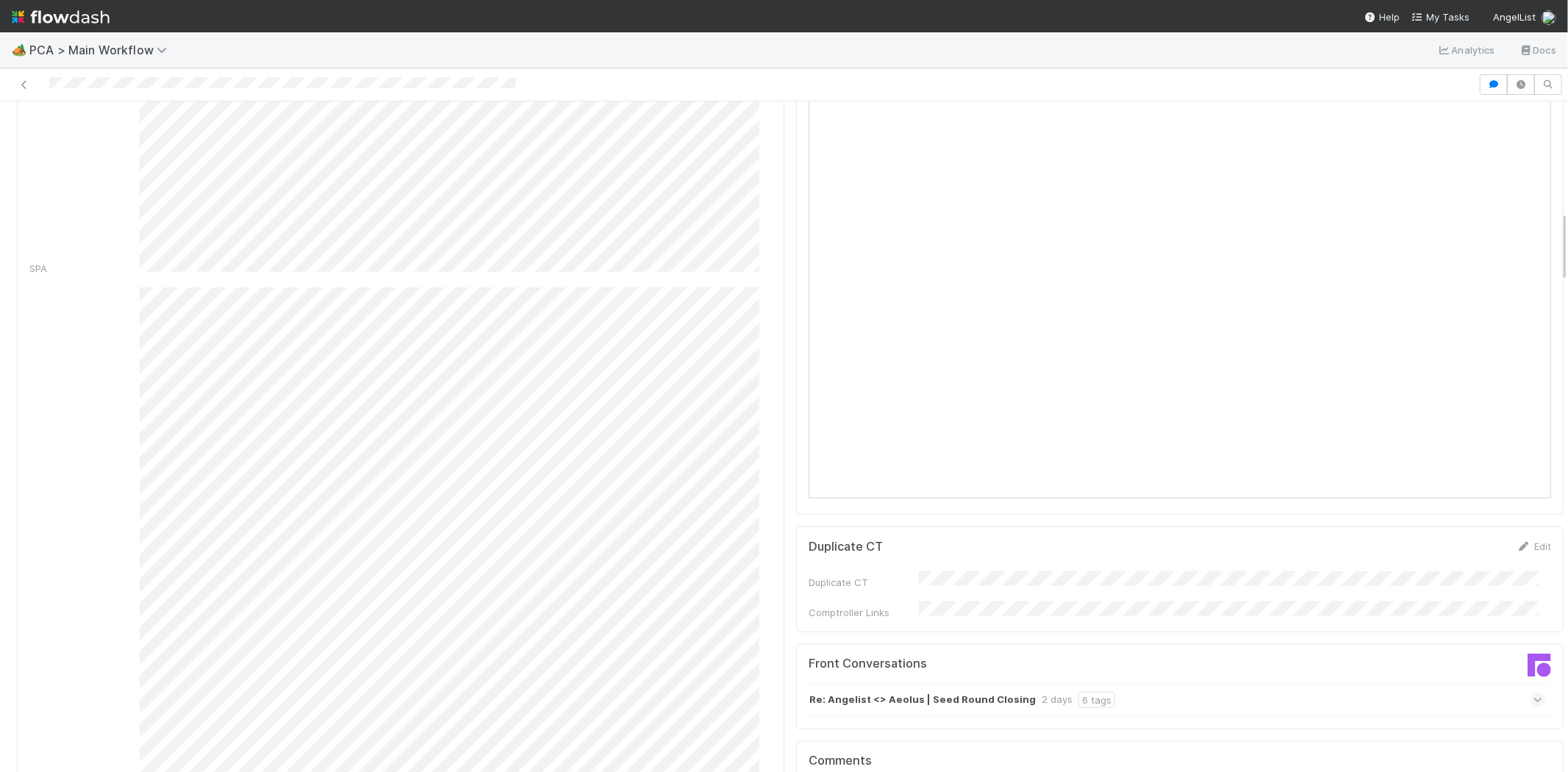
scroll to position [1225, 0]
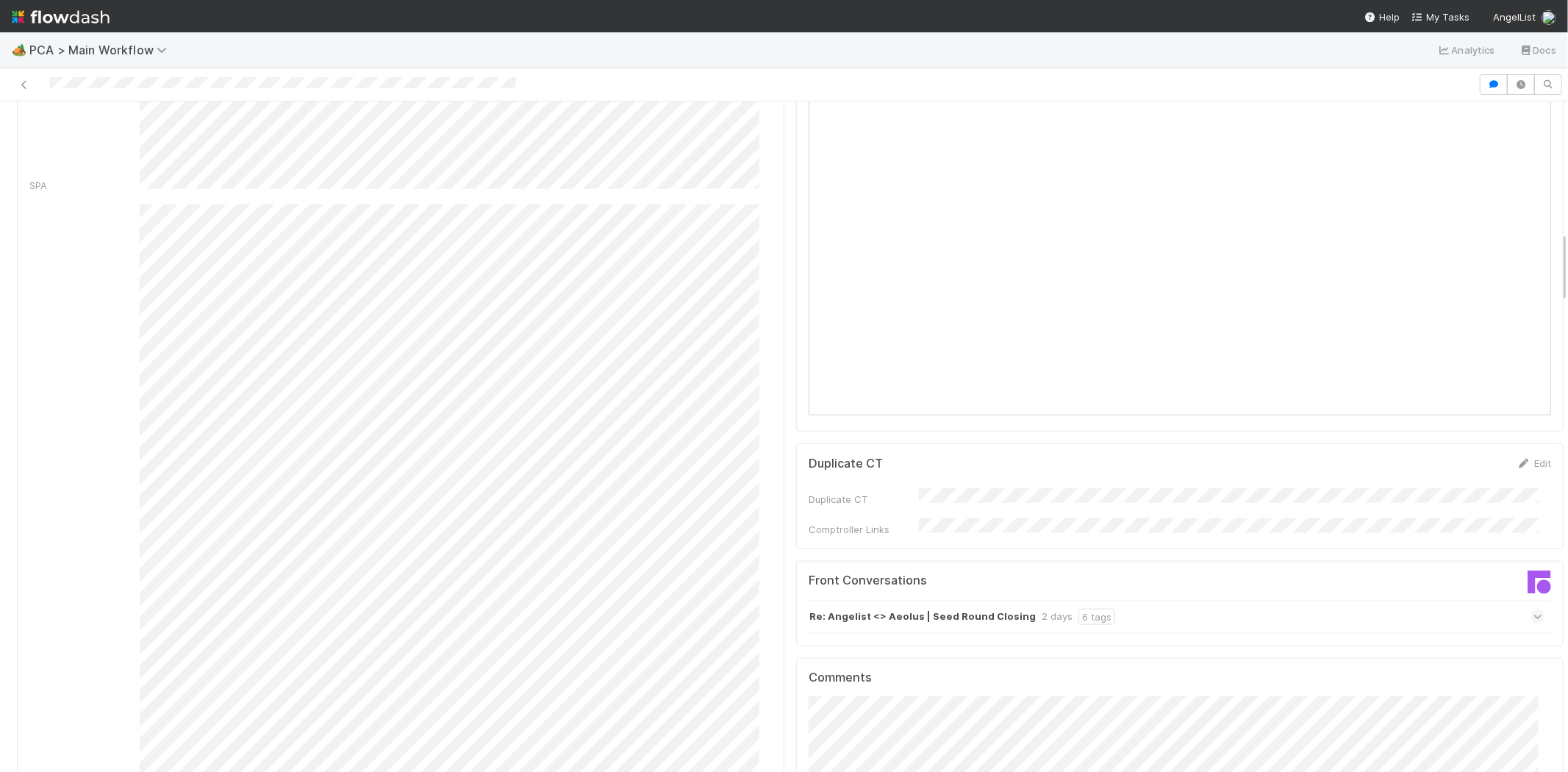
click at [1534, 609] on icon at bounding box center [1538, 616] width 10 height 14
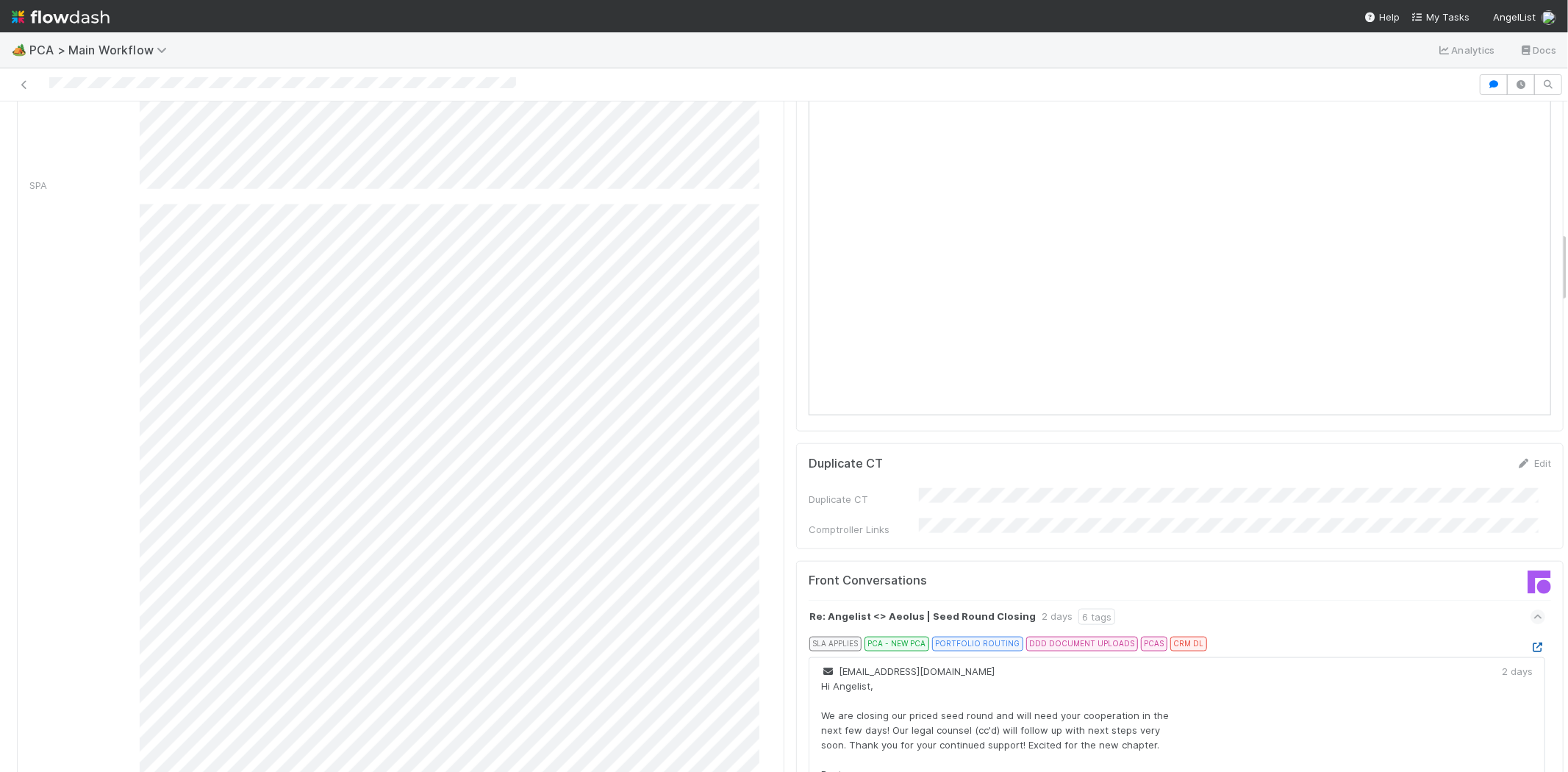
click at [1531, 643] on icon at bounding box center [1538, 648] width 14 height 10
click at [47, 81] on div at bounding box center [739, 85] width 1467 height 21
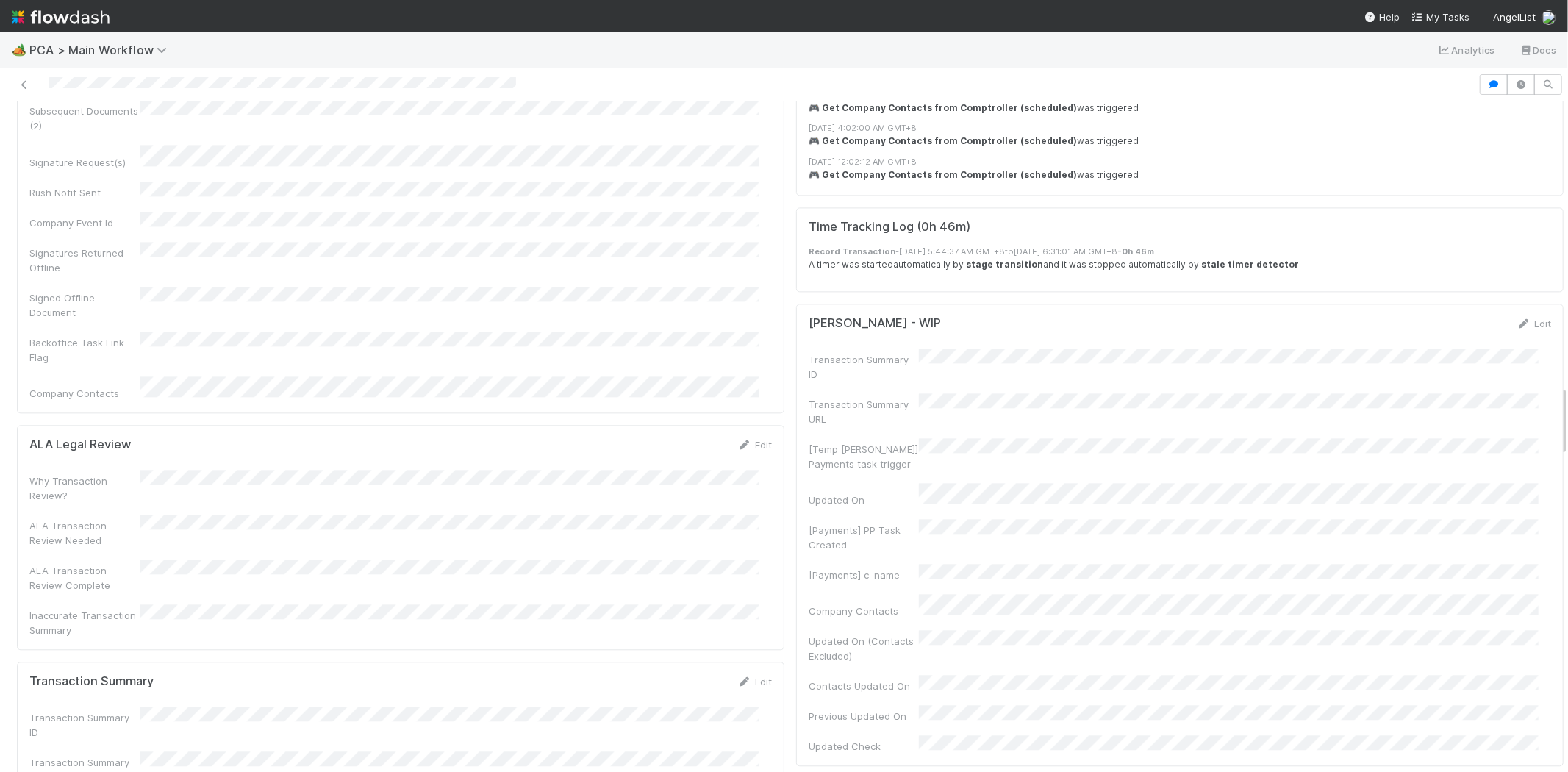
scroll to position [2777, 0]
click at [747, 672] on link "Edit" at bounding box center [754, 677] width 34 height 12
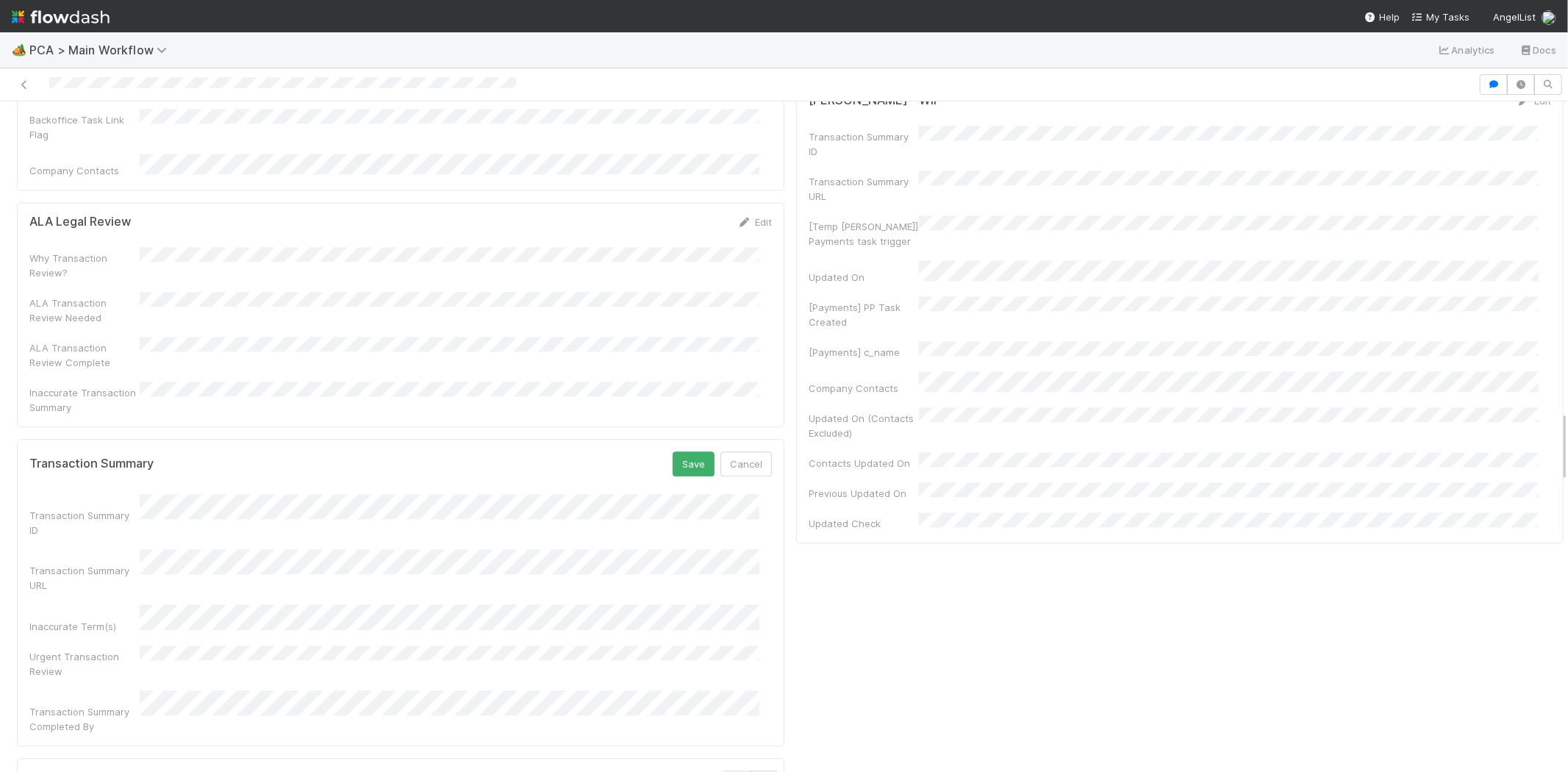
scroll to position [3023, 0]
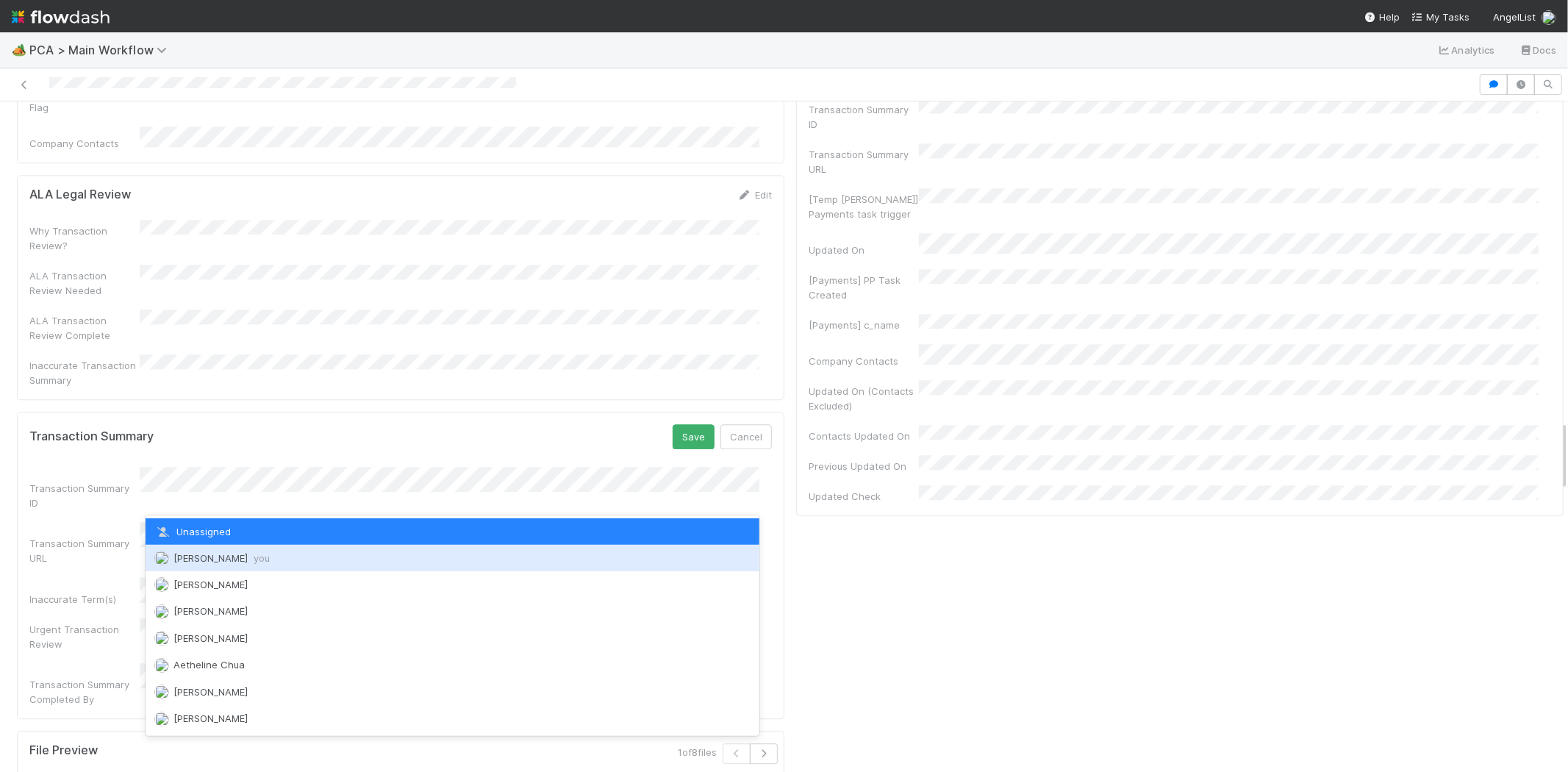
click at [279, 553] on div "Michael Capilitan you" at bounding box center [453, 557] width 614 height 26
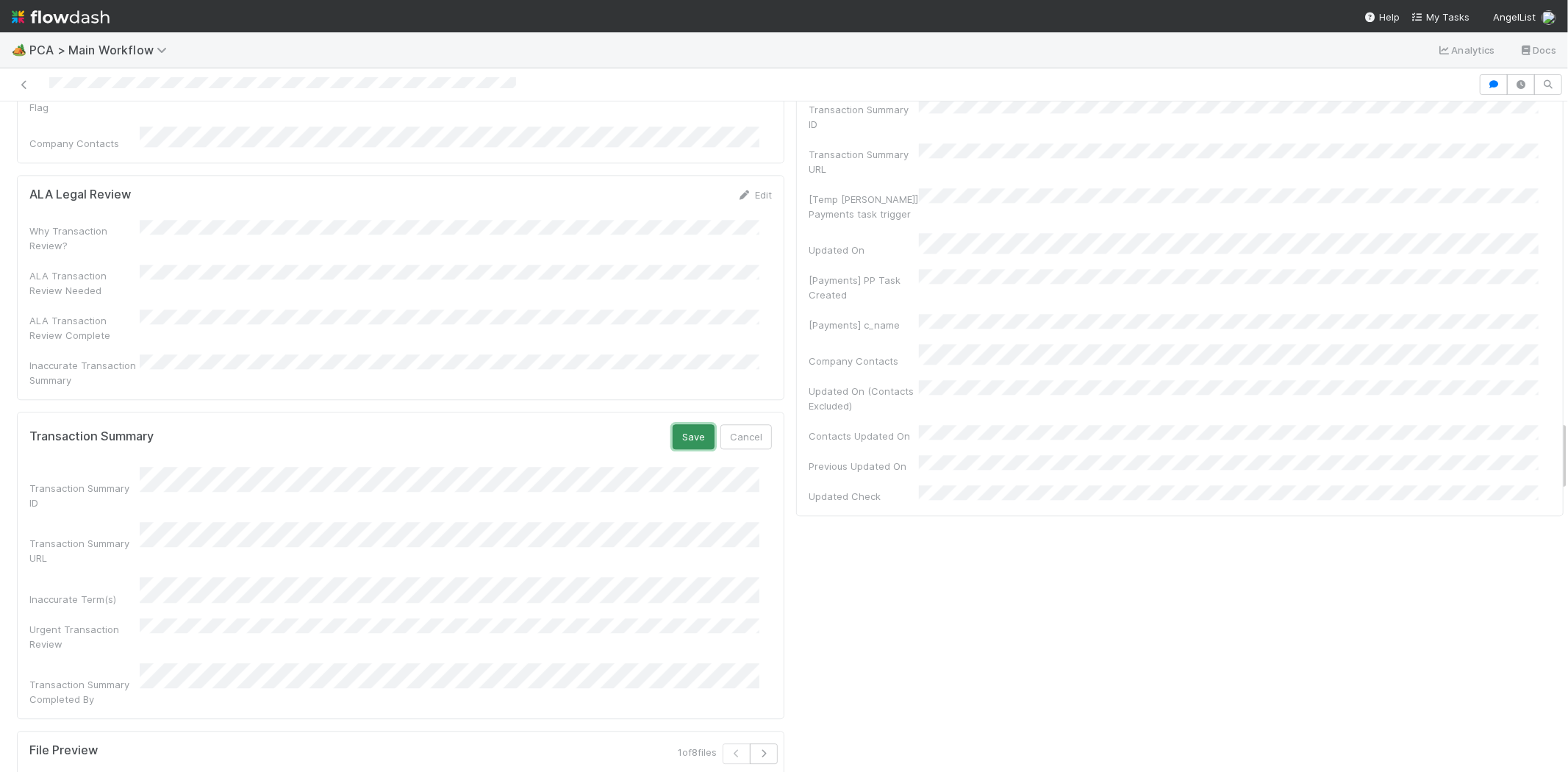
click at [674, 424] on button "Save" at bounding box center [694, 436] width 42 height 25
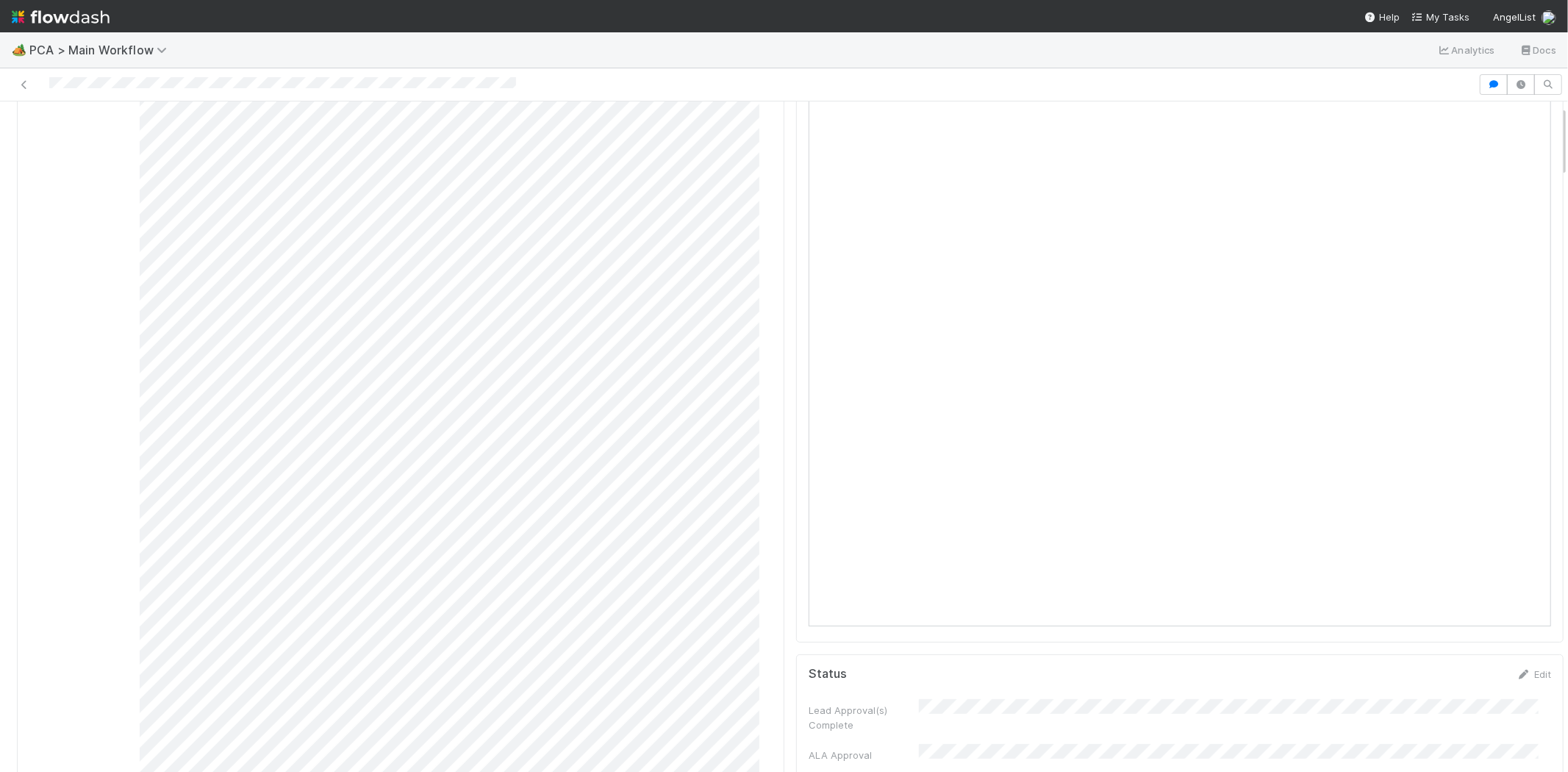
scroll to position [0, 0]
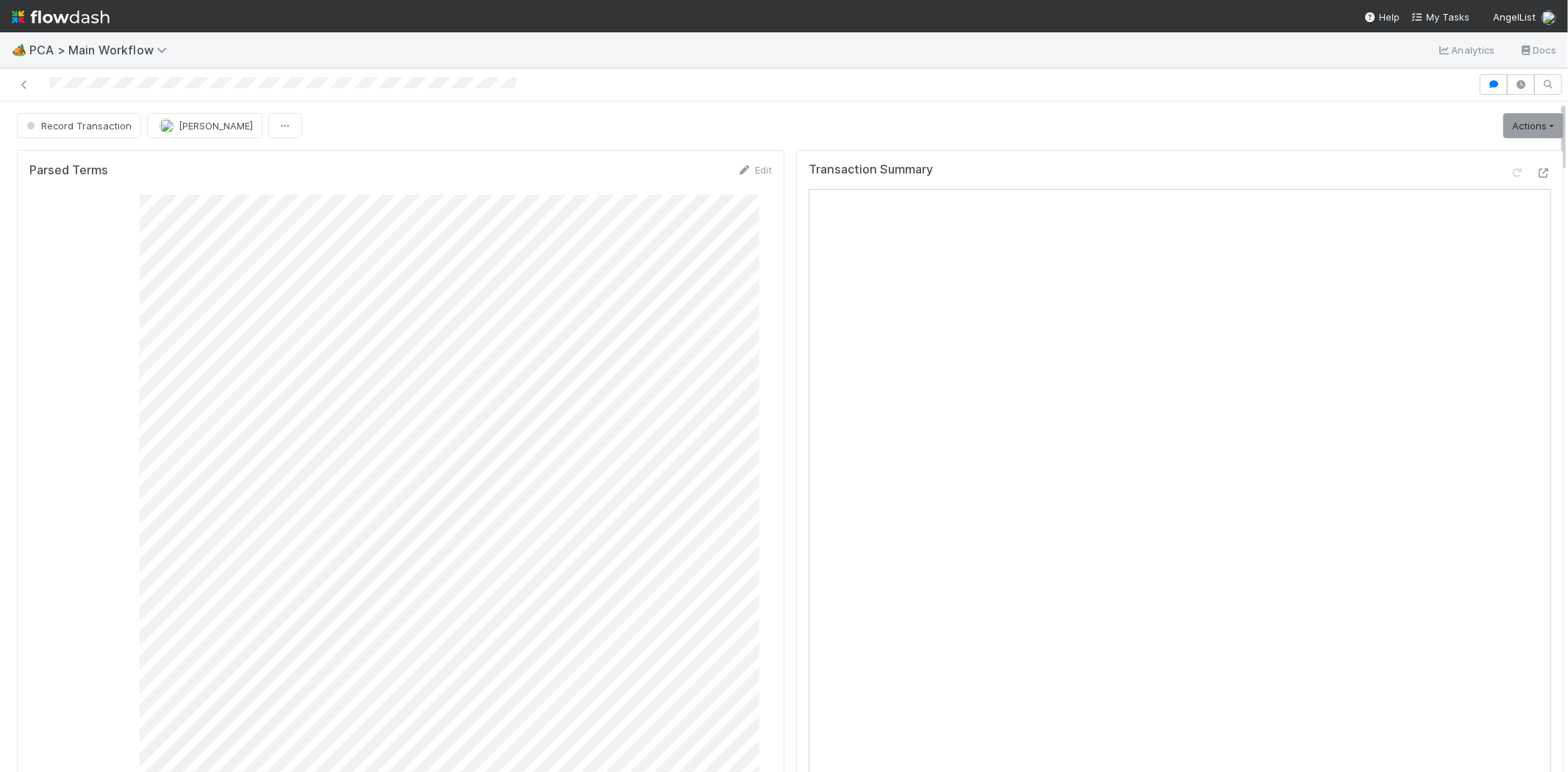
click at [127, 82] on div at bounding box center [739, 85] width 1467 height 21
click at [1527, 129] on link "Actions" at bounding box center [1534, 125] width 61 height 25
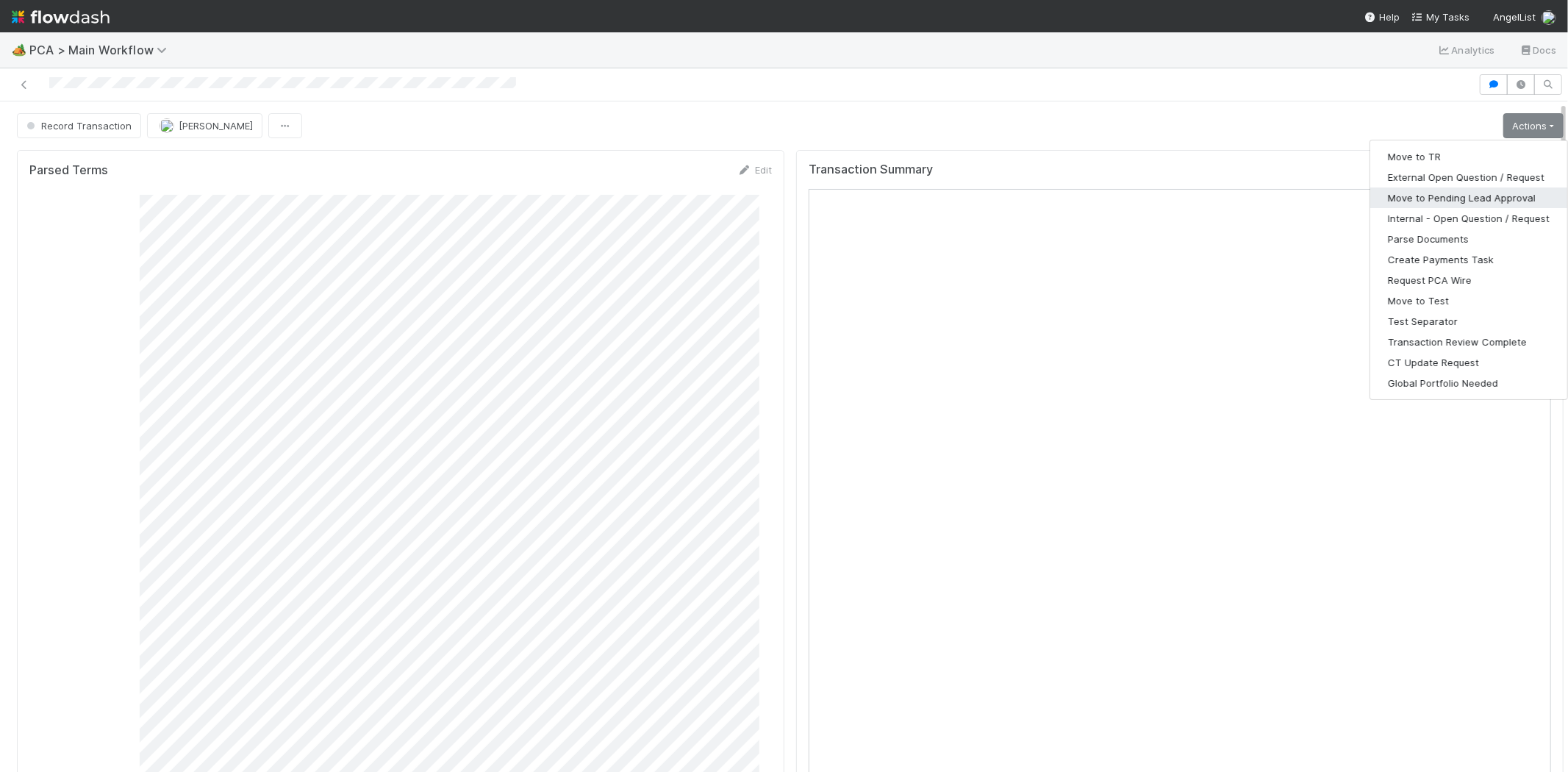
click at [1442, 195] on button "Move to Pending Lead Approval" at bounding box center [1468, 198] width 197 height 21
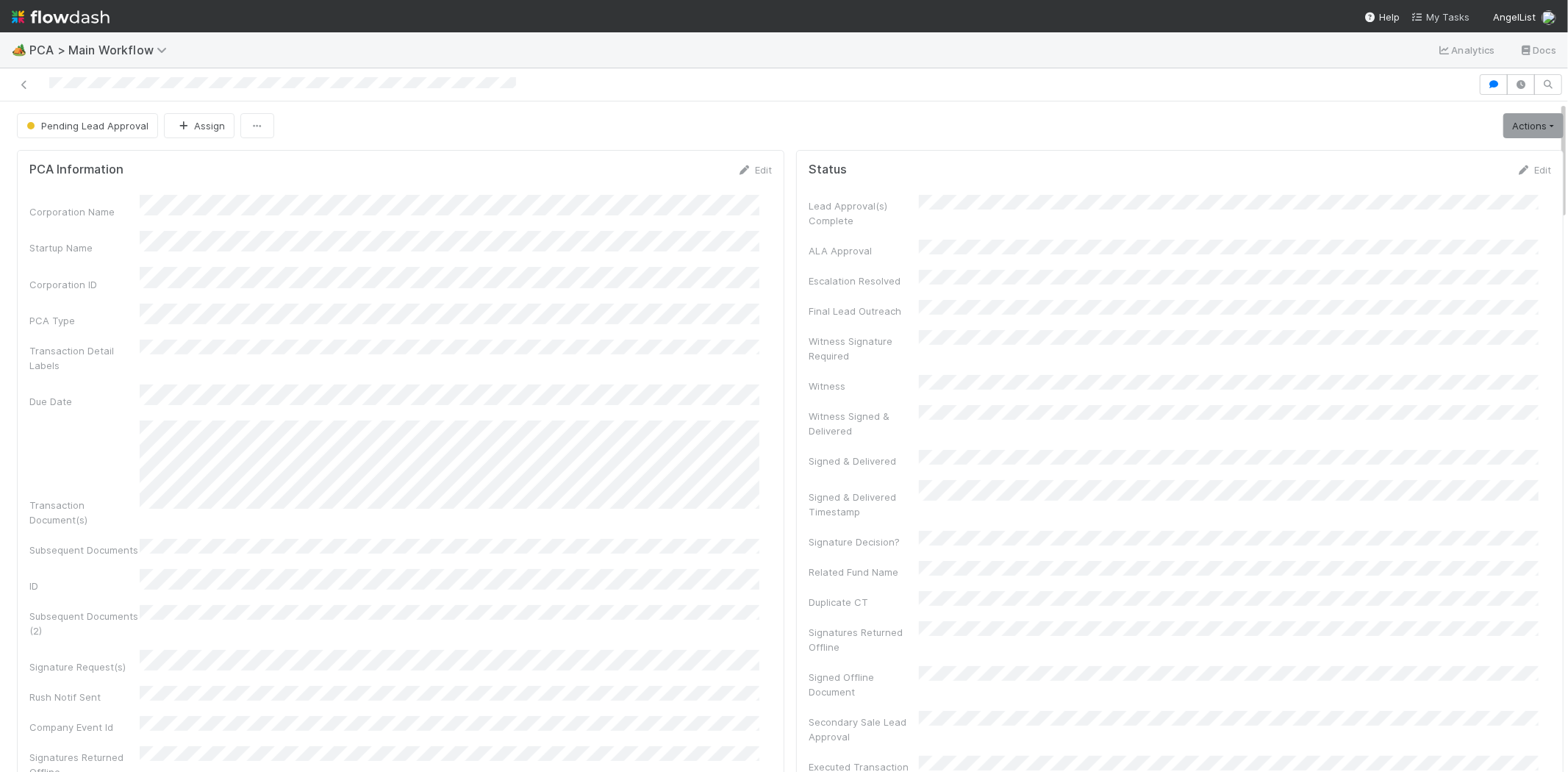
click at [1438, 16] on span "My Tasks" at bounding box center [1440, 17] width 58 height 12
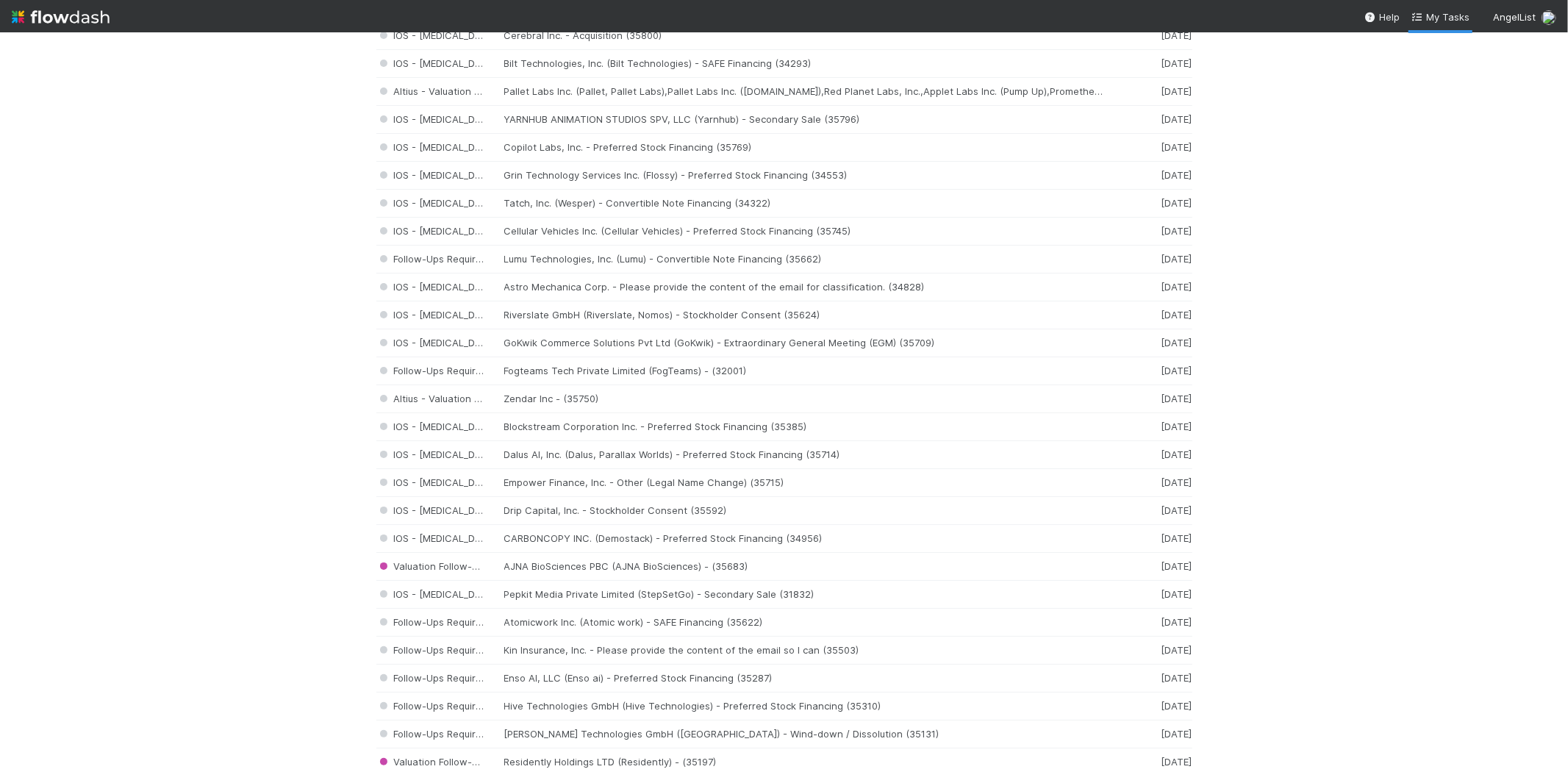
scroll to position [1552, 0]
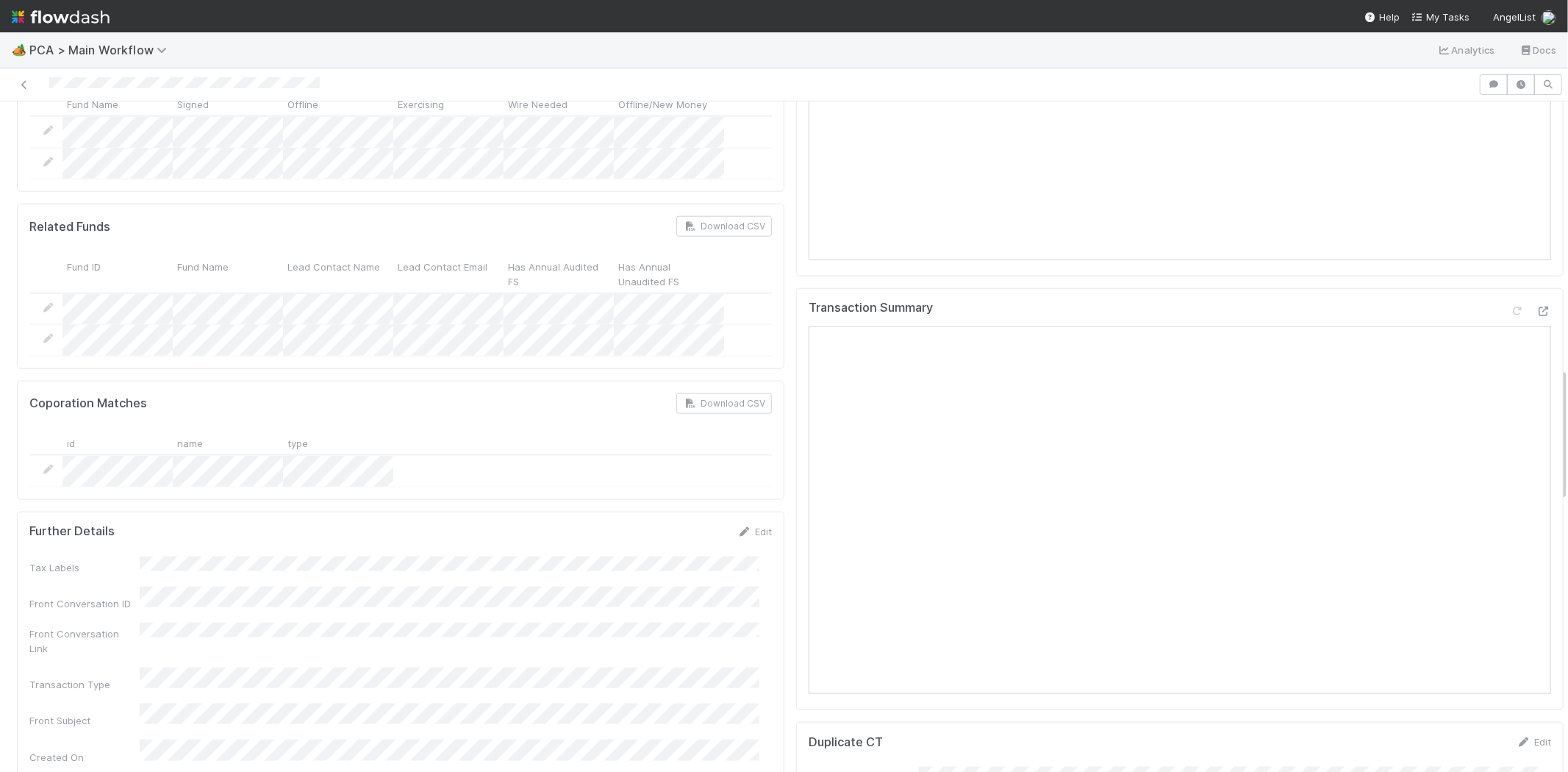
scroll to position [1306, 0]
